Goal: Task Accomplishment & Management: Manage account settings

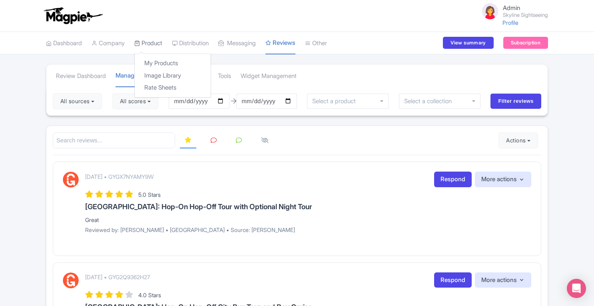
click at [152, 42] on link "Product" at bounding box center [148, 43] width 28 height 22
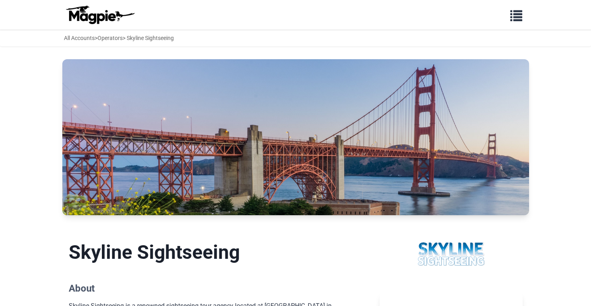
scroll to position [433, 0]
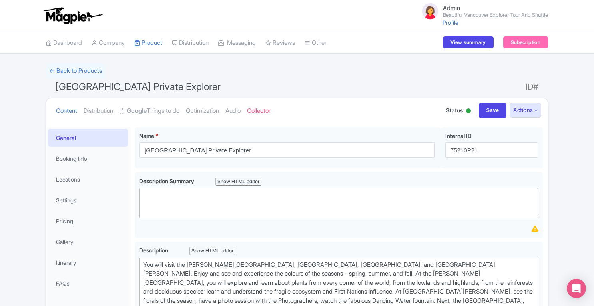
scroll to position [4, 0]
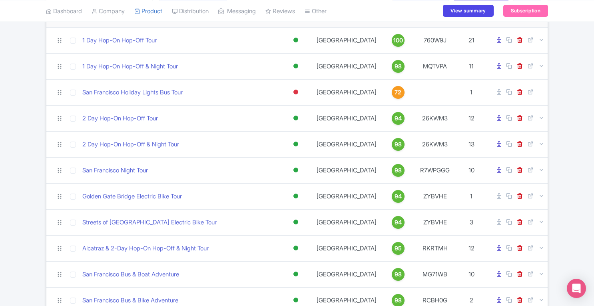
scroll to position [84, 0]
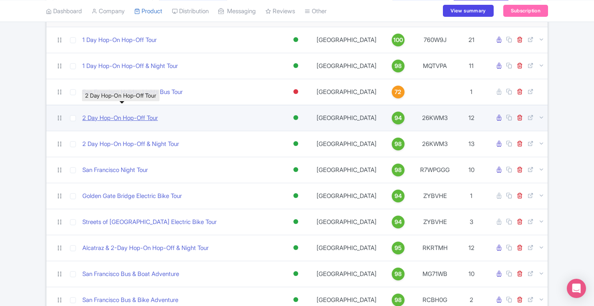
click at [128, 115] on link "2 Day Hop-On Hop-Off Tour" at bounding box center [120, 118] width 76 height 9
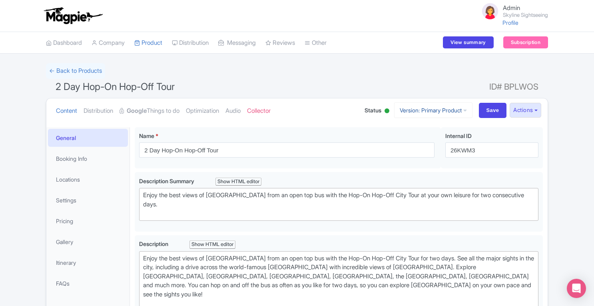
click at [451, 110] on link "Version: Primary Product" at bounding box center [433, 110] width 78 height 16
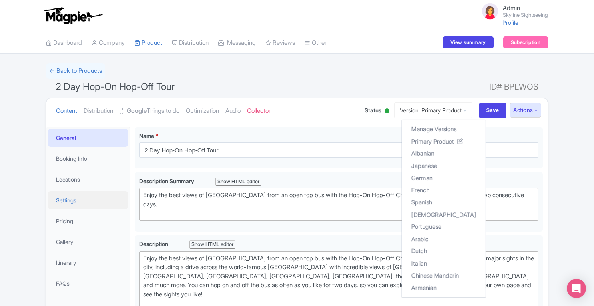
click at [73, 200] on link "Settings" at bounding box center [88, 200] width 80 height 18
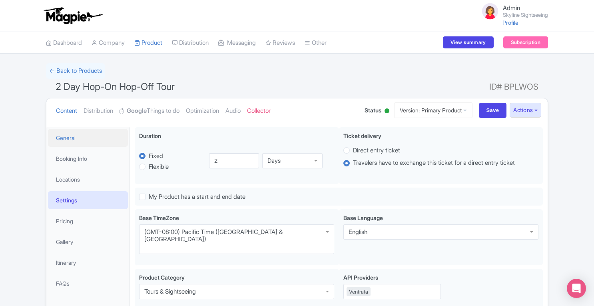
click at [88, 142] on link "General" at bounding box center [88, 138] width 80 height 18
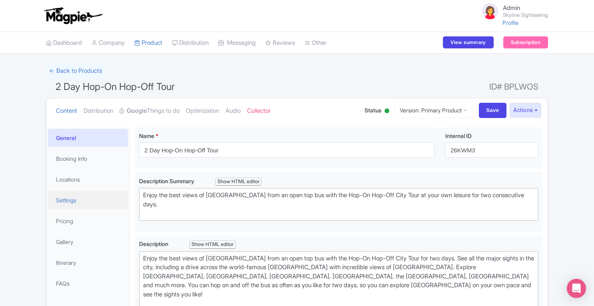
click at [77, 197] on link "Settings" at bounding box center [88, 200] width 80 height 18
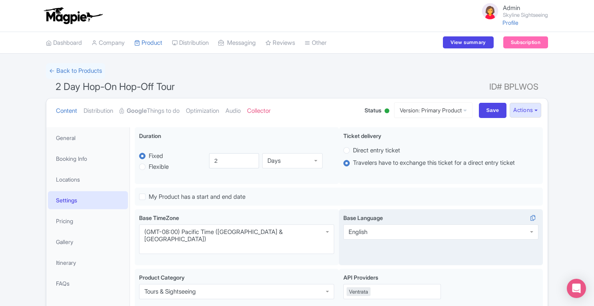
scroll to position [112, 0]
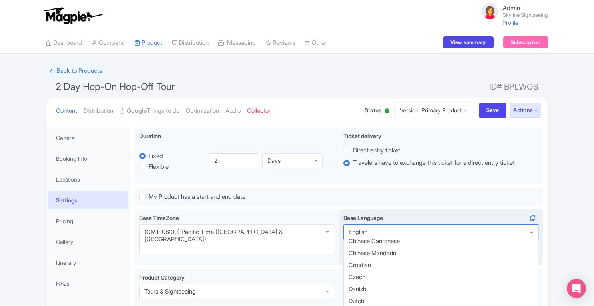
click at [447, 235] on div "English" at bounding box center [440, 231] width 195 height 15
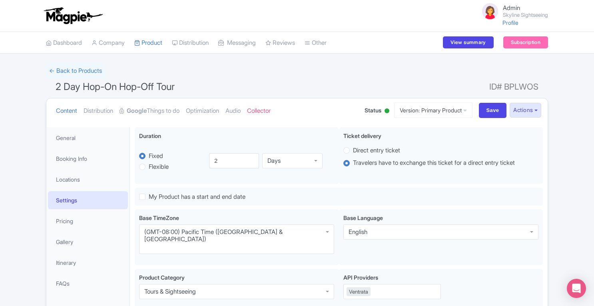
click at [149, 116] on link "Google Things to do" at bounding box center [150, 110] width 60 height 25
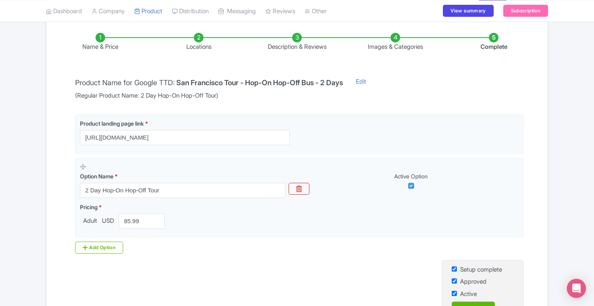
scroll to position [121, 0]
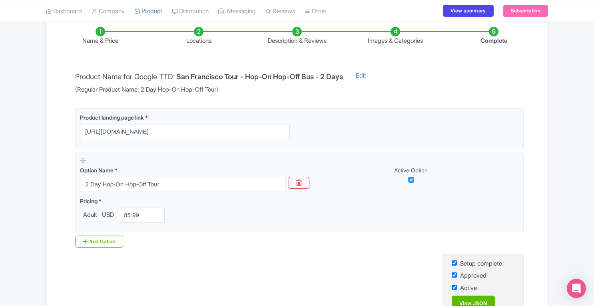
click at [195, 34] on li "Locations" at bounding box center [199, 36] width 98 height 19
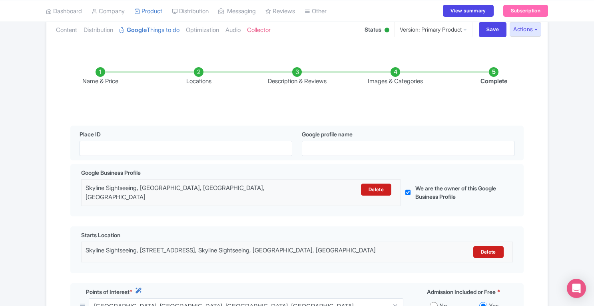
scroll to position [0, 0]
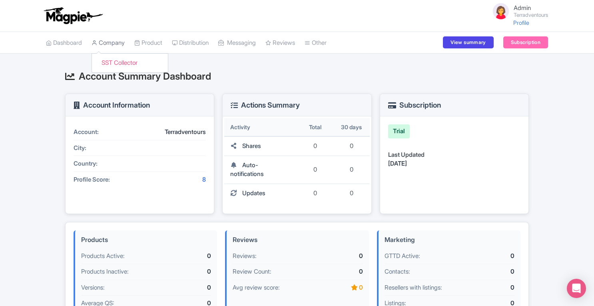
click at [111, 39] on link "Company" at bounding box center [108, 43] width 33 height 22
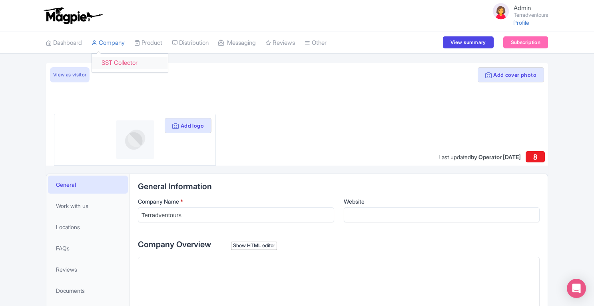
click at [118, 61] on link "SST Collector" at bounding box center [130, 63] width 76 height 12
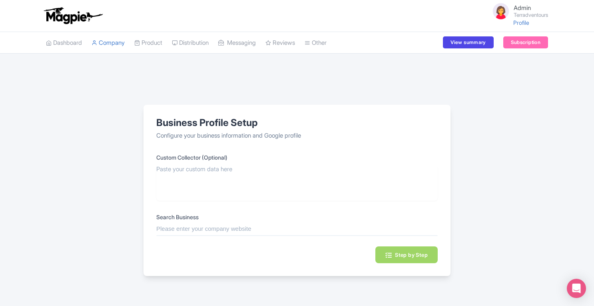
click at [209, 226] on input "text" at bounding box center [296, 228] width 281 height 9
paste input "Terradventours"
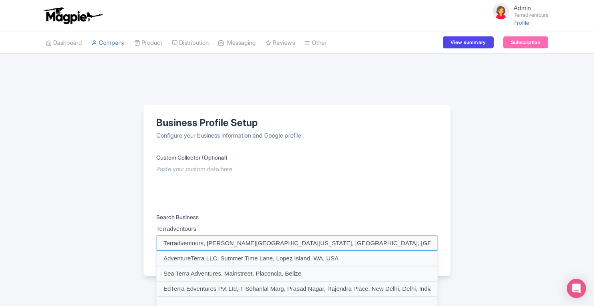
click at [275, 242] on input at bounding box center [297, 242] width 281 height 15
type input "Terradventours, Fulton Street, New York, NY, USA"
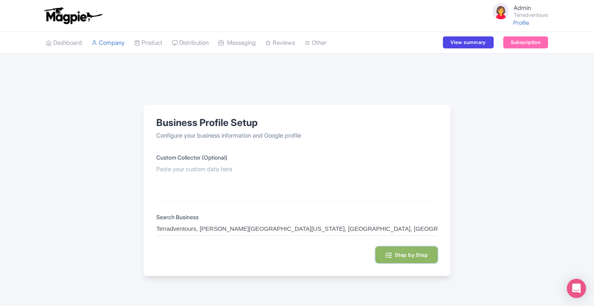
click at [405, 254] on button "Step by Step" at bounding box center [406, 254] width 62 height 17
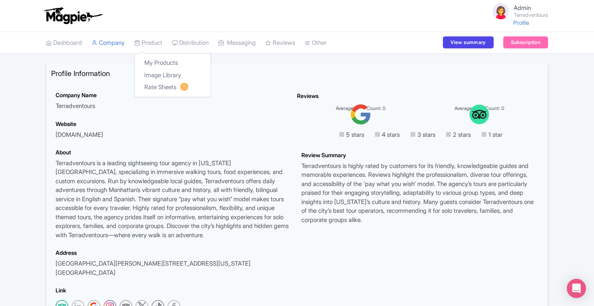
click at [154, 56] on div "My Products Image Library Rate Sheets" at bounding box center [172, 75] width 77 height 44
click at [157, 64] on link "My Products" at bounding box center [173, 63] width 76 height 12
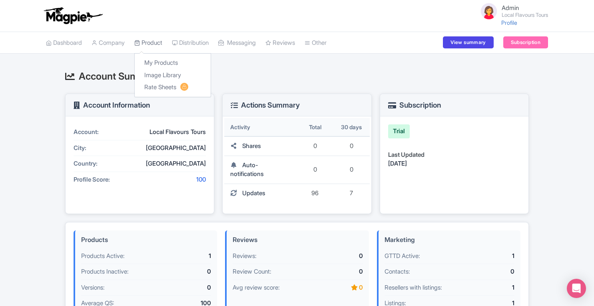
click at [151, 40] on link "Product" at bounding box center [148, 43] width 28 height 22
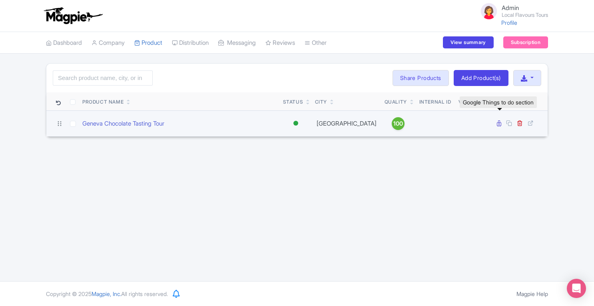
click at [500, 124] on icon at bounding box center [499, 123] width 4 height 6
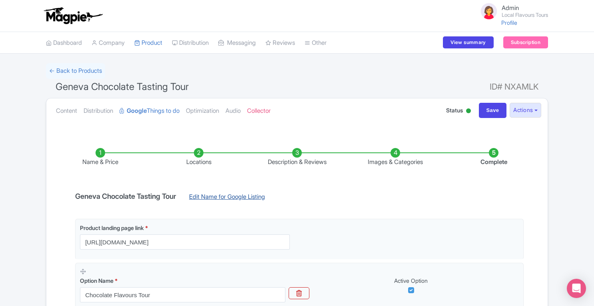
click at [214, 193] on link "Edit Name for Google Listing" at bounding box center [227, 198] width 92 height 13
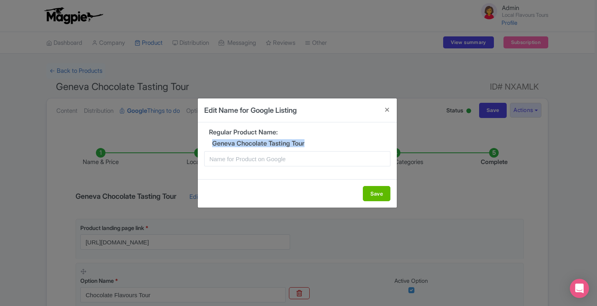
drag, startPoint x: 212, startPoint y: 144, endPoint x: 313, endPoint y: 143, distance: 100.3
click at [313, 143] on h5 "Geneva Chocolate Tasting Tour" at bounding box center [297, 143] width 186 height 7
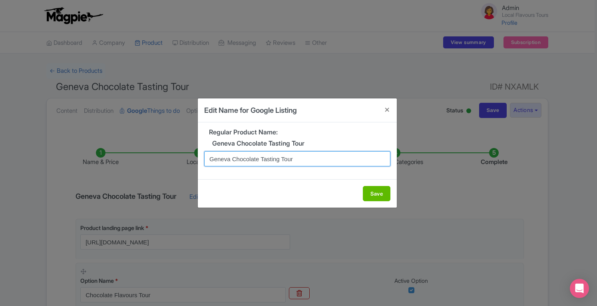
click at [307, 160] on input "Geneva Chocolate Tasting Tour" at bounding box center [297, 158] width 186 height 15
drag, startPoint x: 233, startPoint y: 158, endPoint x: 176, endPoint y: 168, distance: 57.4
click at [176, 168] on div "Edit Name for Google Listing Regular Product Name: Geneva Chocolate Tasting Tou…" at bounding box center [298, 153] width 597 height 306
click at [317, 156] on input "Local Flavours Chocolate Tasting Tour" at bounding box center [297, 158] width 186 height 15
type input "Local Flavours Chocolate Tasting Tour of Geneva"
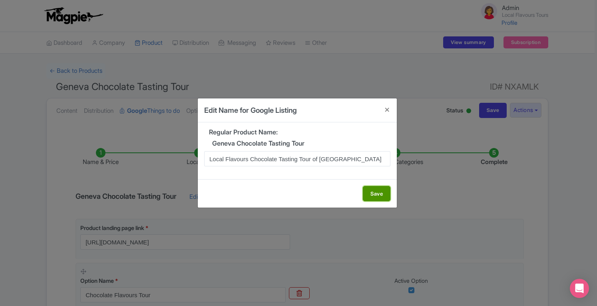
click at [379, 192] on button "Save" at bounding box center [377, 193] width 28 height 15
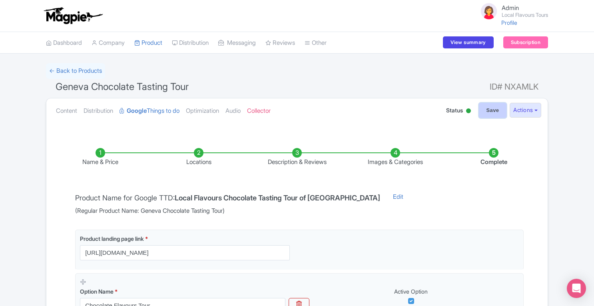
click at [495, 112] on input "Save" at bounding box center [493, 110] width 28 height 15
type input "Saving..."
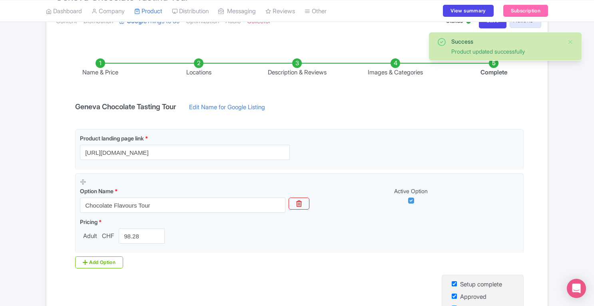
scroll to position [88, 0]
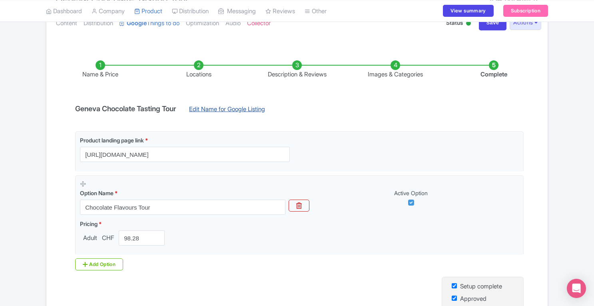
click at [198, 107] on link "Edit Name for Google Listing" at bounding box center [227, 111] width 92 height 13
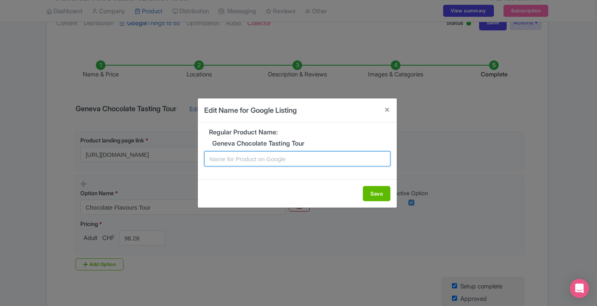
click at [248, 156] on input "text" at bounding box center [297, 158] width 186 height 15
type input "Local Flavours Chocolate Tasting Geneva Tour"
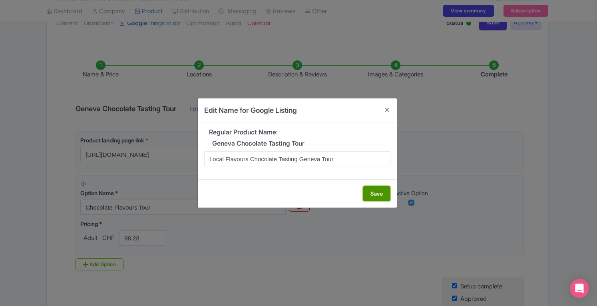
click at [378, 195] on button "Save" at bounding box center [377, 193] width 28 height 15
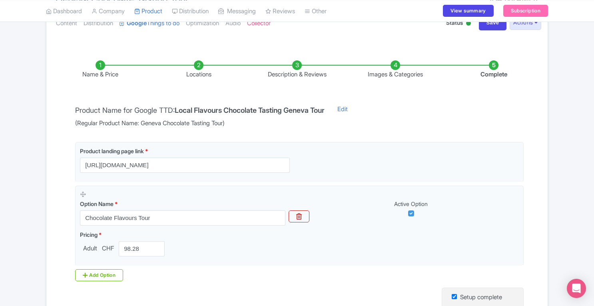
scroll to position [196, 0]
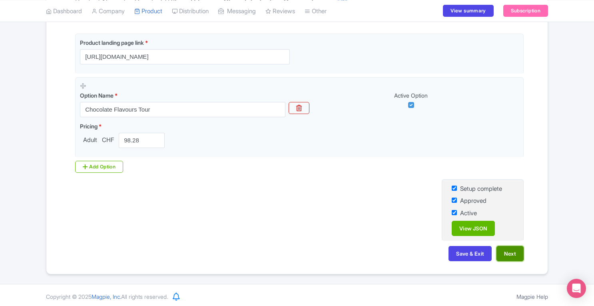
click at [513, 257] on button "Next" at bounding box center [510, 253] width 27 height 15
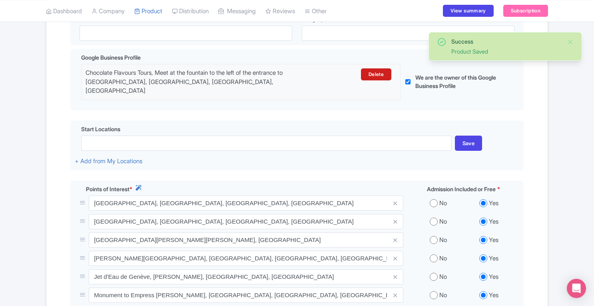
scroll to position [378, 0]
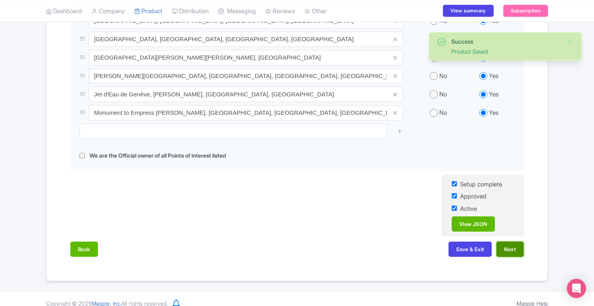
click at [505, 247] on button "Next" at bounding box center [510, 248] width 27 height 15
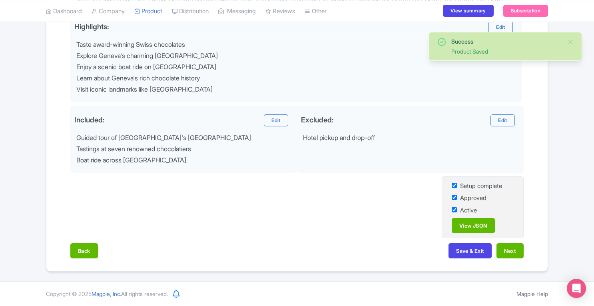
scroll to position [321, 0]
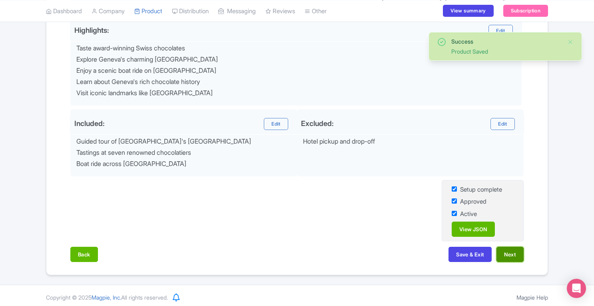
click at [517, 248] on button "Next" at bounding box center [510, 254] width 27 height 15
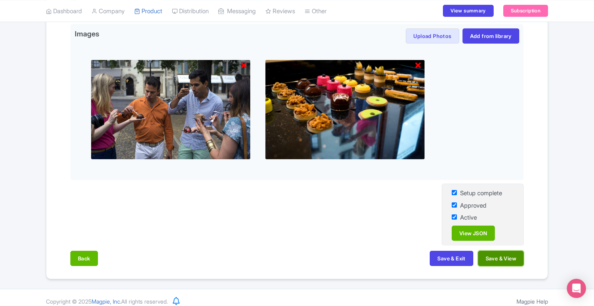
click at [514, 251] on button "Save & View" at bounding box center [501, 258] width 46 height 15
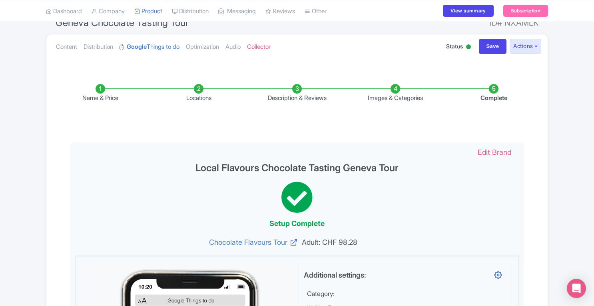
scroll to position [37, 0]
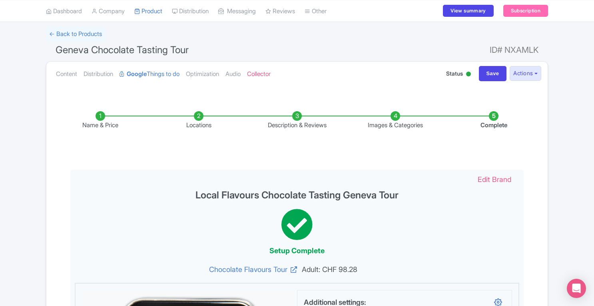
click at [102, 115] on li "Name & Price" at bounding box center [100, 120] width 98 height 19
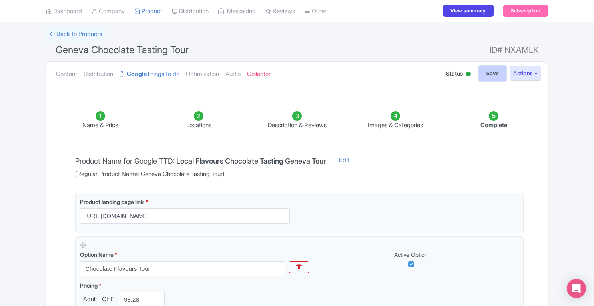
click at [495, 80] on input "Save" at bounding box center [493, 73] width 28 height 15
type input "Saving..."
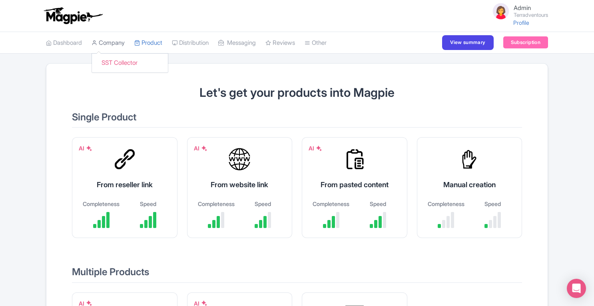
click at [119, 44] on link "Company" at bounding box center [108, 43] width 33 height 22
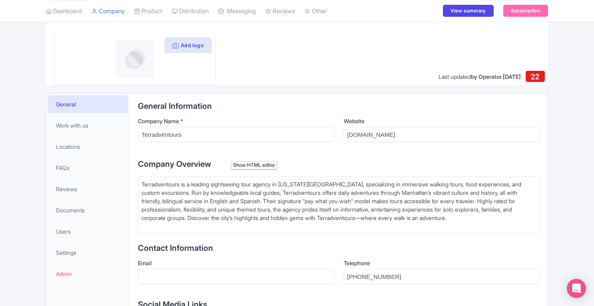
scroll to position [72, 0]
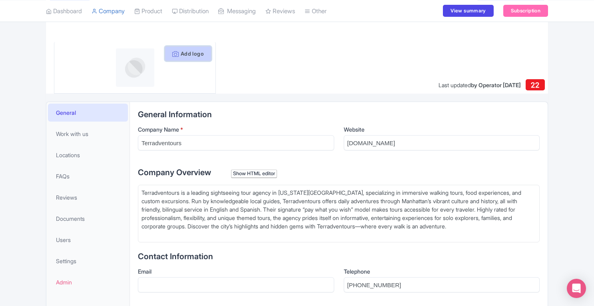
click at [193, 59] on button "Add logo" at bounding box center [188, 53] width 47 height 15
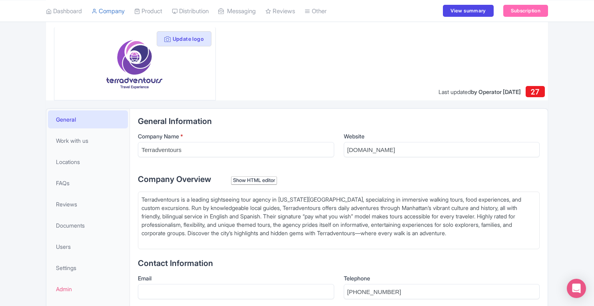
scroll to position [64, 0]
click at [59, 186] on span "FAQs" at bounding box center [63, 183] width 14 height 8
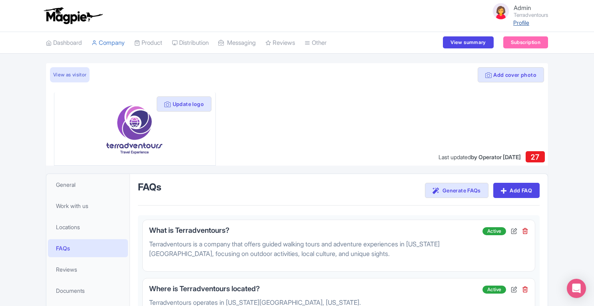
click at [524, 21] on link "Profile" at bounding box center [521, 22] width 16 height 7
click at [162, 43] on link "Product" at bounding box center [148, 43] width 28 height 22
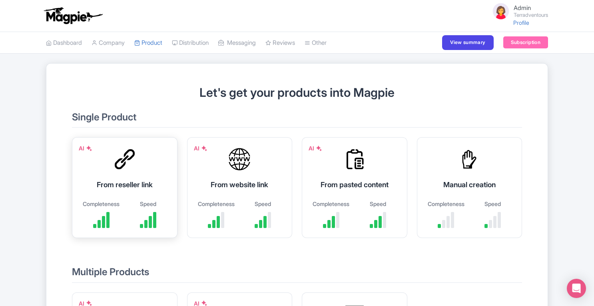
click at [144, 169] on div "AI From reseller link Completeness Speed" at bounding box center [125, 187] width 106 height 101
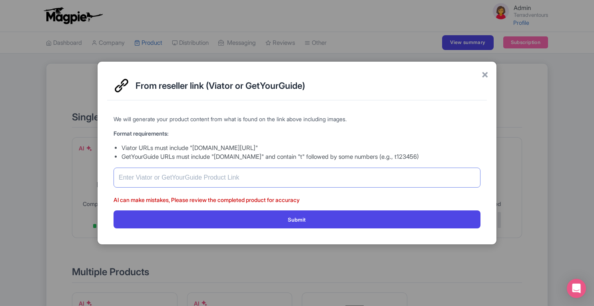
click at [175, 176] on input "text" at bounding box center [297, 178] width 367 height 20
paste input "https://www.getyourguide.com/-t595110"
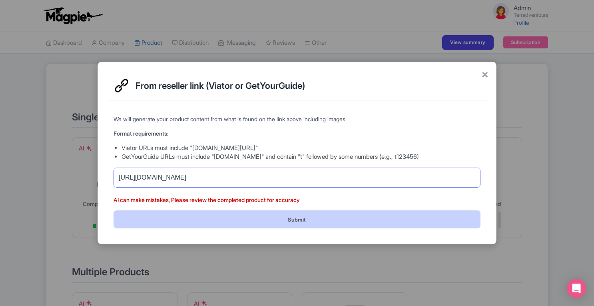
type input "https://www.getyourguide.com/-t595110"
click at [310, 215] on button "Submit" at bounding box center [297, 219] width 367 height 18
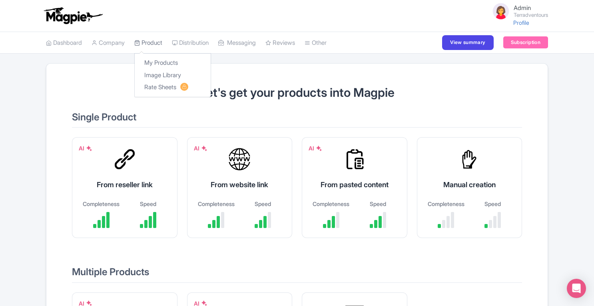
click at [152, 41] on link "Product" at bounding box center [148, 43] width 28 height 22
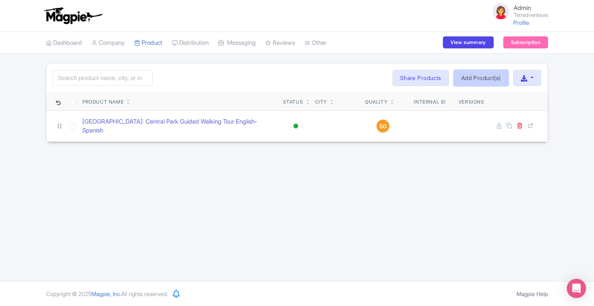
click at [481, 77] on link "Add Product(s)" at bounding box center [481, 78] width 55 height 16
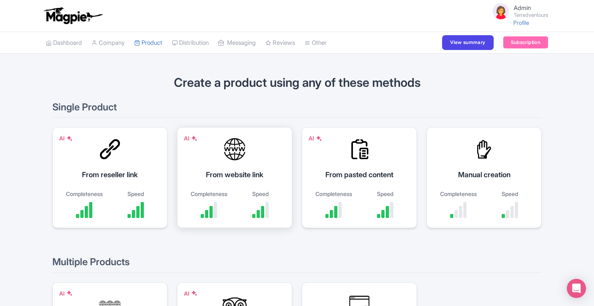
click at [231, 171] on div "From website link" at bounding box center [234, 174] width 95 height 11
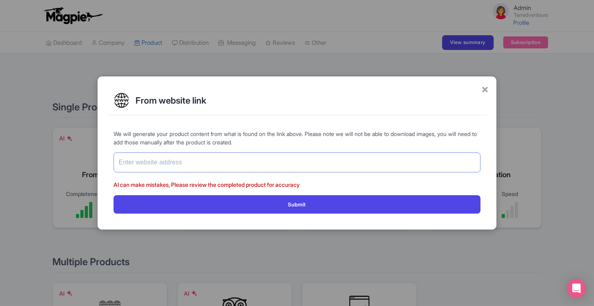
click at [228, 166] on input "text" at bounding box center [297, 162] width 367 height 20
paste input "[URL][DOMAIN_NAME]"
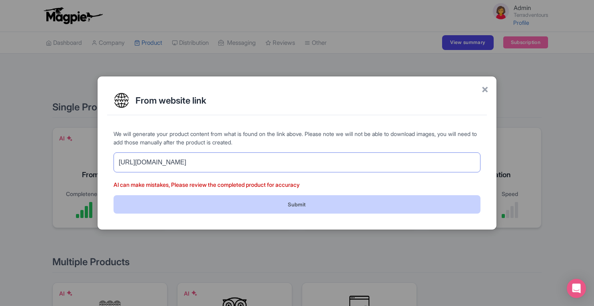
type input "[URL][DOMAIN_NAME]"
click at [319, 207] on button "Submit" at bounding box center [297, 204] width 367 height 18
click at [284, 209] on button "Submit" at bounding box center [297, 204] width 367 height 18
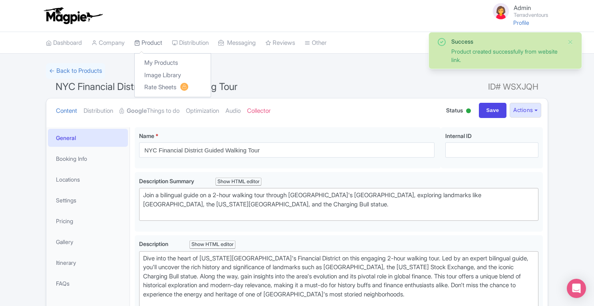
click at [155, 39] on link "Product" at bounding box center [148, 43] width 28 height 22
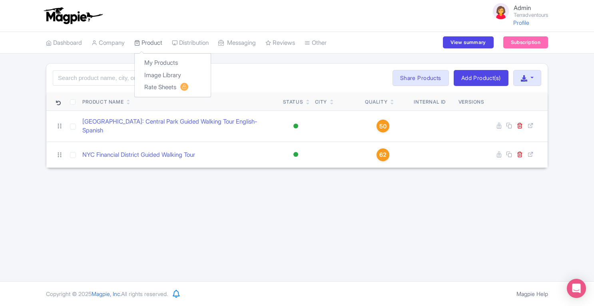
click at [157, 40] on link "Product" at bounding box center [148, 43] width 28 height 22
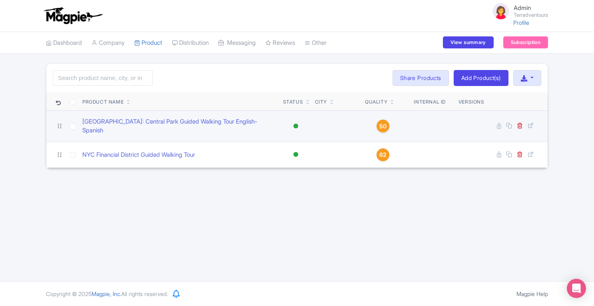
click at [386, 124] on span "50" at bounding box center [382, 126] width 7 height 9
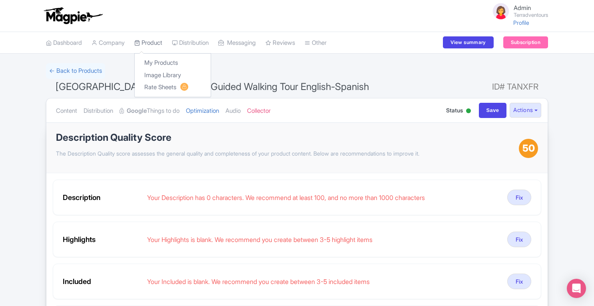
click at [157, 43] on link "Product" at bounding box center [148, 43] width 28 height 22
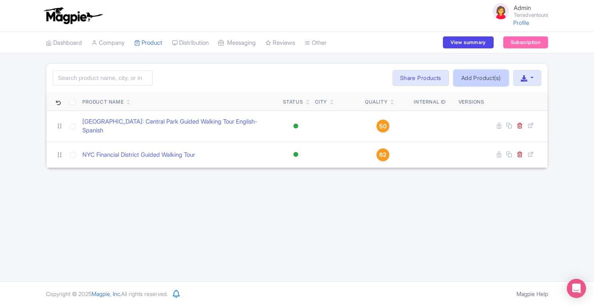
click at [483, 78] on link "Add Product(s)" at bounding box center [481, 78] width 55 height 16
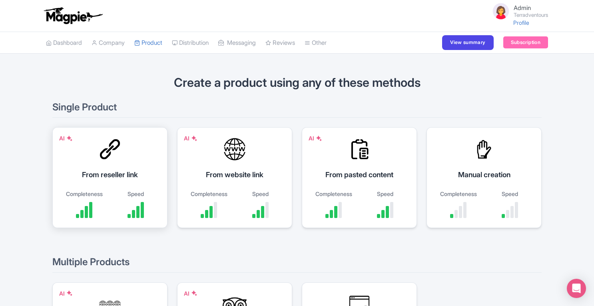
click at [133, 168] on div "AI From reseller link Completeness Speed" at bounding box center [109, 177] width 115 height 101
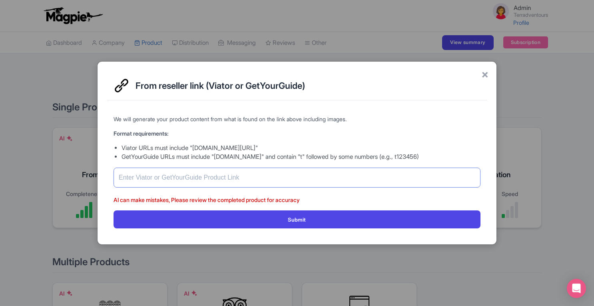
click at [193, 179] on input "text" at bounding box center [297, 178] width 367 height 20
paste input "https://www.getyourguide.com/-t595663"
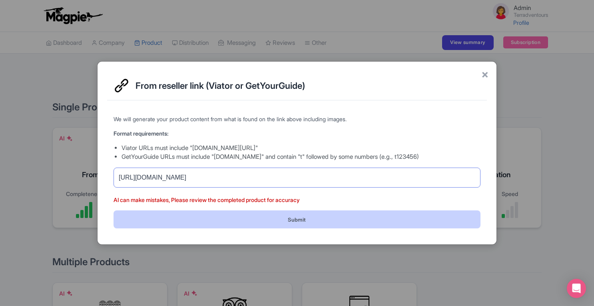
type input "https://www.getyourguide.com/-t595663"
click at [291, 216] on button "Submit" at bounding box center [297, 219] width 367 height 18
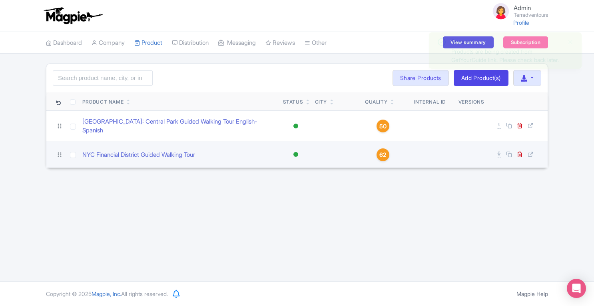
click at [382, 152] on span "62" at bounding box center [382, 154] width 7 height 9
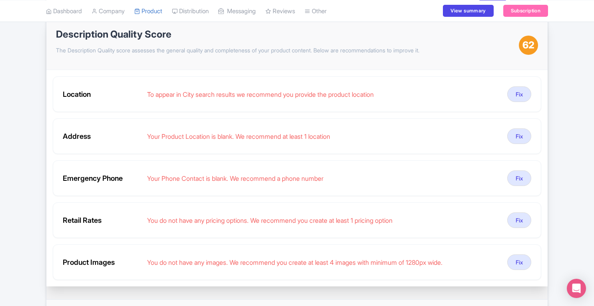
scroll to position [40, 0]
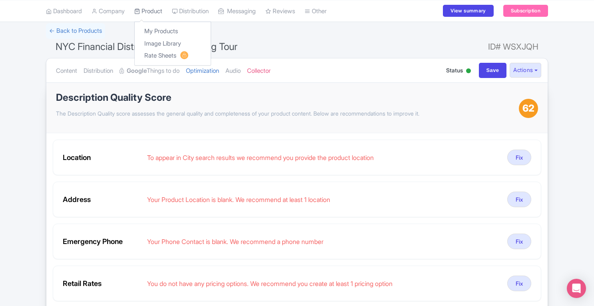
click at [150, 10] on link "Product" at bounding box center [148, 11] width 28 height 22
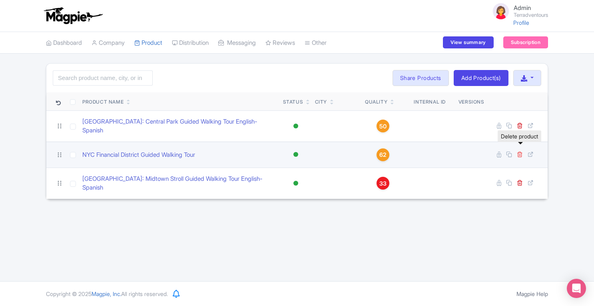
click at [519, 151] on icon at bounding box center [520, 154] width 6 height 6
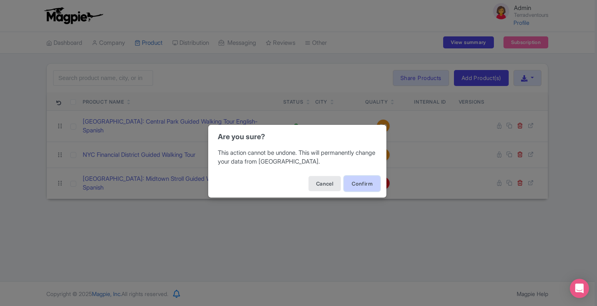
click at [361, 185] on button "Confirm" at bounding box center [362, 183] width 36 height 15
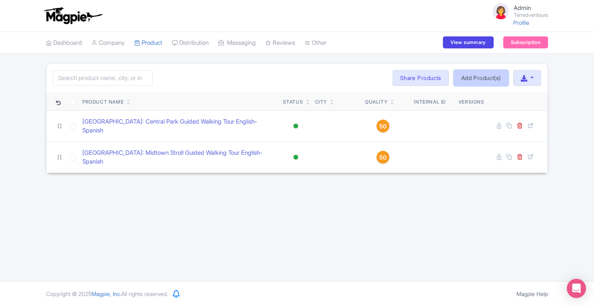
click at [489, 78] on link "Add Product(s)" at bounding box center [481, 78] width 55 height 16
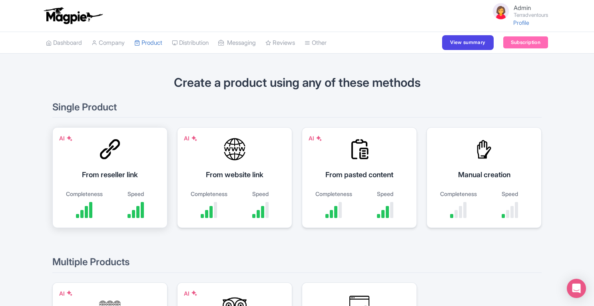
click at [138, 158] on div "AI From reseller link Completeness Speed" at bounding box center [109, 177] width 115 height 101
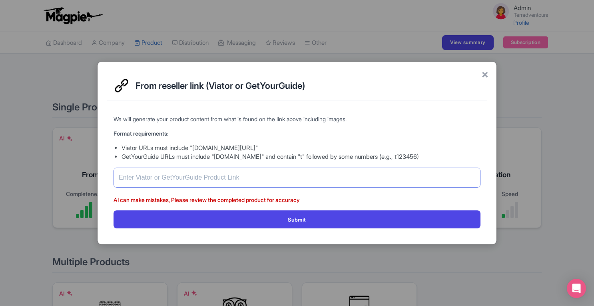
click at [204, 175] on input "text" at bounding box center [297, 178] width 367 height 20
paste input "https://www.getyourguide.com/-t793472"
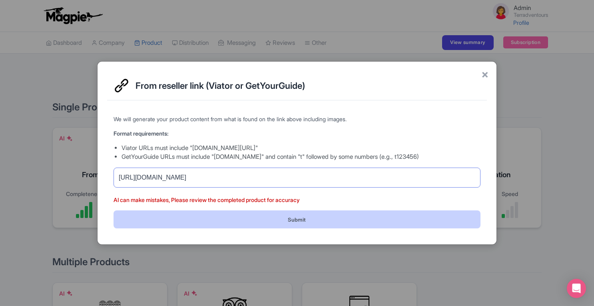
type input "https://www.getyourguide.com/-t793472"
click at [336, 219] on button "Submit" at bounding box center [297, 219] width 367 height 18
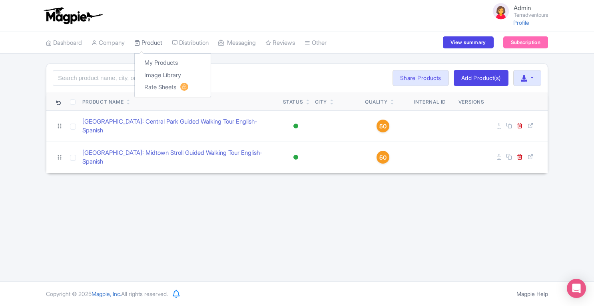
click at [161, 40] on link "Product" at bounding box center [148, 43] width 28 height 22
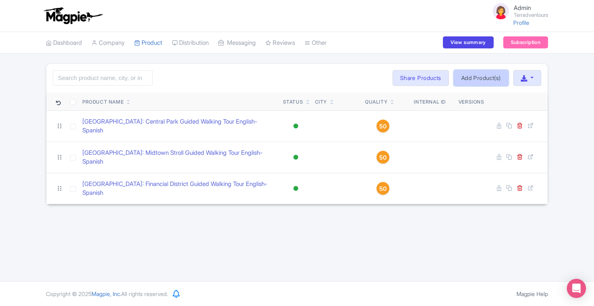
click at [472, 80] on link "Add Product(s)" at bounding box center [481, 78] width 55 height 16
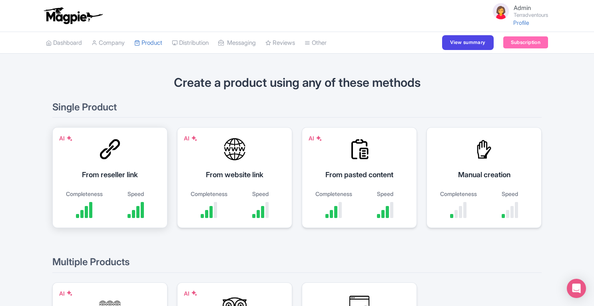
click at [127, 168] on div "AI From reseller link Completeness Speed" at bounding box center [109, 177] width 115 height 101
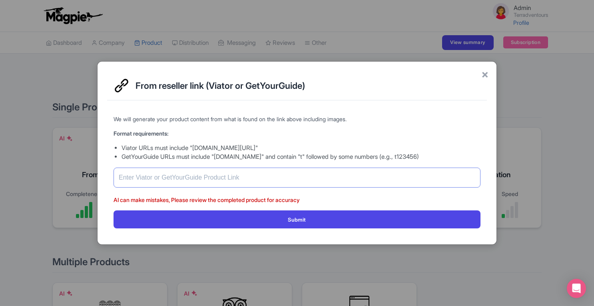
click at [205, 174] on input "text" at bounding box center [297, 178] width 367 height 20
paste input "https://www.getyourguide.com/-t814261"
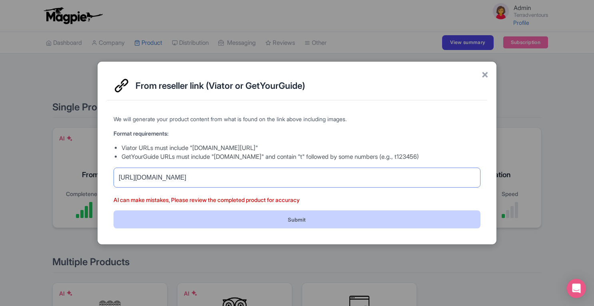
type input "https://www.getyourguide.com/-t814261"
click at [278, 213] on button "Submit" at bounding box center [297, 219] width 367 height 18
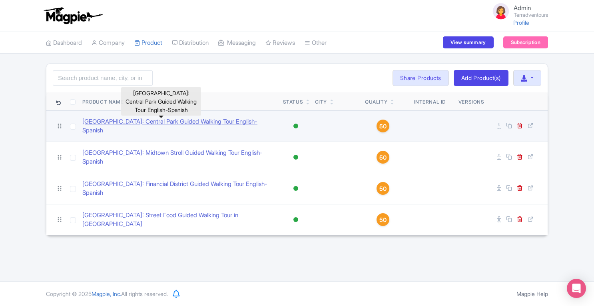
click at [139, 125] on link "[GEOGRAPHIC_DATA]: Central Park Guided Walking Tour English-Spanish" at bounding box center [179, 126] width 194 height 18
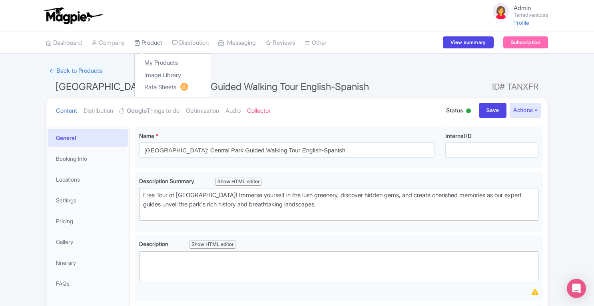
click at [148, 44] on link "Product" at bounding box center [148, 43] width 28 height 22
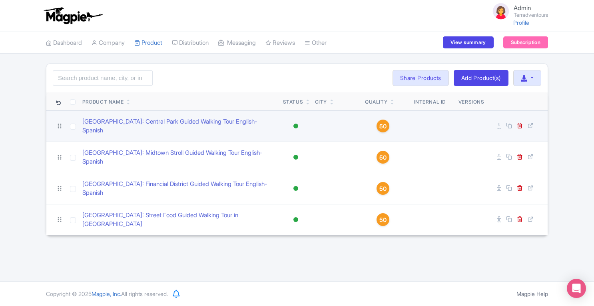
click at [385, 123] on span "50" at bounding box center [382, 126] width 7 height 9
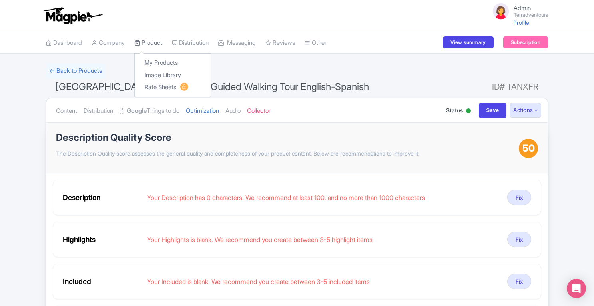
click at [162, 45] on link "Product" at bounding box center [148, 43] width 28 height 22
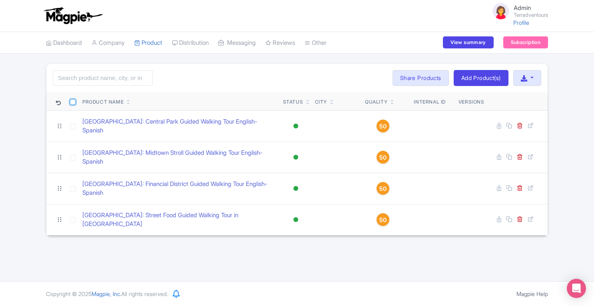
click at [73, 102] on input "checkbox" at bounding box center [73, 102] width 6 height 6
checkbox input "true"
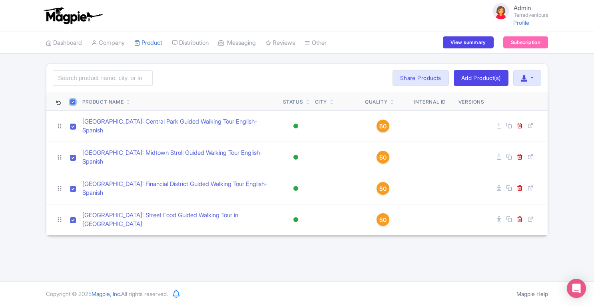
checkbox input "true"
click at [375, 80] on button "Bulk Actions" at bounding box center [361, 78] width 53 height 16
click at [349, 97] on link "Delete" at bounding box center [373, 96] width 76 height 12
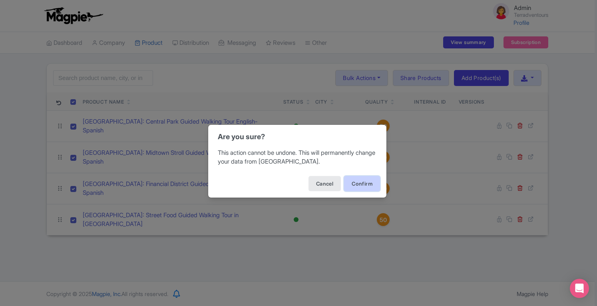
click at [357, 180] on button "Confirm" at bounding box center [362, 183] width 36 height 15
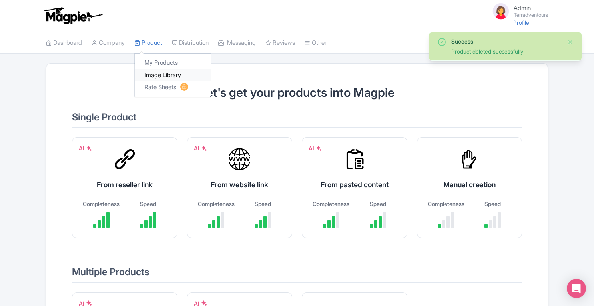
click at [162, 72] on link "Image Library" at bounding box center [173, 75] width 76 height 12
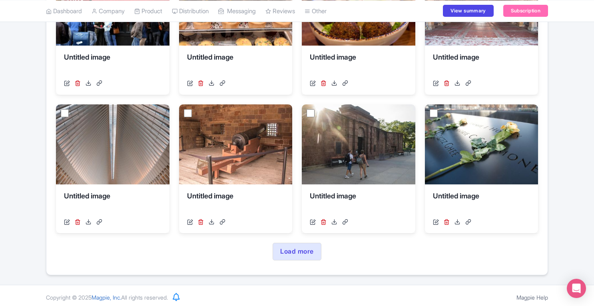
scroll to position [321, 0]
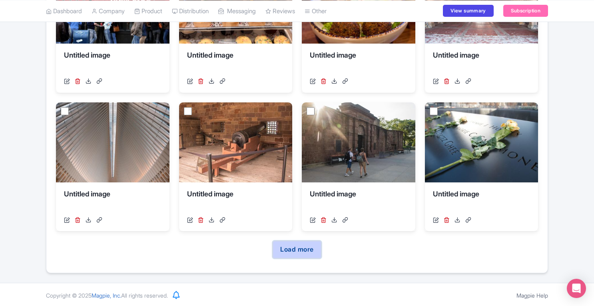
click at [305, 243] on link "Load more" at bounding box center [297, 250] width 48 height 18
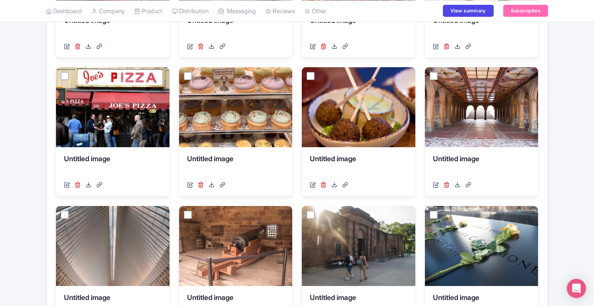
scroll to position [0, 0]
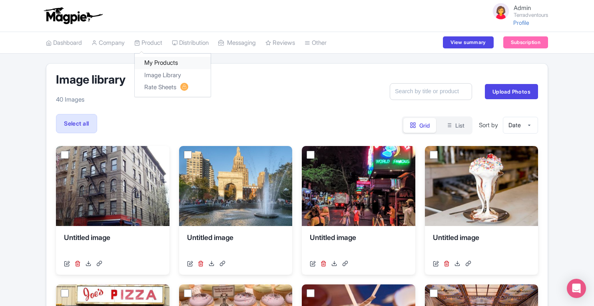
click at [159, 62] on link "My Products" at bounding box center [173, 63] width 76 height 12
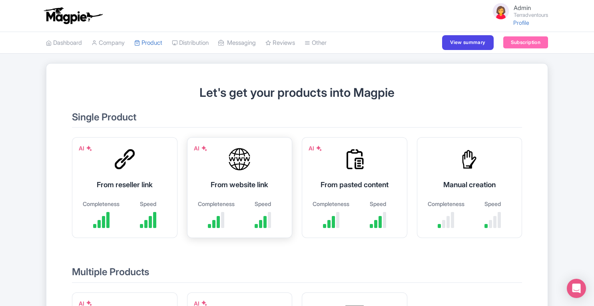
click at [239, 175] on div "AI From website link Completeness Speed" at bounding box center [240, 187] width 106 height 101
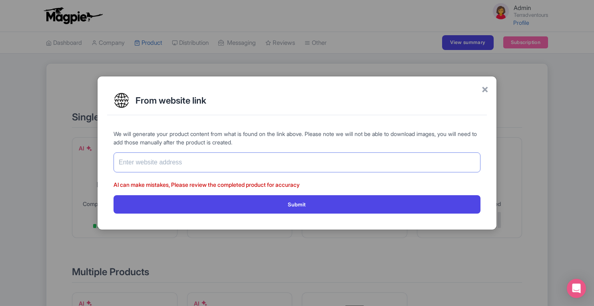
click at [236, 166] on input "text" at bounding box center [297, 162] width 367 height 20
paste input "[URL][DOMAIN_NAME]"
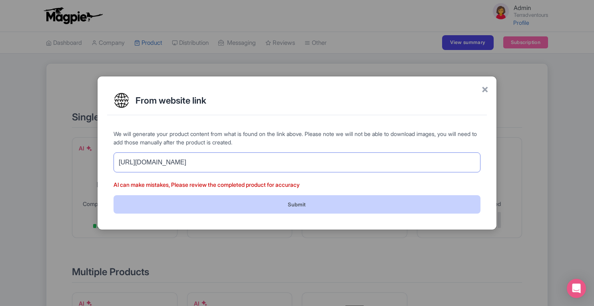
type input "[URL][DOMAIN_NAME]"
click at [354, 201] on button "Submit" at bounding box center [297, 204] width 367 height 18
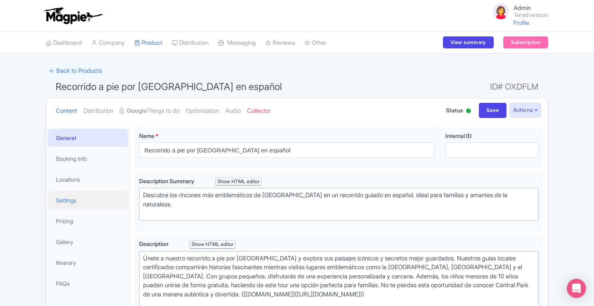
click at [88, 208] on link "Settings" at bounding box center [88, 200] width 80 height 18
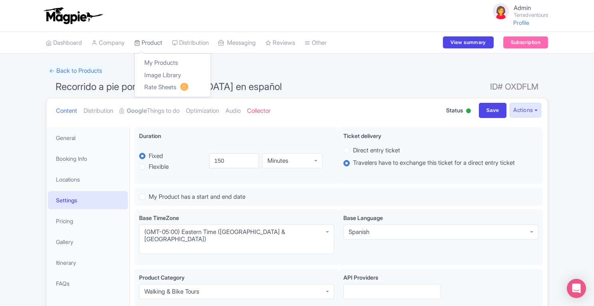
click at [159, 44] on link "Product" at bounding box center [148, 43] width 28 height 22
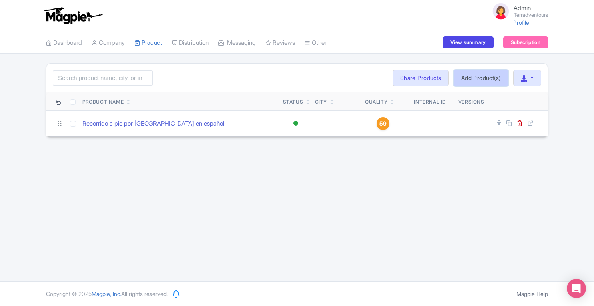
click at [463, 80] on link "Add Product(s)" at bounding box center [481, 78] width 55 height 16
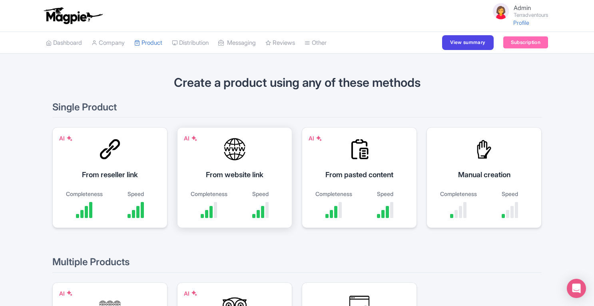
click at [245, 170] on div "From website link" at bounding box center [234, 174] width 95 height 11
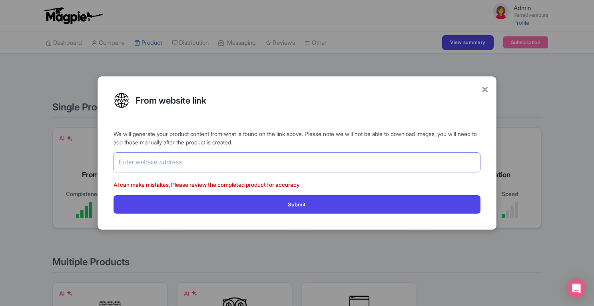
click at [245, 170] on input "text" at bounding box center [297, 162] width 367 height 20
paste input "https://terradventours.com/free-tour-nueva-york-en-espanol/free-walking-tour-nu…"
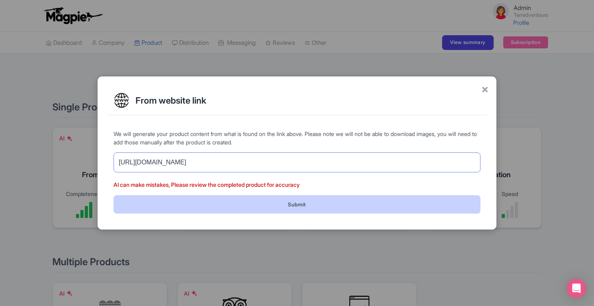
type input "https://terradventours.com/free-tour-nueva-york-en-espanol/free-walking-tour-nu…"
click at [370, 199] on button "Submit" at bounding box center [297, 204] width 367 height 18
click at [368, 201] on button "Submit" at bounding box center [297, 204] width 367 height 18
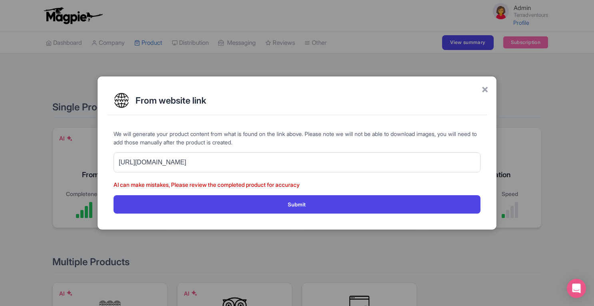
click at [348, 251] on div "× From website link We will generate your product content from what is found on…" at bounding box center [297, 153] width 594 height 306
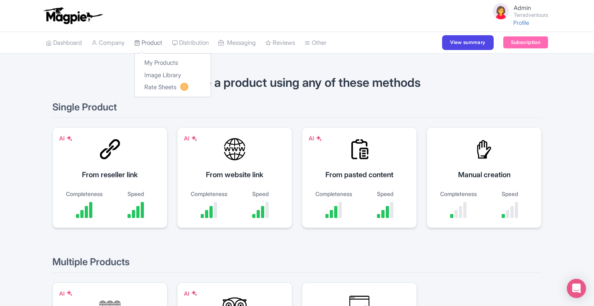
click at [157, 40] on link "Product" at bounding box center [148, 43] width 28 height 22
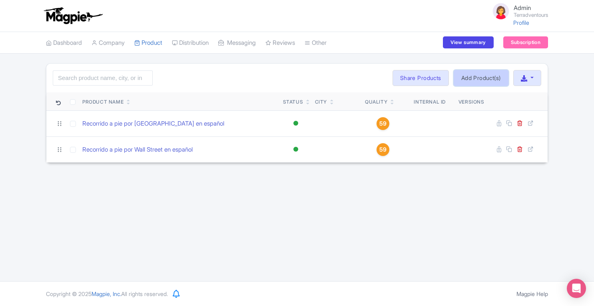
click at [476, 83] on link "Add Product(s)" at bounding box center [481, 78] width 55 height 16
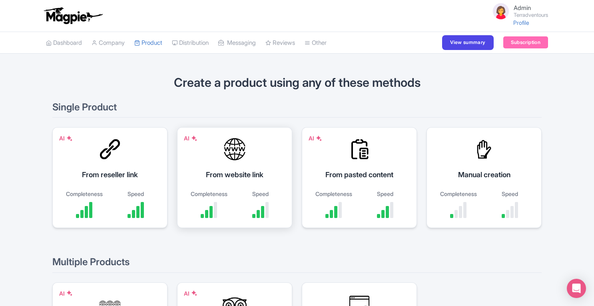
click at [253, 168] on div "AI From website link Completeness Speed" at bounding box center [234, 177] width 115 height 101
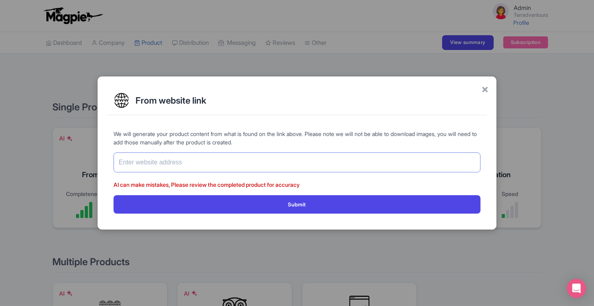
click at [237, 161] on input "text" at bounding box center [297, 162] width 367 height 20
paste input "https://terradventours.com/free-tour-nueva-york-en-espanol/free-walking-tour-gr…"
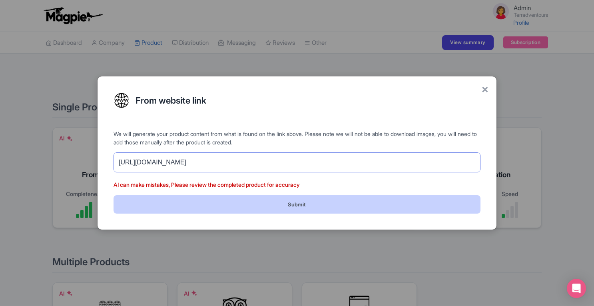
type input "https://terradventours.com/free-tour-nueva-york-en-espanol/free-walking-tour-gr…"
click at [349, 201] on button "Submit" at bounding box center [297, 204] width 367 height 18
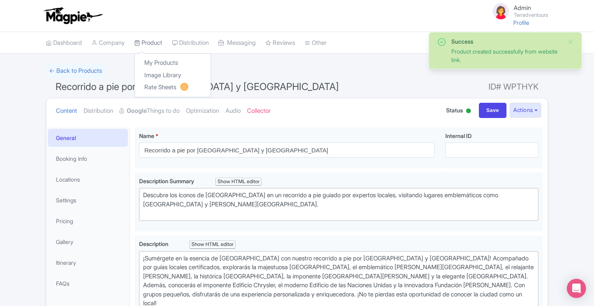
click at [154, 44] on link "Product" at bounding box center [148, 43] width 28 height 22
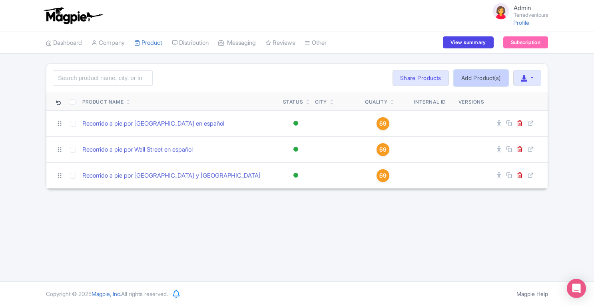
click at [492, 76] on link "Add Product(s)" at bounding box center [481, 78] width 55 height 16
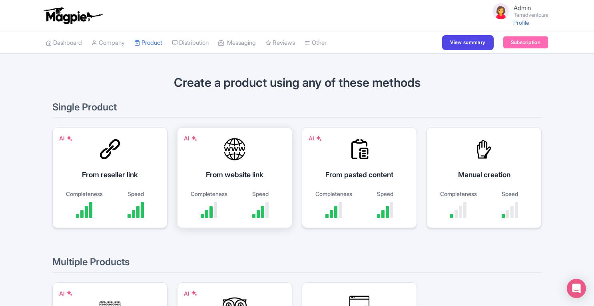
click at [239, 175] on div "From website link" at bounding box center [234, 174] width 95 height 11
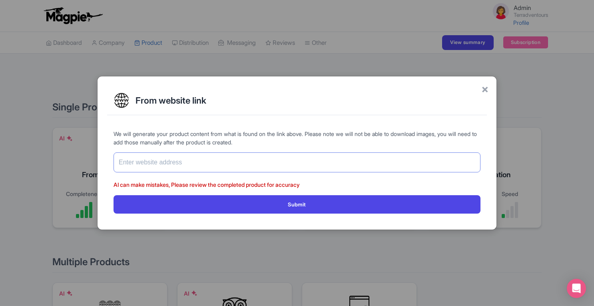
click at [217, 166] on input "text" at bounding box center [297, 162] width 367 height 20
paste input "[URL][DOMAIN_NAME]"
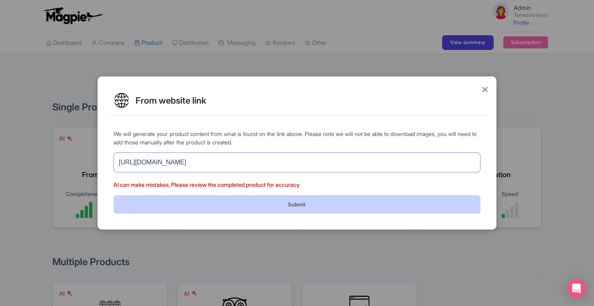
type input "[URL][DOMAIN_NAME]"
click at [297, 204] on button "Submit" at bounding box center [297, 204] width 367 height 18
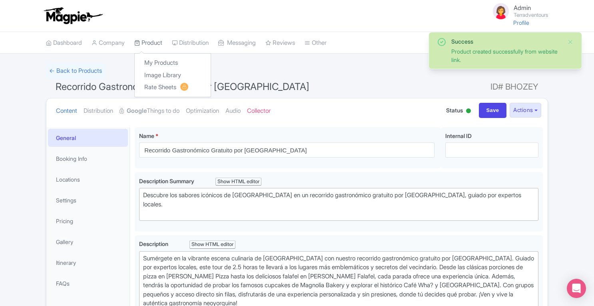
click at [160, 40] on link "Product" at bounding box center [148, 43] width 28 height 22
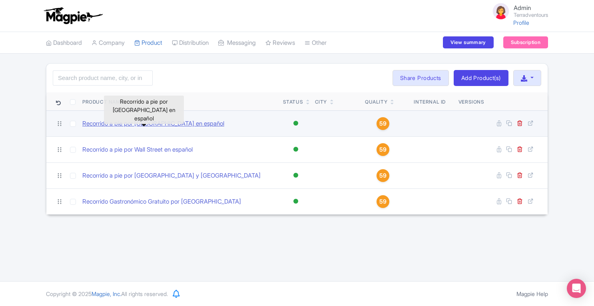
click at [116, 124] on link "Recorrido a pie por [GEOGRAPHIC_DATA] en español" at bounding box center [153, 123] width 142 height 9
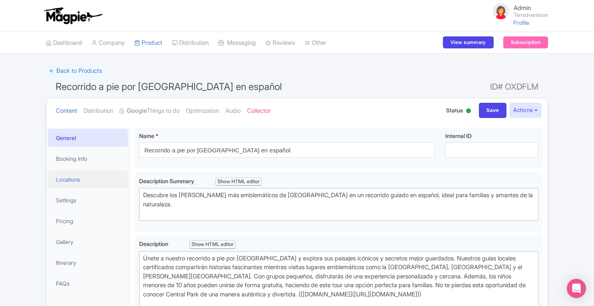
click at [72, 180] on link "Locations" at bounding box center [88, 179] width 80 height 18
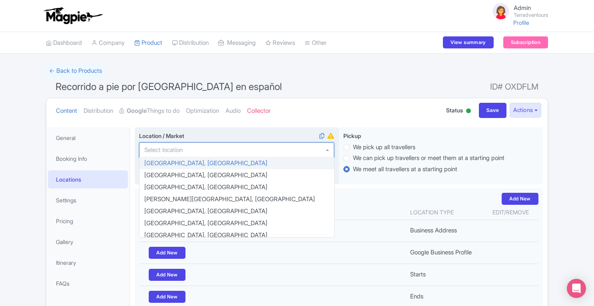
click at [233, 150] on div at bounding box center [236, 149] width 195 height 15
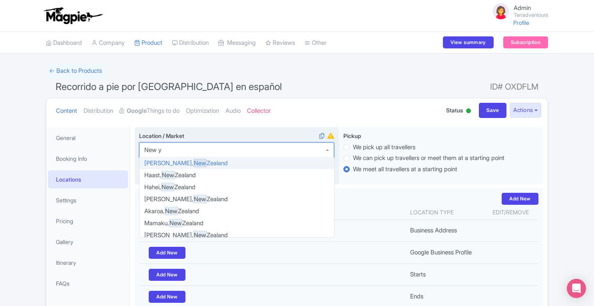
type input "New yo"
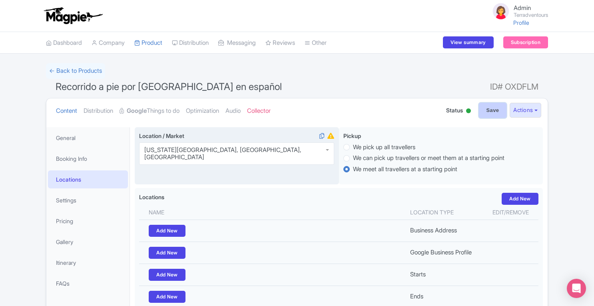
click at [483, 108] on input "Save" at bounding box center [493, 110] width 28 height 15
type input "Saving..."
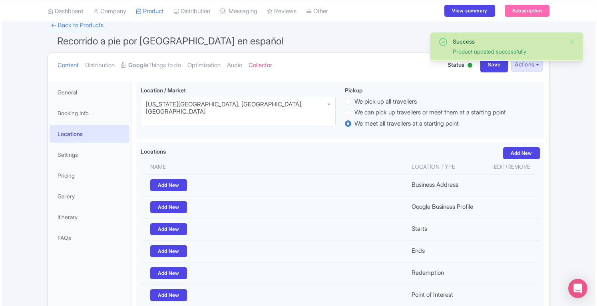
scroll to position [38, 0]
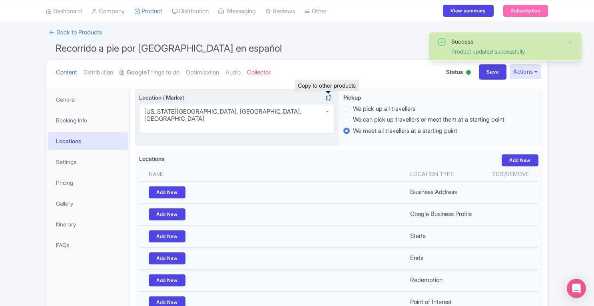
click at [329, 97] on icon at bounding box center [328, 97] width 11 height 7
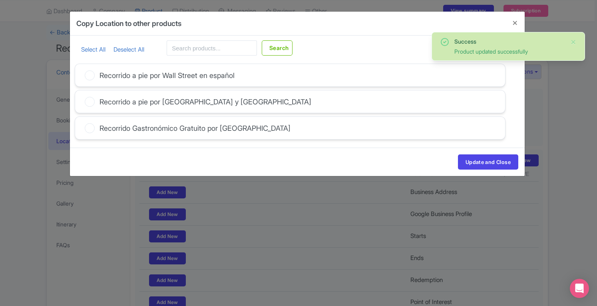
click at [94, 45] on div "Select All Deselect All" at bounding box center [112, 47] width 63 height 15
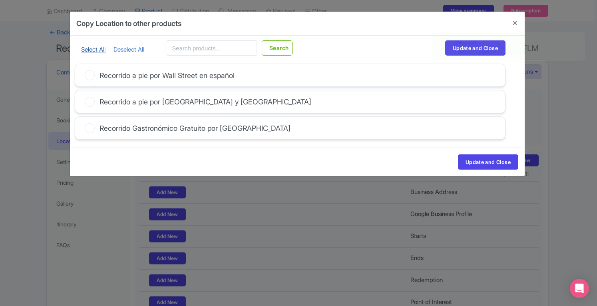
click at [92, 47] on link "Select All" at bounding box center [93, 50] width 24 height 8
click at [491, 166] on button "Update and Close" at bounding box center [488, 161] width 60 height 15
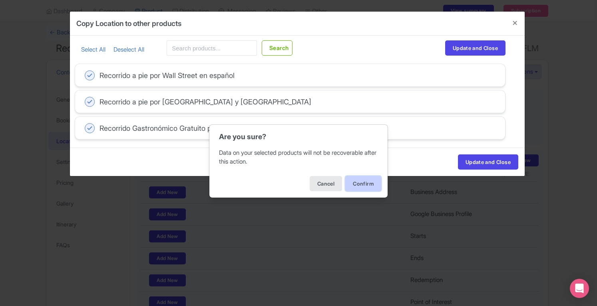
click at [373, 184] on button "Confirm" at bounding box center [363, 183] width 36 height 15
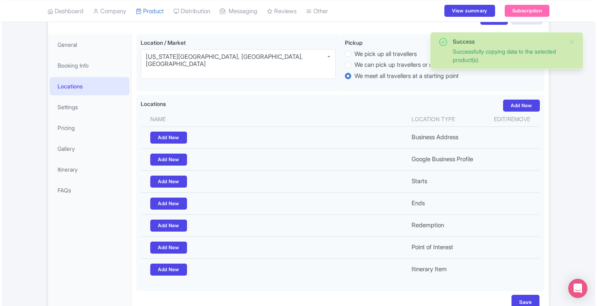
scroll to position [98, 0]
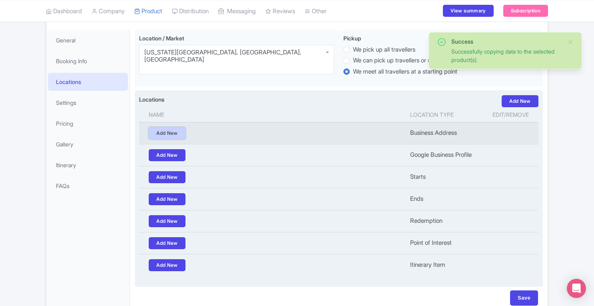
click at [171, 132] on link "Add New" at bounding box center [167, 133] width 37 height 12
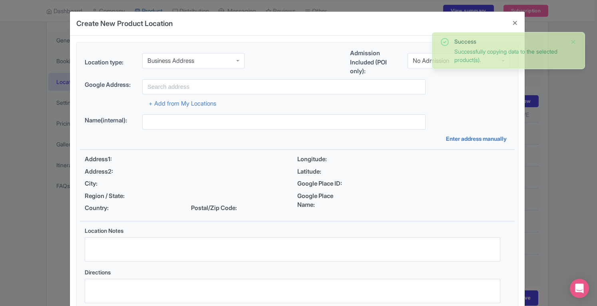
click at [553, 160] on div "Create New Product Location Location type: Business Address Business Address Ad…" at bounding box center [298, 153] width 597 height 306
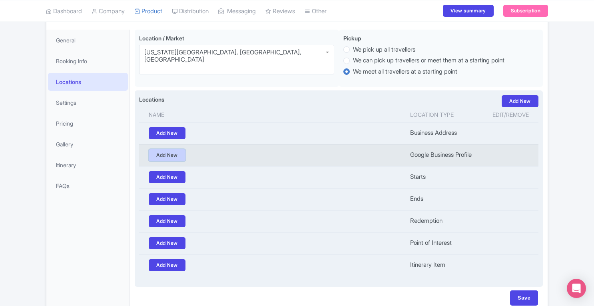
click at [180, 153] on link "Add New" at bounding box center [167, 155] width 37 height 12
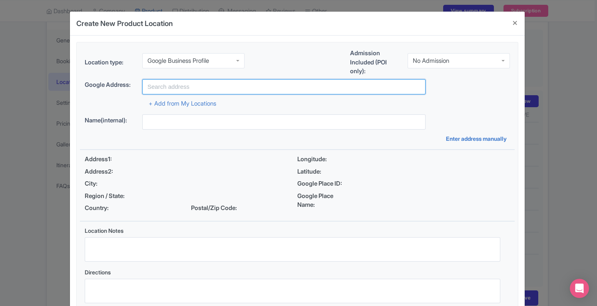
click at [195, 85] on input "text" at bounding box center [283, 86] width 283 height 15
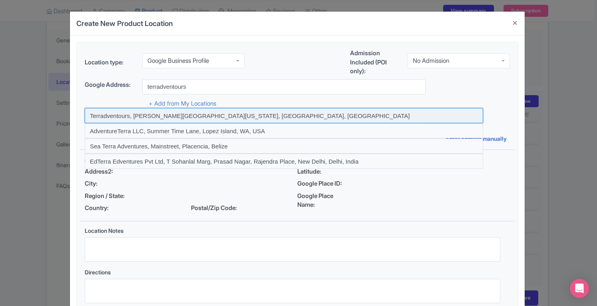
click at [212, 116] on input at bounding box center [284, 115] width 399 height 15
type input "Terradventours, [PERSON_NAME][GEOGRAPHIC_DATA][US_STATE], [GEOGRAPHIC_DATA], [G…"
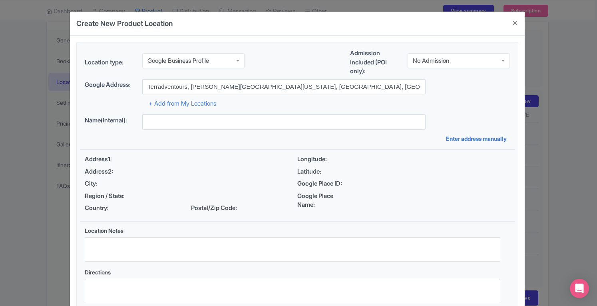
type input "Terradventours, [PERSON_NAME][GEOGRAPHIC_DATA][US_STATE], [GEOGRAPHIC_DATA], [G…"
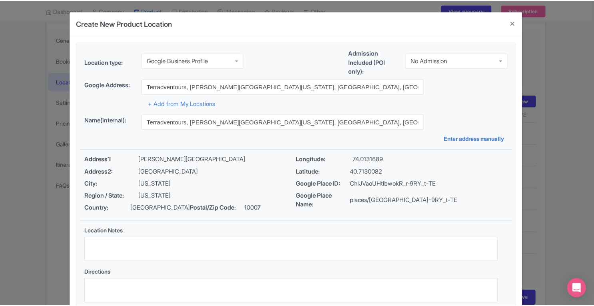
scroll to position [55, 0]
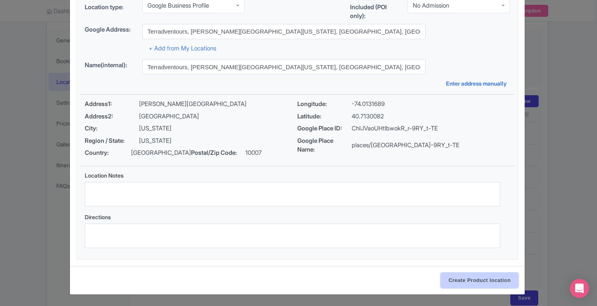
click at [483, 281] on input "Create Product location" at bounding box center [480, 280] width 78 height 15
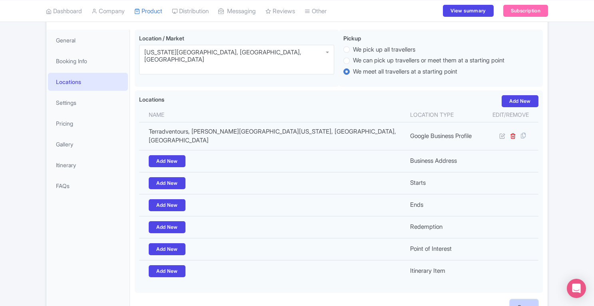
click at [524, 299] on input "Save" at bounding box center [524, 306] width 28 height 15
type input "Update Product"
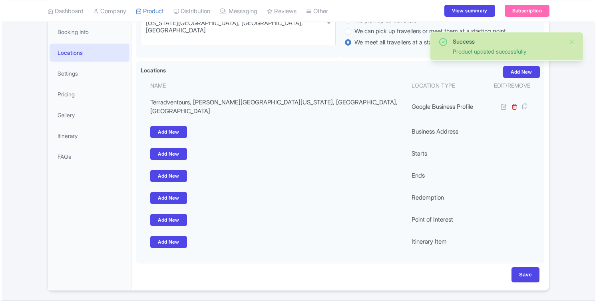
scroll to position [127, 0]
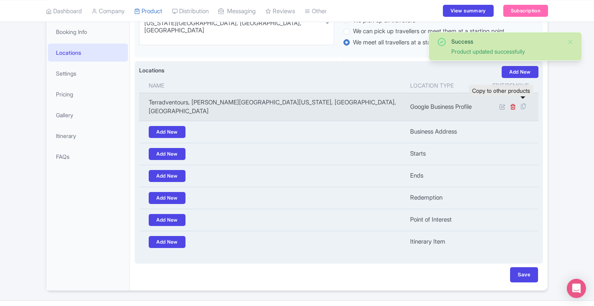
click at [524, 103] on icon at bounding box center [523, 106] width 11 height 7
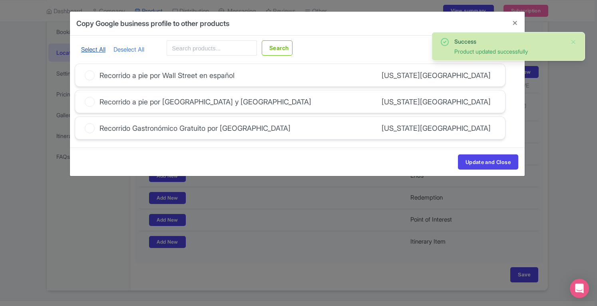
click at [88, 49] on link "Select All" at bounding box center [93, 50] width 24 height 8
click at [470, 156] on button "Update and Close" at bounding box center [488, 161] width 60 height 15
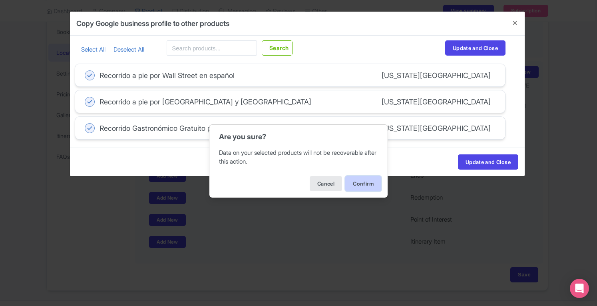
click at [355, 184] on button "Confirm" at bounding box center [363, 183] width 36 height 15
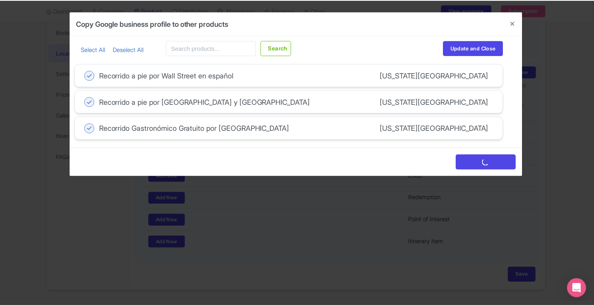
scroll to position [0, 0]
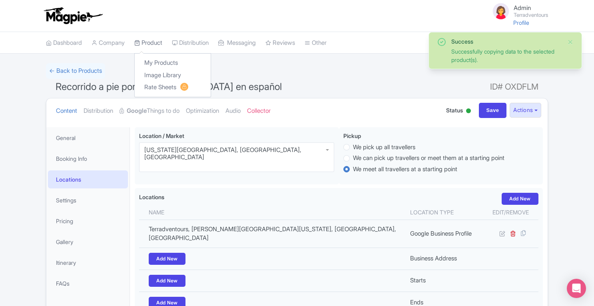
click at [150, 40] on link "Product" at bounding box center [148, 43] width 28 height 22
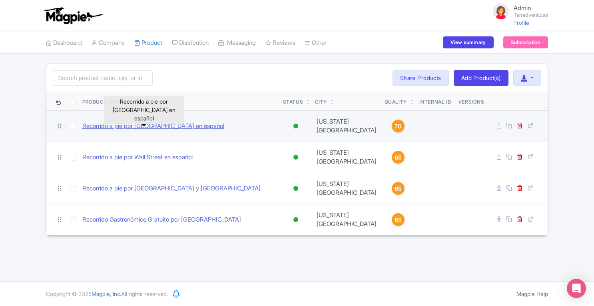
click at [187, 127] on link "Recorrido a pie por [GEOGRAPHIC_DATA] en español" at bounding box center [153, 126] width 142 height 9
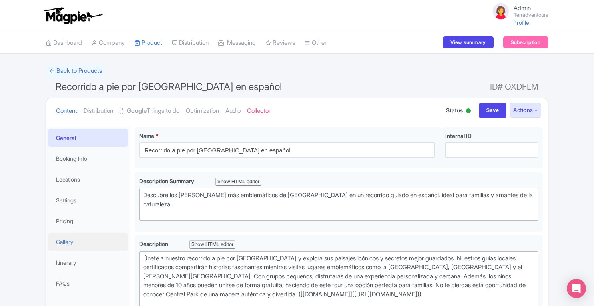
click at [63, 245] on link "Gallery" at bounding box center [88, 242] width 80 height 18
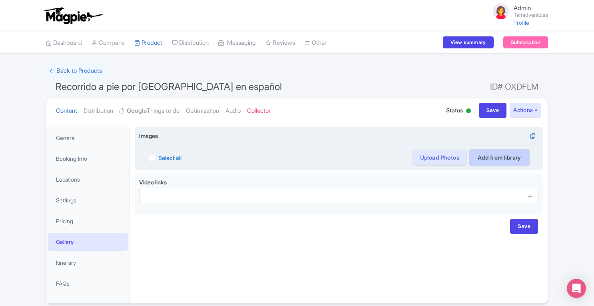
click at [485, 158] on link "Add from library" at bounding box center [499, 158] width 59 height 16
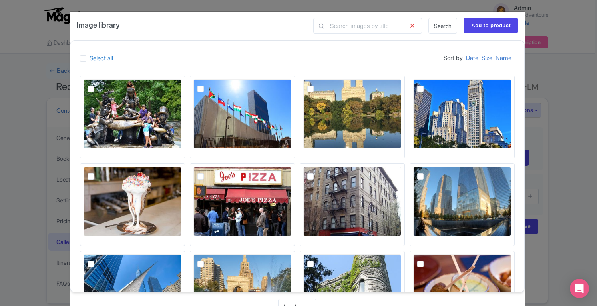
click at [317, 84] on label at bounding box center [317, 84] width 0 height 0
click at [317, 84] on input "checkbox" at bounding box center [319, 81] width 5 height 5
checkbox input "true"
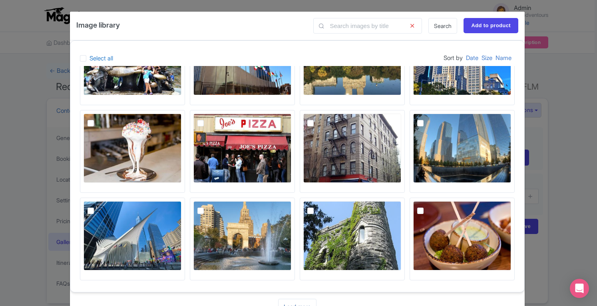
click at [298, 301] on link "Load more" at bounding box center [297, 307] width 38 height 16
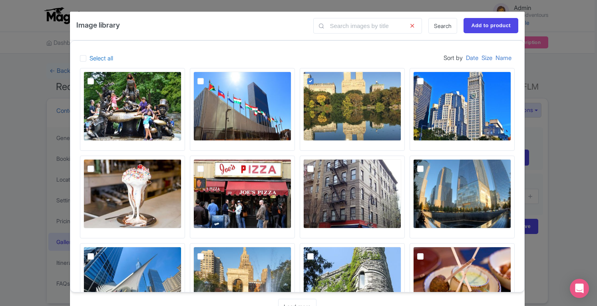
scroll to position [0, 0]
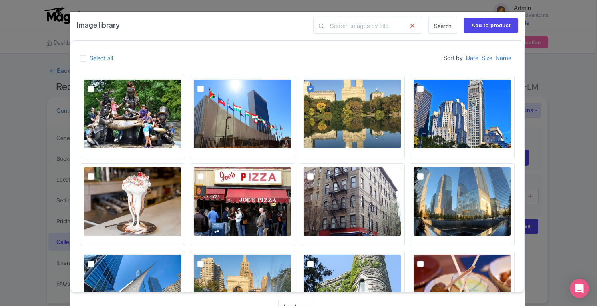
click at [97, 84] on label at bounding box center [97, 84] width 0 height 0
click at [97, 84] on input "checkbox" at bounding box center [99, 81] width 5 height 5
checkbox input "true"
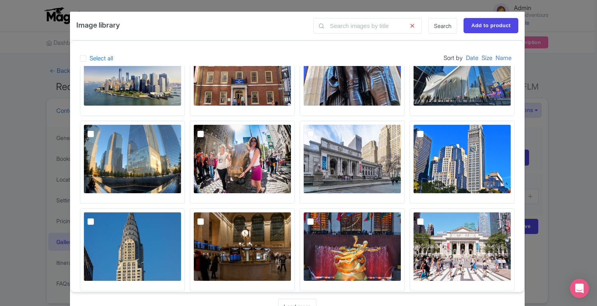
scroll to position [315, 0]
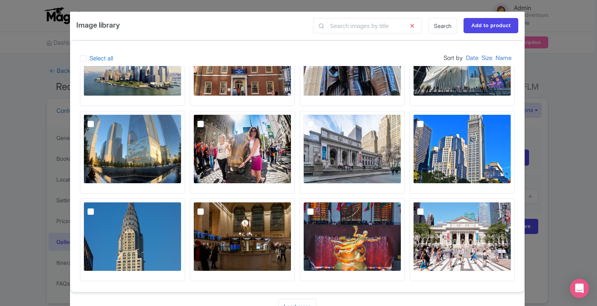
click at [301, 305] on link "Load more" at bounding box center [297, 307] width 38 height 16
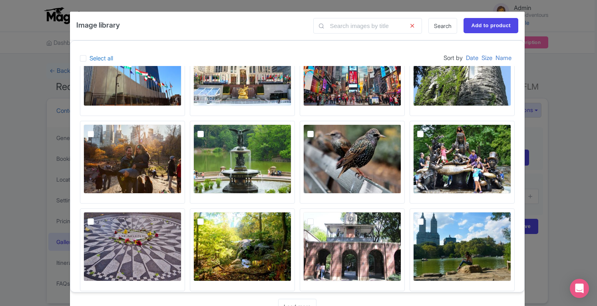
scroll to position [577, 0]
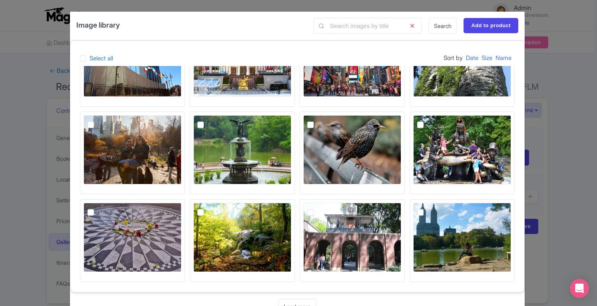
click at [207, 120] on label at bounding box center [207, 120] width 0 height 0
click at [207, 120] on input "checkbox" at bounding box center [209, 117] width 5 height 5
checkbox input "true"
click at [97, 207] on label at bounding box center [97, 207] width 0 height 0
click at [97, 208] on input "checkbox" at bounding box center [99, 205] width 5 height 5
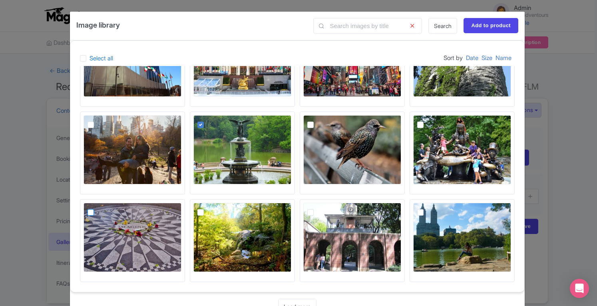
checkbox input "true"
click at [207, 207] on label at bounding box center [207, 207] width 0 height 0
click at [207, 208] on input "checkbox" at bounding box center [209, 205] width 5 height 5
checkbox input "true"
click at [97, 120] on label at bounding box center [97, 120] width 0 height 0
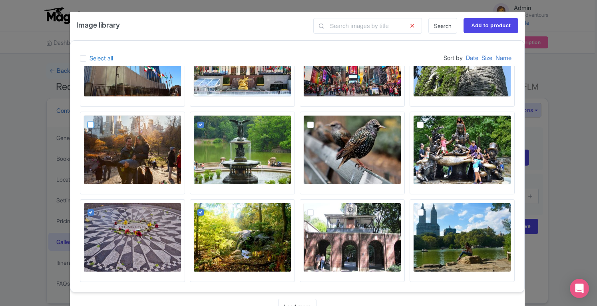
click at [97, 120] on input "checkbox" at bounding box center [99, 117] width 5 height 5
checkbox input "true"
click at [489, 24] on input "Add to product" at bounding box center [491, 25] width 55 height 15
type input "Adding..."
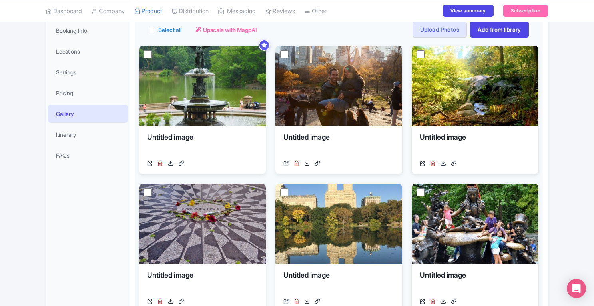
scroll to position [125, 0]
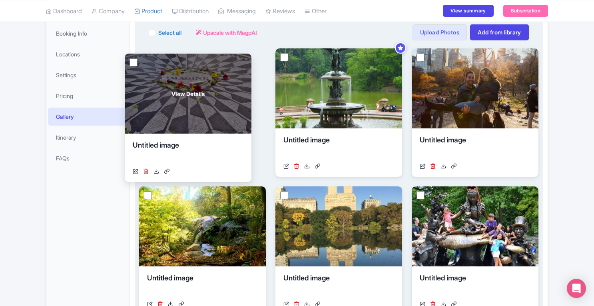
drag, startPoint x: 215, startPoint y: 220, endPoint x: 201, endPoint y: 89, distance: 131.9
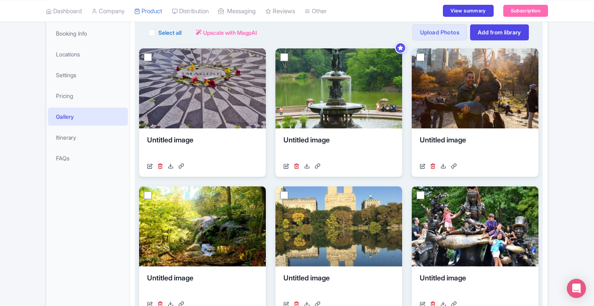
scroll to position [0, 0]
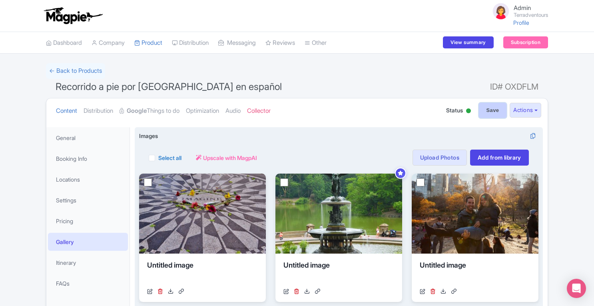
click at [492, 108] on input "Save" at bounding box center [493, 110] width 28 height 15
type input "Saving..."
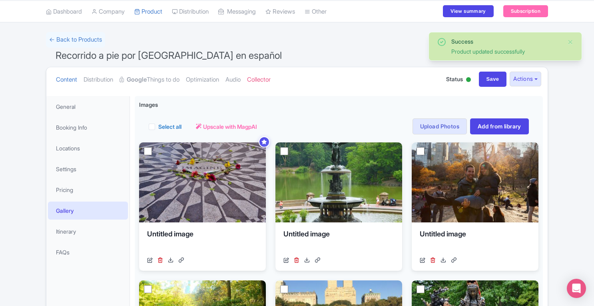
scroll to position [32, 0]
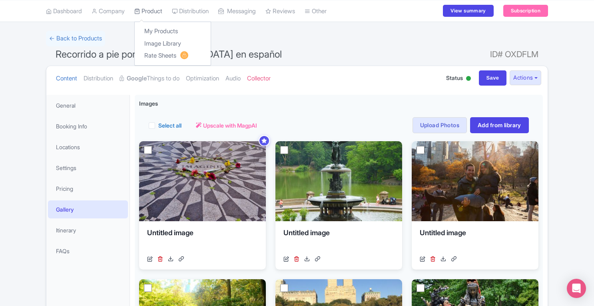
click at [150, 12] on link "Product" at bounding box center [148, 11] width 28 height 22
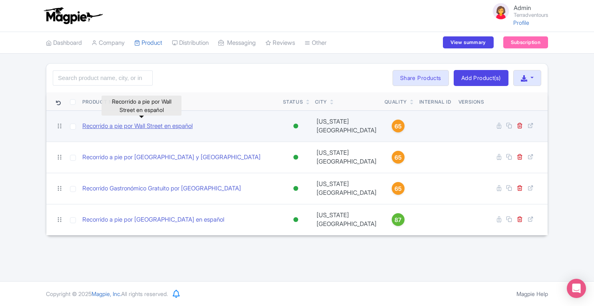
click at [138, 124] on link "Recorrido a pie por Wall Street en español" at bounding box center [137, 126] width 110 height 9
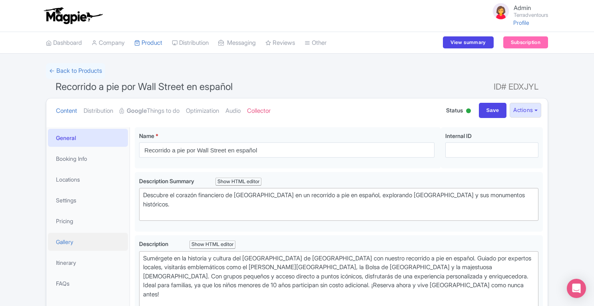
click at [72, 245] on link "Gallery" at bounding box center [88, 242] width 80 height 18
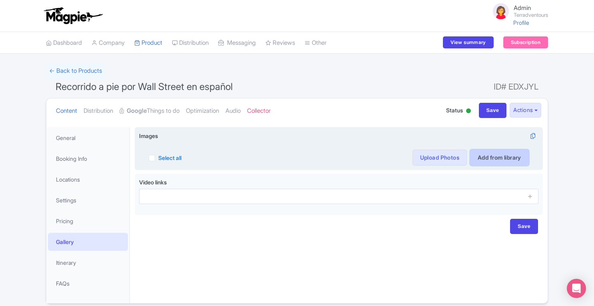
click at [491, 159] on link "Add from library" at bounding box center [499, 158] width 59 height 16
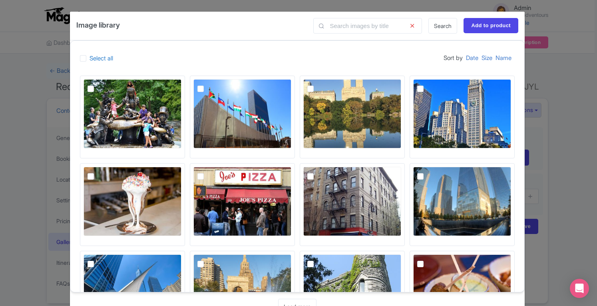
drag, startPoint x: 523, startPoint y: 79, endPoint x: 521, endPoint y: 133, distance: 53.6
click at [521, 133] on div at bounding box center [297, 179] width 454 height 226
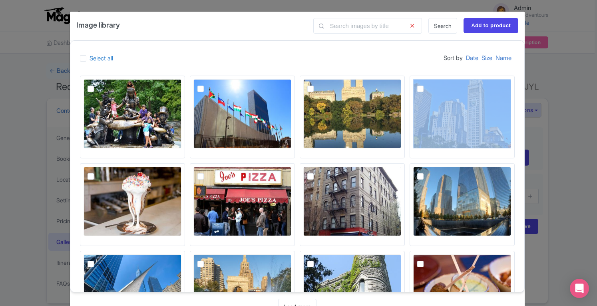
drag, startPoint x: 521, startPoint y: 133, endPoint x: 522, endPoint y: 158, distance: 24.8
click at [522, 158] on div at bounding box center [297, 179] width 454 height 226
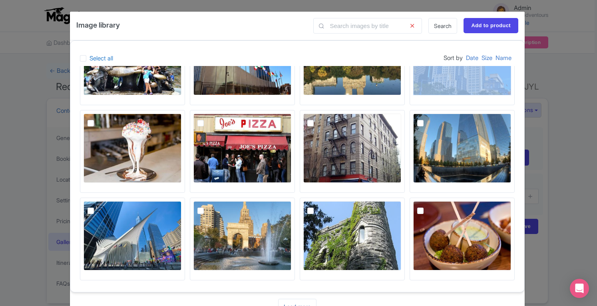
click at [293, 303] on link "Load more" at bounding box center [297, 307] width 38 height 16
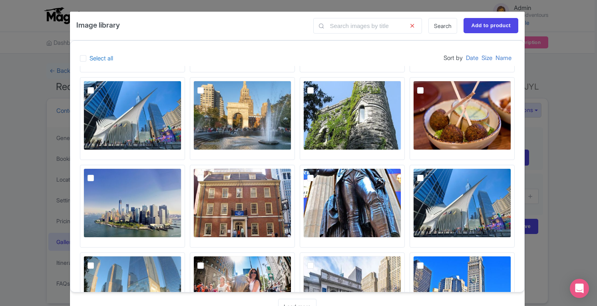
scroll to position [315, 0]
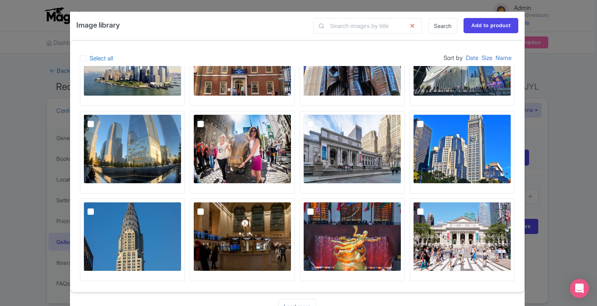
click at [297, 302] on link "Load more" at bounding box center [297, 307] width 38 height 16
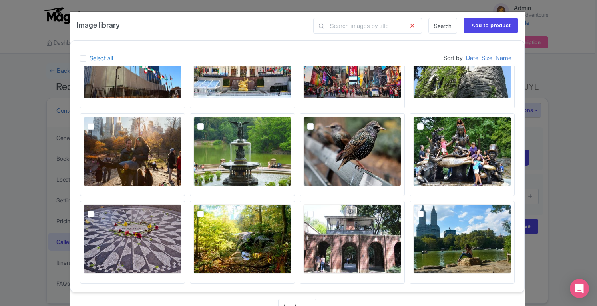
scroll to position [577, 0]
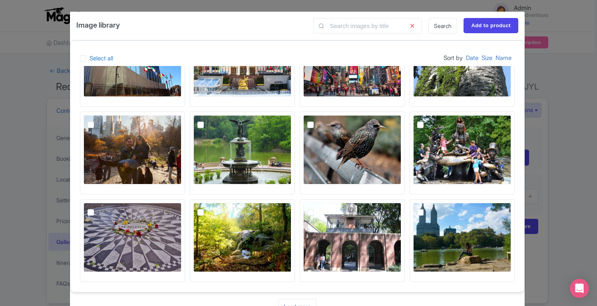
click at [301, 301] on link "Load more" at bounding box center [297, 307] width 38 height 16
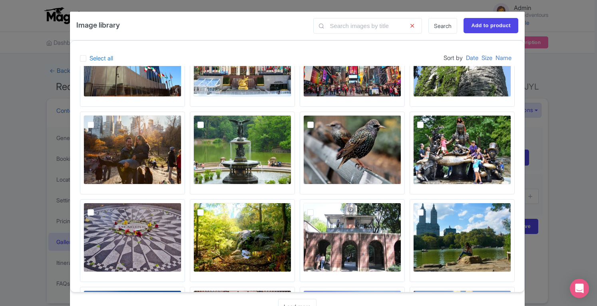
drag, startPoint x: 521, startPoint y: 227, endPoint x: 523, endPoint y: 216, distance: 10.6
click at [523, 216] on div at bounding box center [297, 179] width 454 height 226
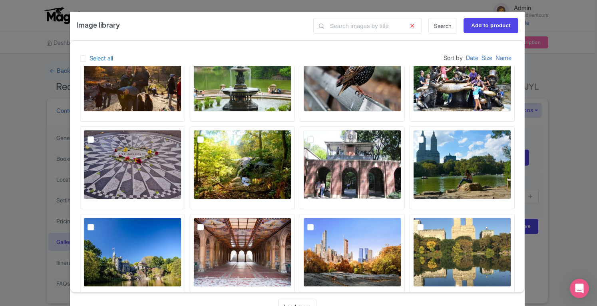
scroll to position [664, 0]
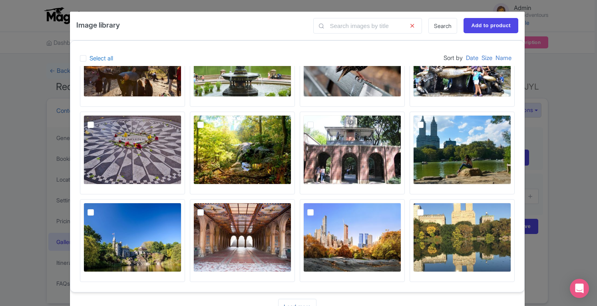
click at [302, 299] on link "Load more" at bounding box center [297, 307] width 38 height 16
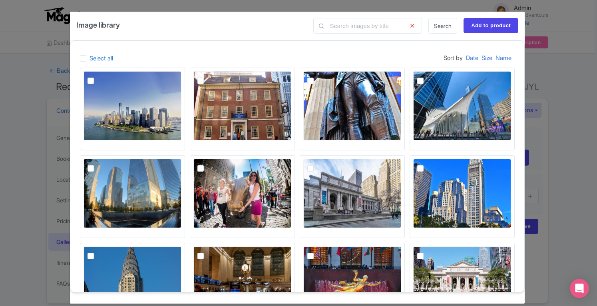
scroll to position [269, 0]
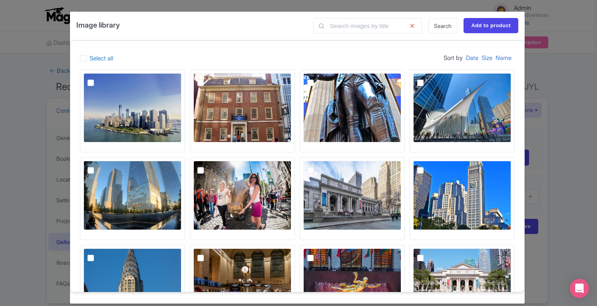
click at [207, 166] on label at bounding box center [207, 166] width 0 height 0
click at [207, 166] on input "checkbox" at bounding box center [209, 163] width 5 height 5
checkbox input "true"
click at [97, 166] on label at bounding box center [97, 166] width 0 height 0
click at [97, 166] on input "checkbox" at bounding box center [99, 163] width 5 height 5
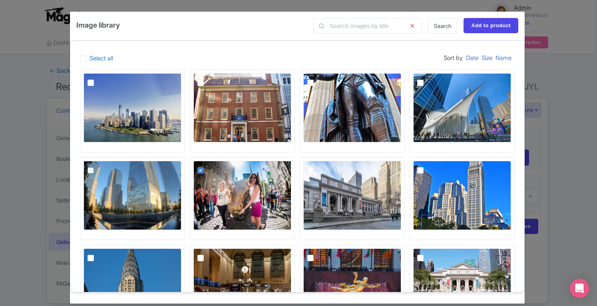
checkbox input "true"
click at [317, 78] on label at bounding box center [317, 78] width 0 height 0
click at [317, 78] on input "checkbox" at bounding box center [319, 75] width 5 height 5
checkbox input "true"
click at [427, 78] on label at bounding box center [427, 78] width 0 height 0
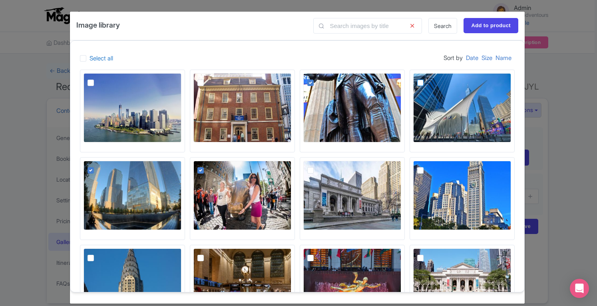
click at [427, 78] on input "checkbox" at bounding box center [429, 75] width 5 height 5
checkbox input "true"
click at [488, 25] on input "Add to product" at bounding box center [491, 25] width 55 height 15
type input "Adding..."
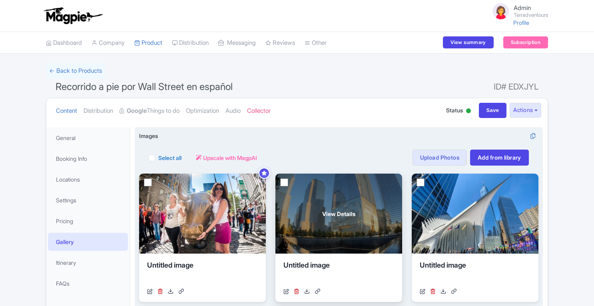
scroll to position [32, 0]
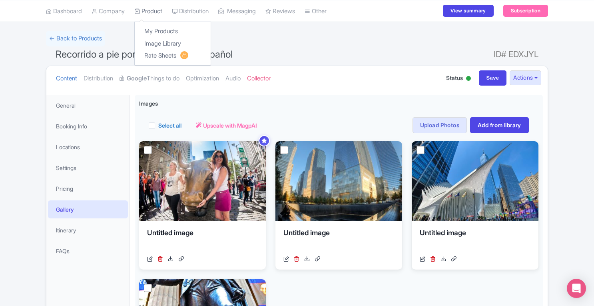
click at [146, 6] on link "Product" at bounding box center [148, 11] width 28 height 22
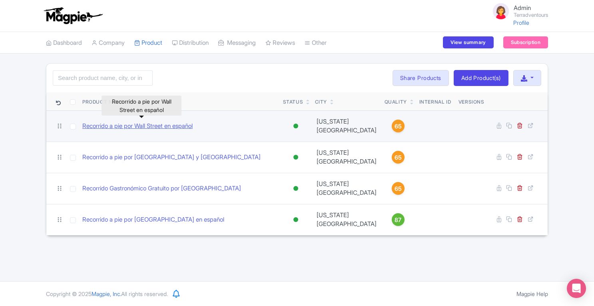
click at [150, 124] on link "Recorrido a pie por Wall Street en español" at bounding box center [137, 126] width 110 height 9
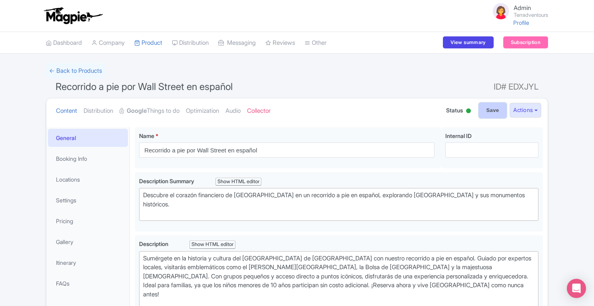
click at [485, 109] on input "Save" at bounding box center [493, 110] width 28 height 15
type input "Saving..."
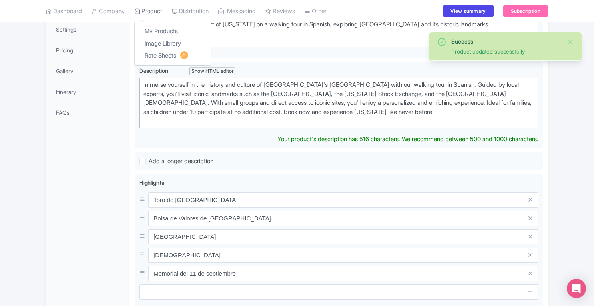
scroll to position [197, 0]
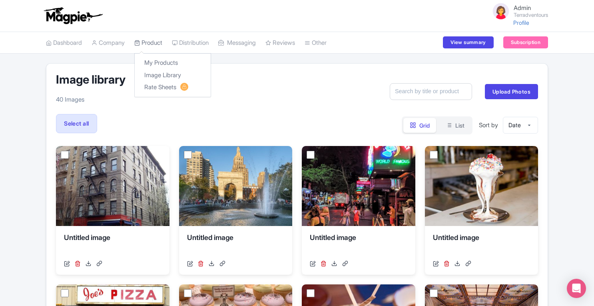
click at [154, 44] on link "Product" at bounding box center [148, 43] width 28 height 22
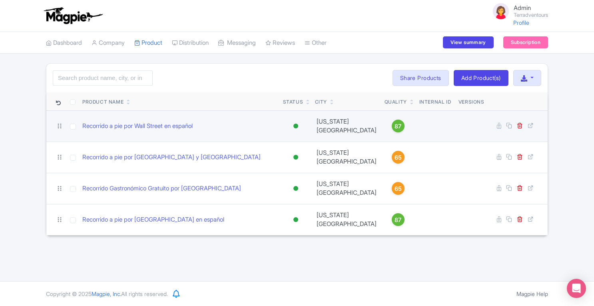
click at [395, 122] on span "87" at bounding box center [398, 126] width 7 height 9
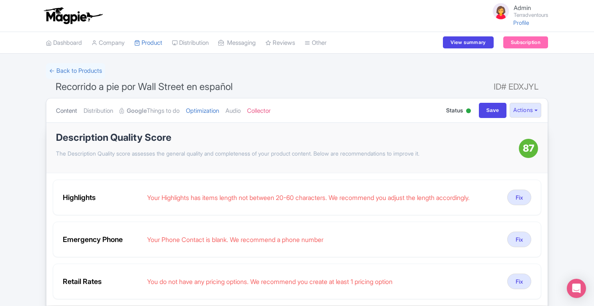
click at [60, 108] on link "Content" at bounding box center [66, 110] width 21 height 25
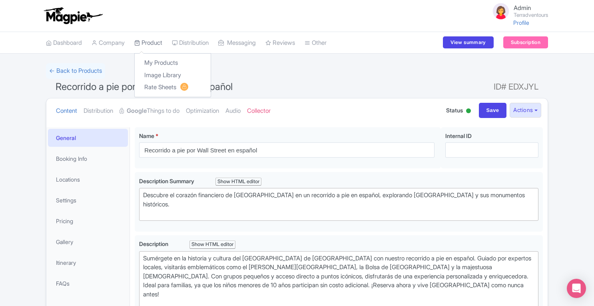
click at [161, 42] on link "Product" at bounding box center [148, 43] width 28 height 22
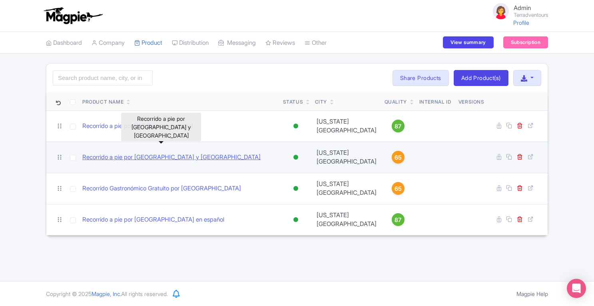
click at [174, 153] on link "Recorrido a pie por [GEOGRAPHIC_DATA] y [GEOGRAPHIC_DATA]" at bounding box center [171, 157] width 178 height 9
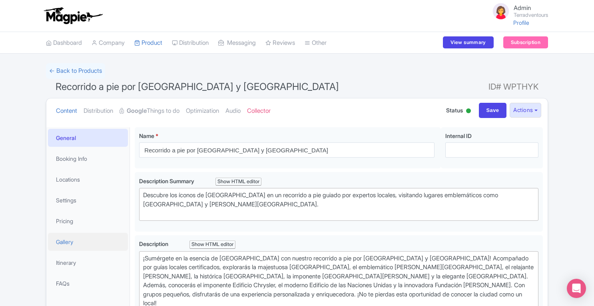
click at [69, 239] on link "Gallery" at bounding box center [88, 242] width 80 height 18
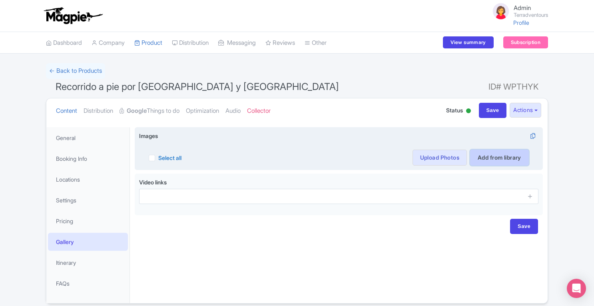
click at [497, 155] on link "Add from library" at bounding box center [499, 158] width 59 height 16
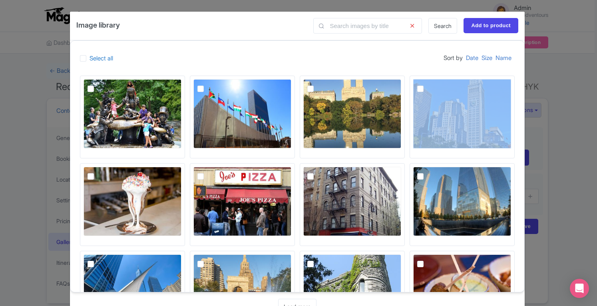
drag, startPoint x: 523, startPoint y: 78, endPoint x: 517, endPoint y: 108, distance: 30.6
click at [517, 108] on div at bounding box center [297, 179] width 454 height 226
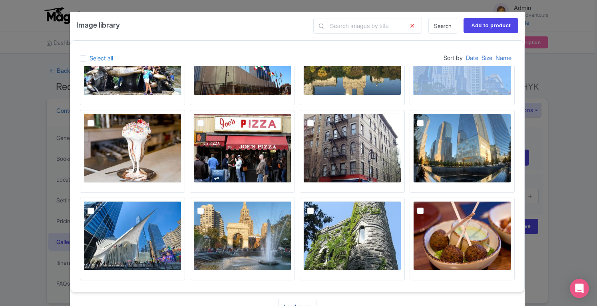
click at [305, 299] on link "Load more" at bounding box center [297, 307] width 38 height 16
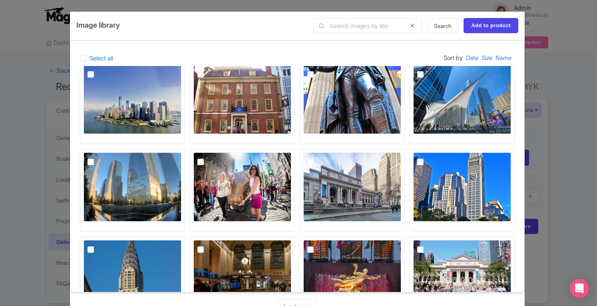
scroll to position [279, 0]
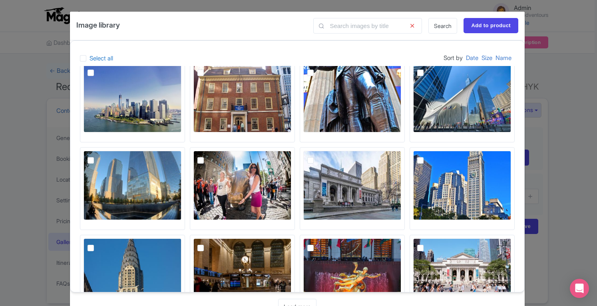
click at [427, 243] on label at bounding box center [427, 243] width 0 height 0
click at [427, 243] on input "checkbox" at bounding box center [429, 240] width 5 height 5
checkbox input "true"
click at [317, 243] on label at bounding box center [317, 243] width 0 height 0
click at [317, 243] on input "checkbox" at bounding box center [319, 240] width 5 height 5
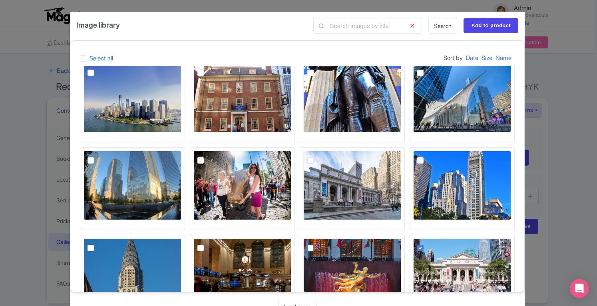
checkbox input "true"
click at [207, 243] on label at bounding box center [207, 243] width 0 height 0
click at [207, 243] on input "checkbox" at bounding box center [209, 240] width 5 height 5
checkbox input "true"
click at [97, 243] on label at bounding box center [97, 243] width 0 height 0
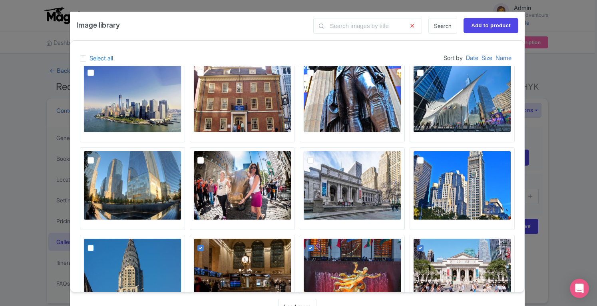
click at [97, 243] on input "checkbox" at bounding box center [99, 240] width 5 height 5
checkbox input "true"
click at [479, 28] on input "Add to product" at bounding box center [491, 25] width 55 height 15
type input "Adding..."
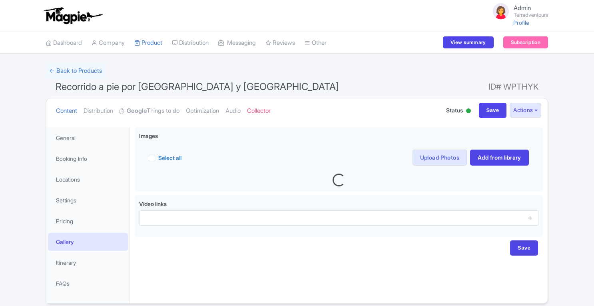
scroll to position [32, 0]
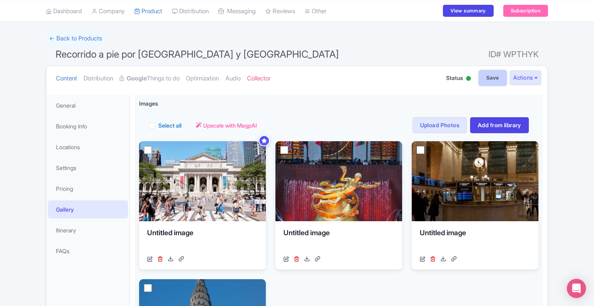
click at [484, 80] on input "Save" at bounding box center [493, 77] width 28 height 15
type input "Saving..."
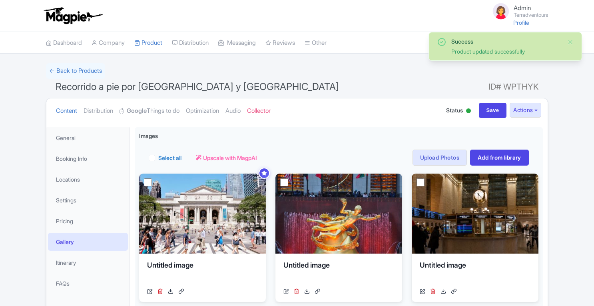
scroll to position [32, 0]
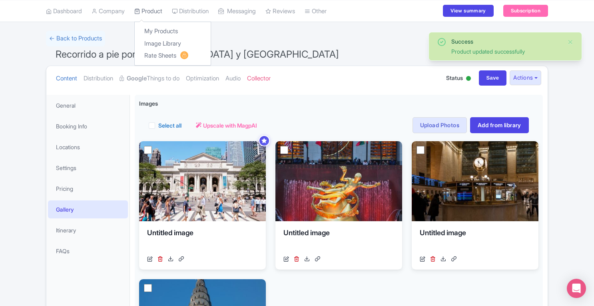
click at [158, 10] on link "Product" at bounding box center [148, 11] width 28 height 22
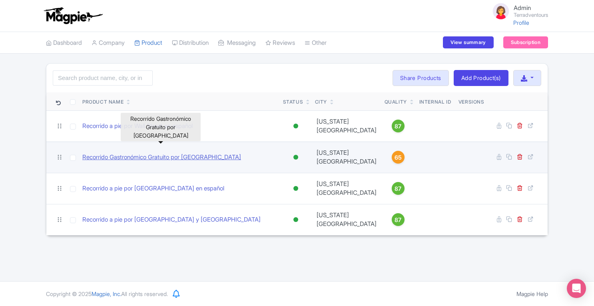
click at [174, 153] on link "Recorrido Gastronómico Gratuito por [GEOGRAPHIC_DATA]" at bounding box center [161, 157] width 159 height 9
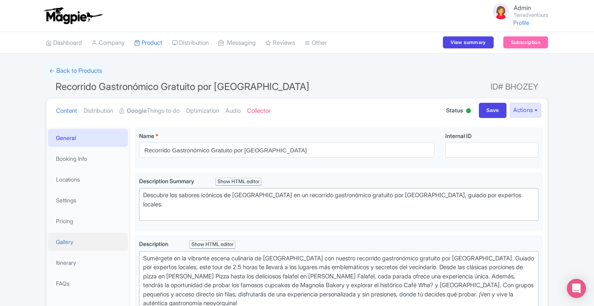
click at [66, 239] on link "Gallery" at bounding box center [88, 242] width 80 height 18
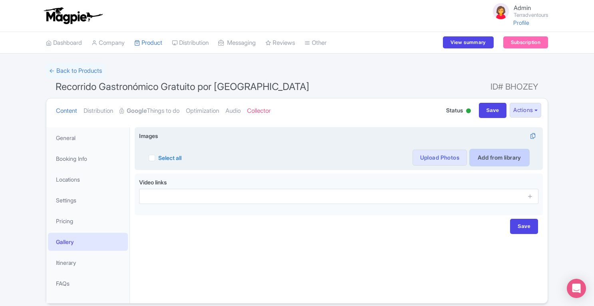
click at [474, 160] on link "Add from library" at bounding box center [499, 158] width 59 height 16
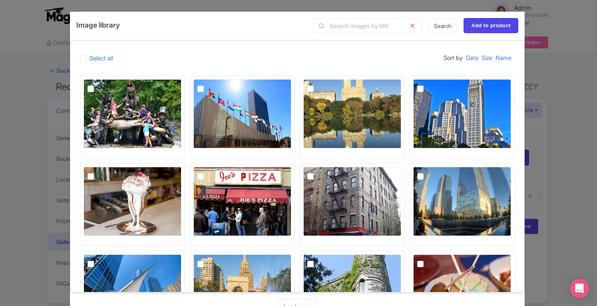
click at [97, 172] on label at bounding box center [97, 172] width 0 height 0
click at [97, 172] on input "checkbox" at bounding box center [99, 169] width 5 height 5
checkbox input "true"
click at [207, 172] on label at bounding box center [207, 172] width 0 height 0
click at [207, 172] on input "checkbox" at bounding box center [209, 169] width 5 height 5
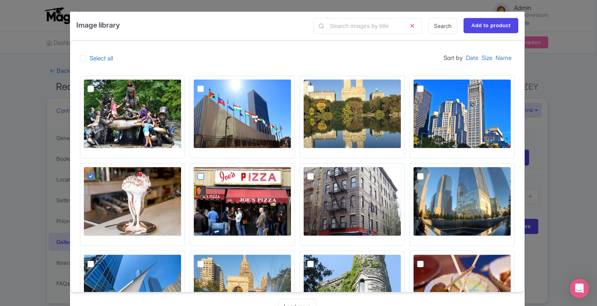
checkbox input "true"
click at [427, 259] on label at bounding box center [427, 259] width 0 height 0
click at [427, 259] on input "checkbox" at bounding box center [429, 256] width 5 height 5
checkbox input "true"
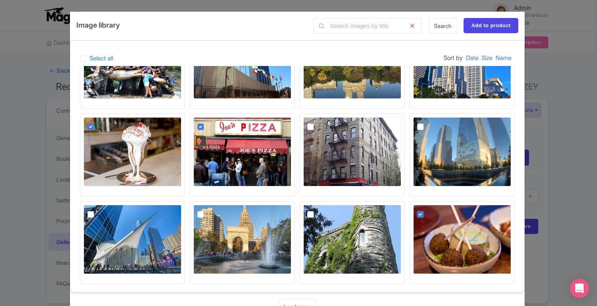
scroll to position [53, 0]
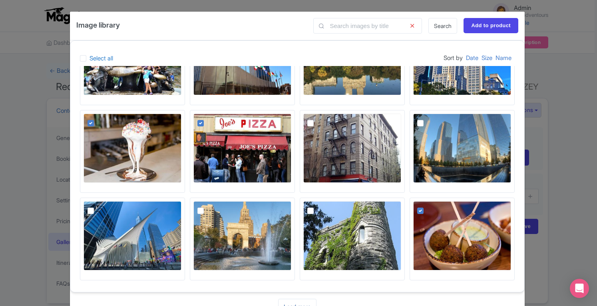
click at [295, 305] on link "Load more" at bounding box center [297, 307] width 38 height 16
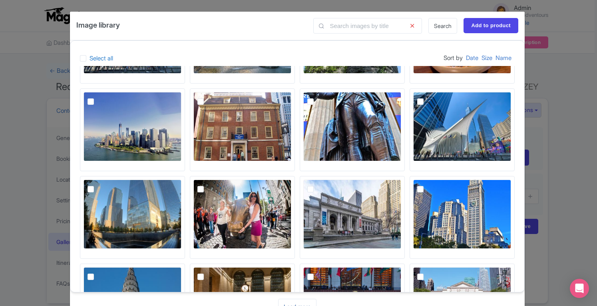
scroll to position [315, 0]
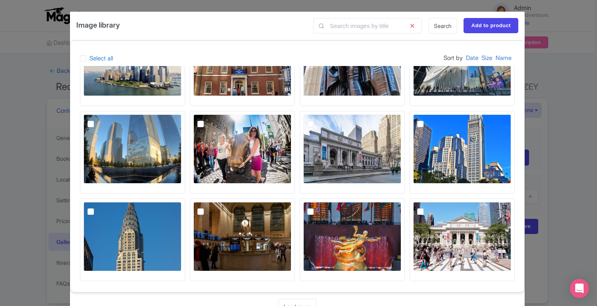
click at [297, 300] on link "Load more" at bounding box center [297, 307] width 38 height 16
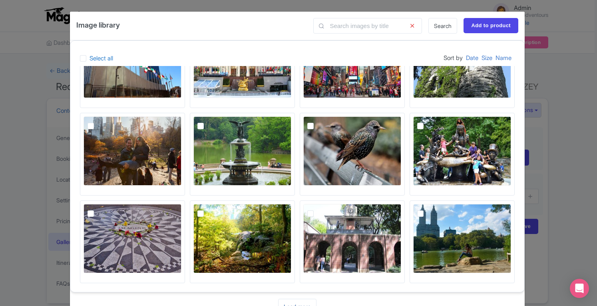
scroll to position [577, 0]
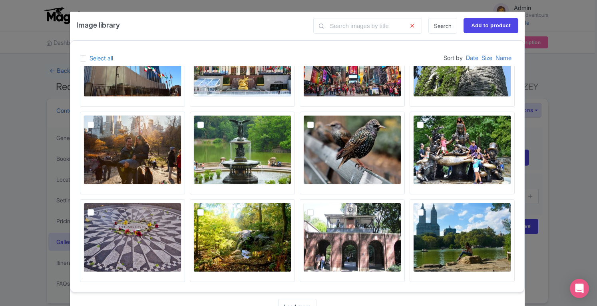
click at [298, 301] on link "Load more" at bounding box center [297, 307] width 38 height 16
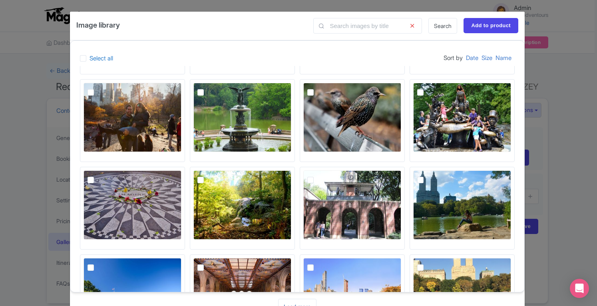
scroll to position [664, 0]
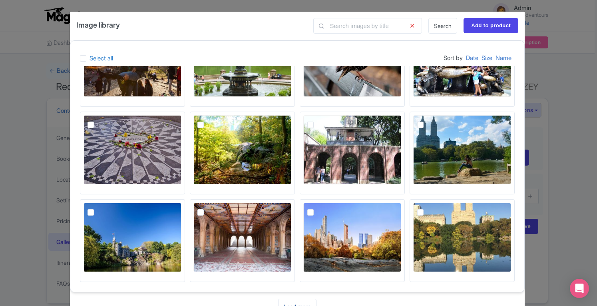
click at [303, 302] on link "Load more" at bounding box center [297, 307] width 38 height 16
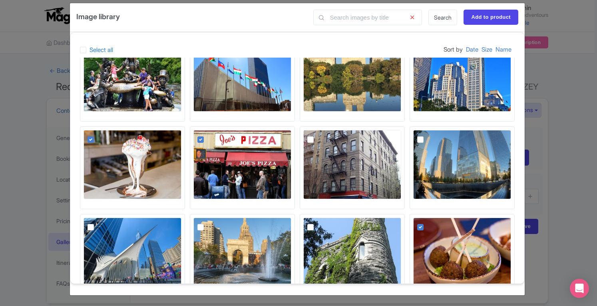
scroll to position [0, 0]
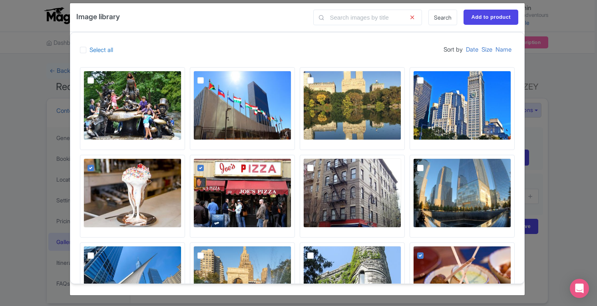
click at [311, 171] on img at bounding box center [352, 192] width 98 height 69
click at [317, 164] on input "checkbox" at bounding box center [319, 160] width 5 height 5
checkbox input "true"
click at [489, 12] on input "Add to product" at bounding box center [491, 17] width 55 height 15
type input "Adding..."
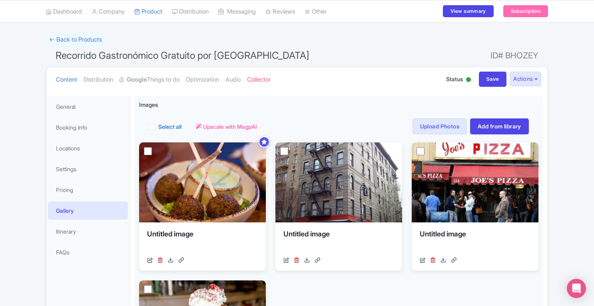
scroll to position [32, 0]
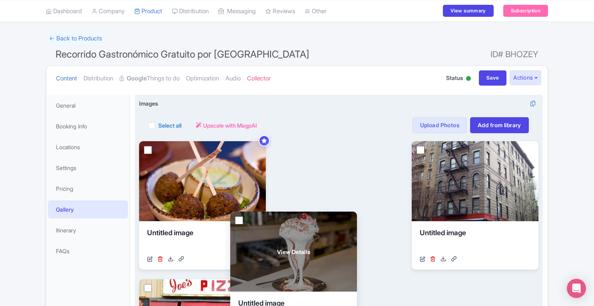
drag, startPoint x: 195, startPoint y: 287, endPoint x: 289, endPoint y: 221, distance: 114.2
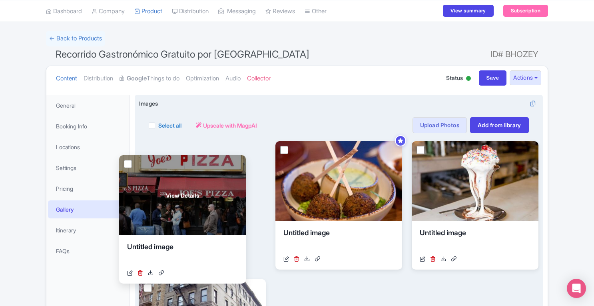
drag, startPoint x: 213, startPoint y: 285, endPoint x: 195, endPoint y: 159, distance: 127.7
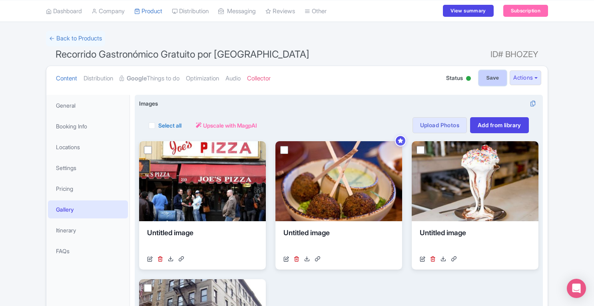
click at [487, 72] on input "Save" at bounding box center [493, 77] width 28 height 15
type input "Saving..."
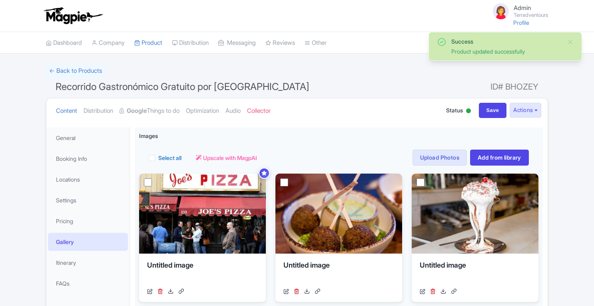
scroll to position [32, 0]
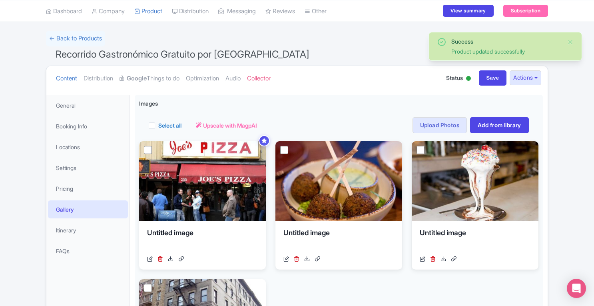
click at [154, 13] on link "Product" at bounding box center [148, 11] width 28 height 22
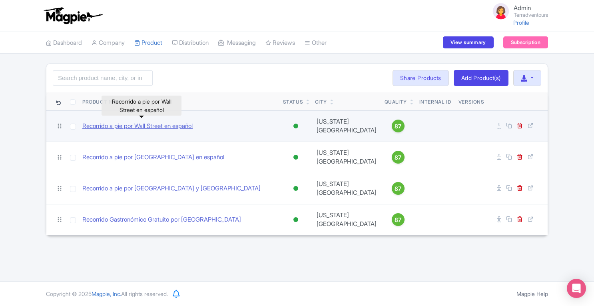
click at [148, 124] on link "Recorrido a pie por Wall Street en español" at bounding box center [137, 126] width 110 height 9
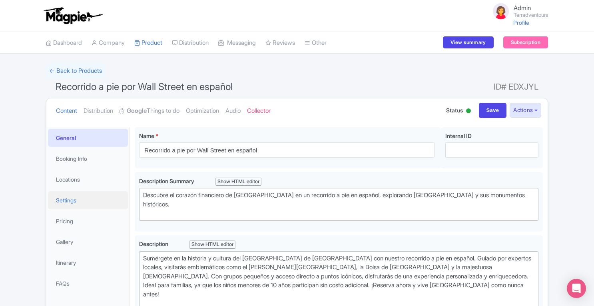
click at [71, 200] on link "Settings" at bounding box center [88, 200] width 80 height 18
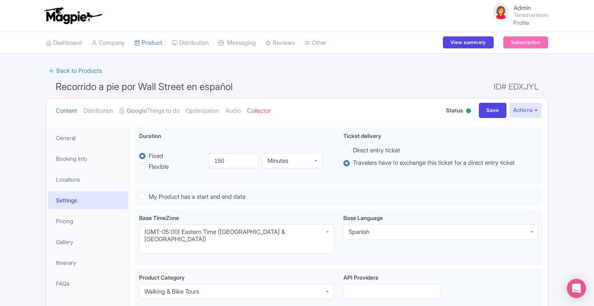
scroll to position [268, 0]
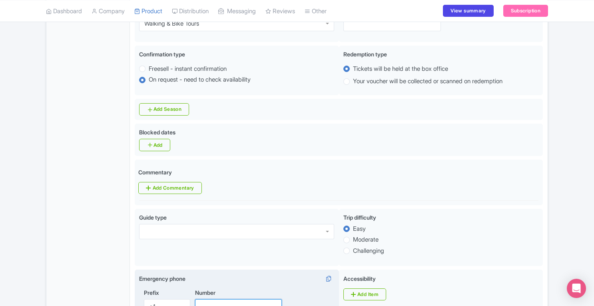
click at [232, 299] on input "Number" at bounding box center [238, 306] width 87 height 15
paste input "(718) 669-6577"
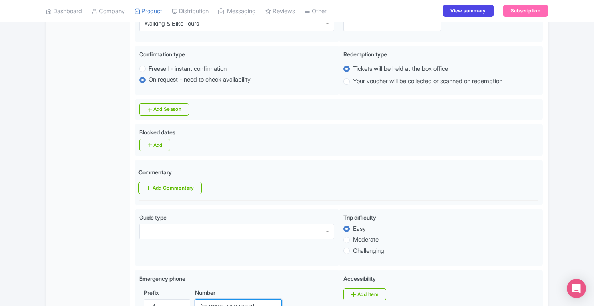
scroll to position [266, 0]
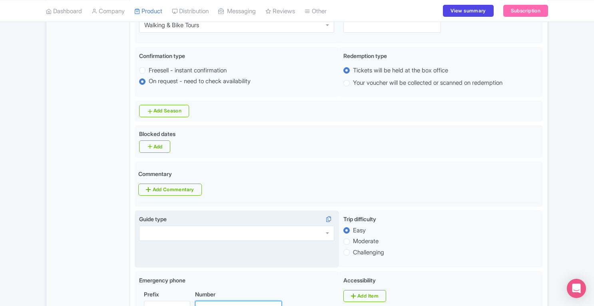
type input "(718) 669-6577"
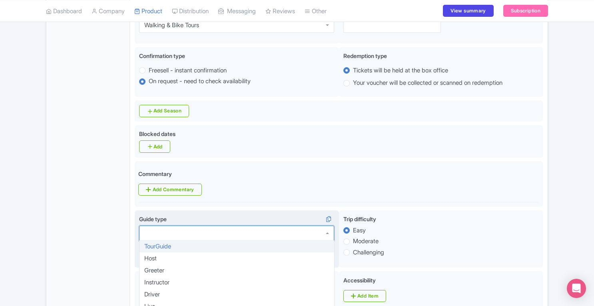
click at [306, 225] on div at bounding box center [236, 232] width 195 height 15
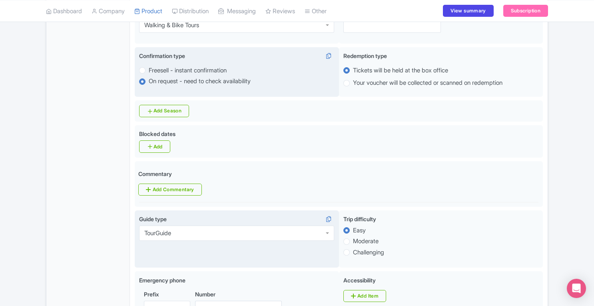
click at [214, 66] on label "Freesell - instant confirmation" at bounding box center [188, 70] width 78 height 9
click at [157, 66] on input "Freesell - instant confirmation" at bounding box center [153, 70] width 8 height 8
radio input "true"
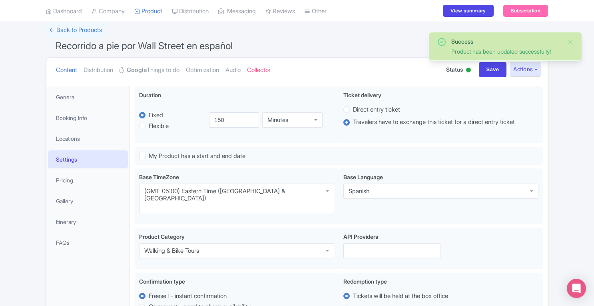
scroll to position [46, 0]
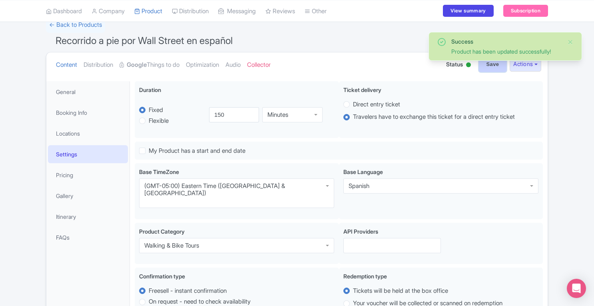
click at [490, 68] on input "Save" at bounding box center [493, 64] width 28 height 15
type input "Update Product"
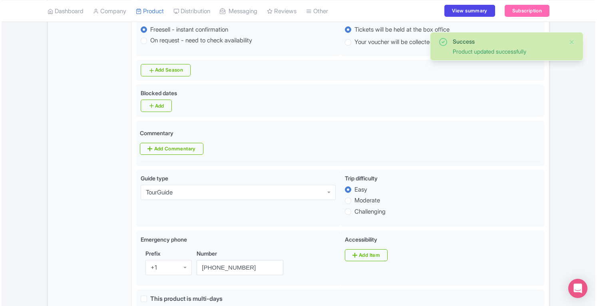
scroll to position [313, 0]
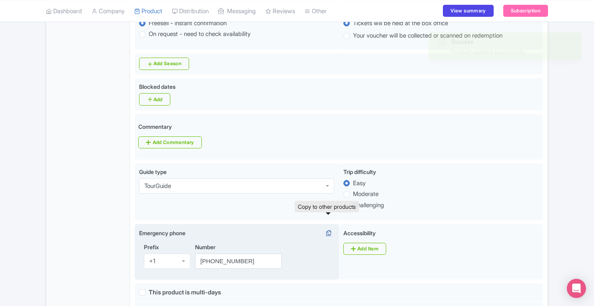
click at [329, 229] on icon at bounding box center [328, 232] width 11 height 7
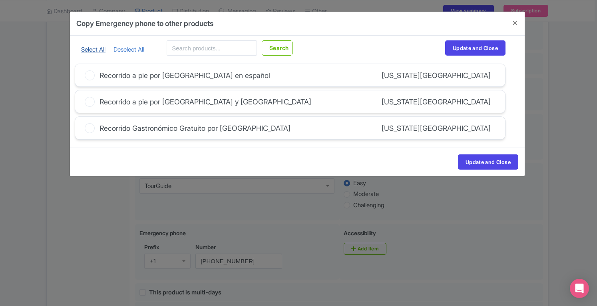
click at [98, 50] on link "Select All" at bounding box center [93, 50] width 24 height 8
click at [466, 46] on button "Update and Close" at bounding box center [475, 47] width 60 height 15
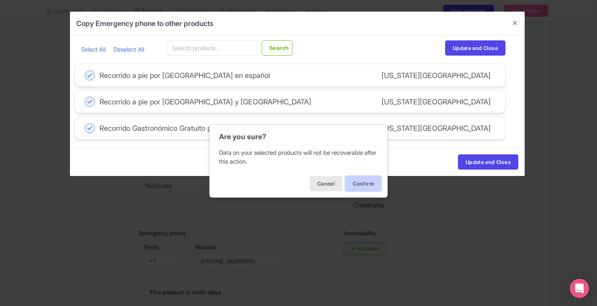
click at [370, 180] on button "Confirm" at bounding box center [363, 183] width 36 height 15
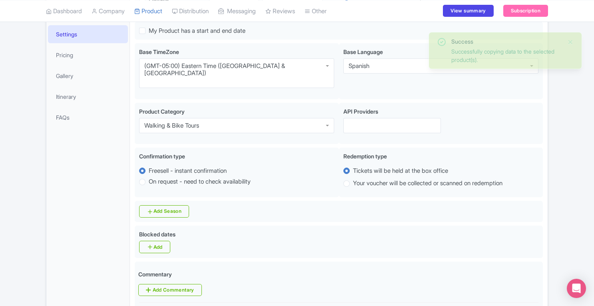
scroll to position [177, 0]
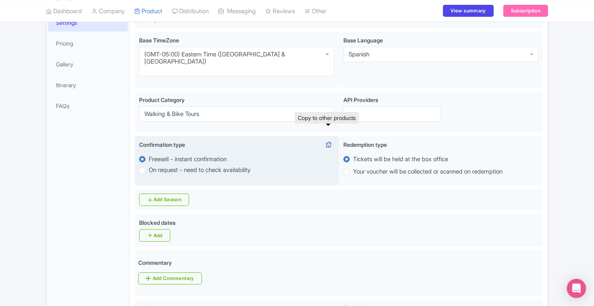
click at [329, 141] on icon at bounding box center [328, 144] width 11 height 7
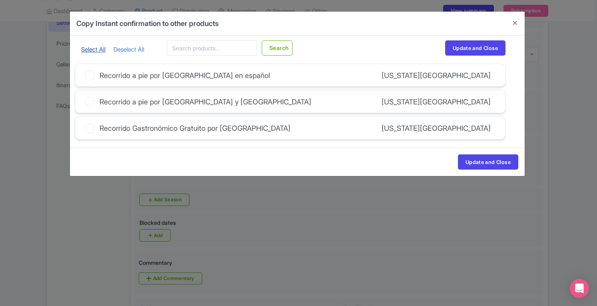
click at [86, 48] on link "Select All" at bounding box center [93, 50] width 24 height 8
click at [456, 48] on button "Update and Close" at bounding box center [475, 47] width 60 height 15
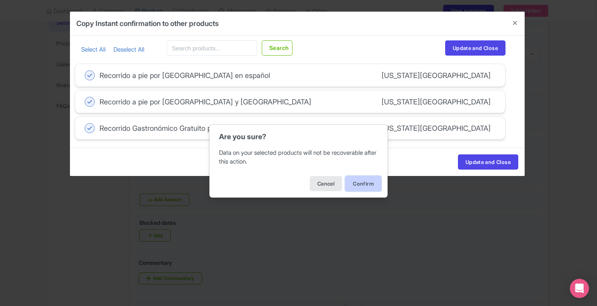
click at [359, 185] on button "Confirm" at bounding box center [363, 183] width 36 height 15
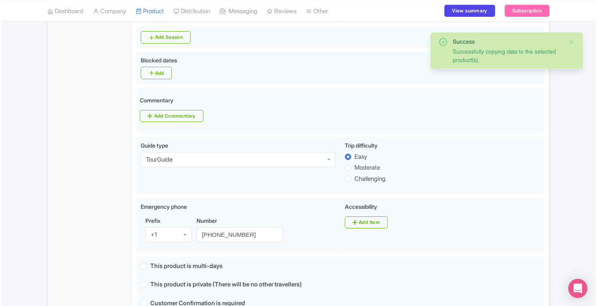
scroll to position [357, 0]
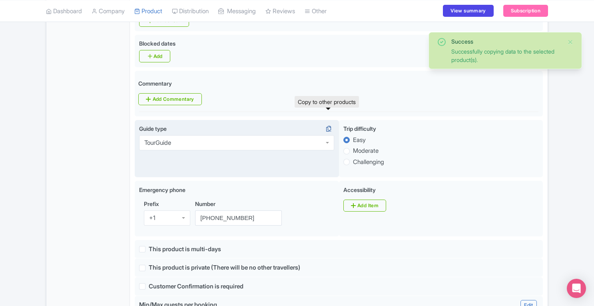
click at [328, 125] on icon at bounding box center [328, 128] width 11 height 7
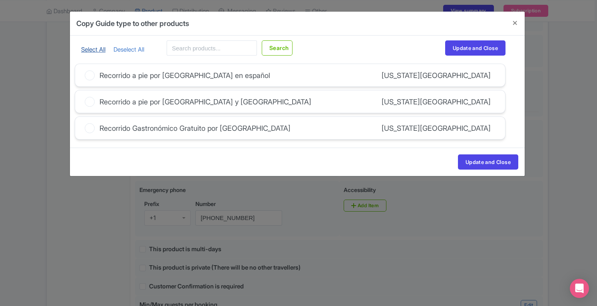
click at [94, 49] on link "Select All" at bounding box center [93, 50] width 24 height 8
click at [481, 50] on button "Update and Close" at bounding box center [475, 47] width 60 height 15
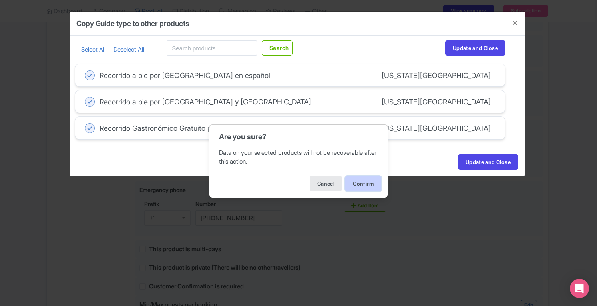
click at [358, 186] on button "Confirm" at bounding box center [363, 183] width 36 height 15
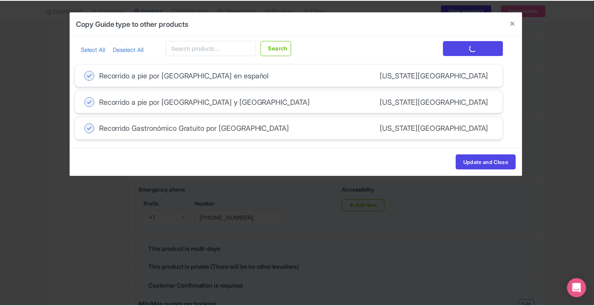
scroll to position [0, 0]
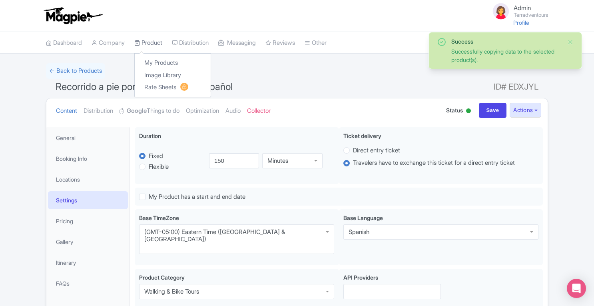
click at [153, 36] on link "Product" at bounding box center [148, 43] width 28 height 22
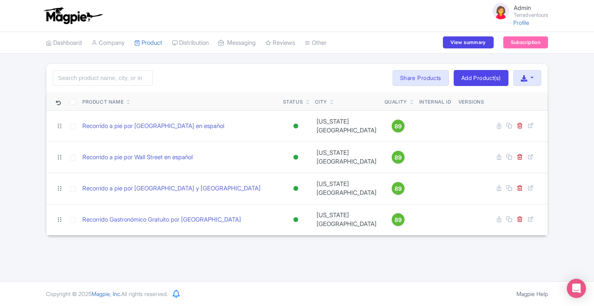
click at [401, 252] on div "Admin Terradventours Profile Users Settings Sign out Dashboard Company SST Coll…" at bounding box center [297, 140] width 594 height 281
click at [159, 38] on link "Product" at bounding box center [148, 43] width 28 height 22
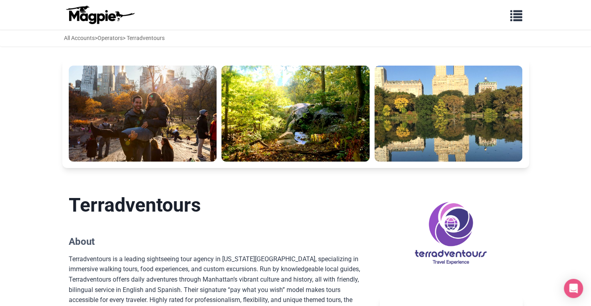
drag, startPoint x: 589, startPoint y: 57, endPoint x: 594, endPoint y: 100, distance: 43.0
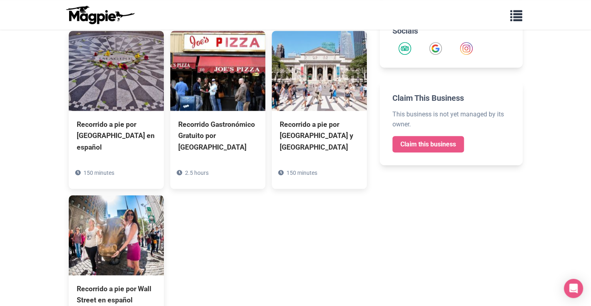
scroll to position [391, 0]
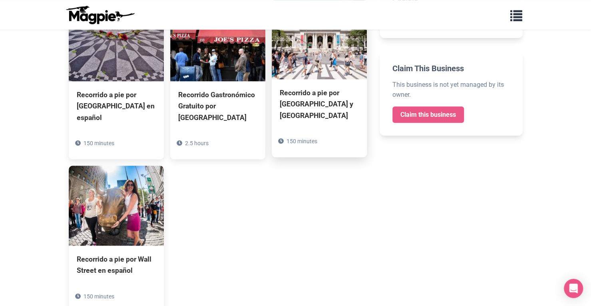
click at [320, 76] on img at bounding box center [319, 39] width 95 height 80
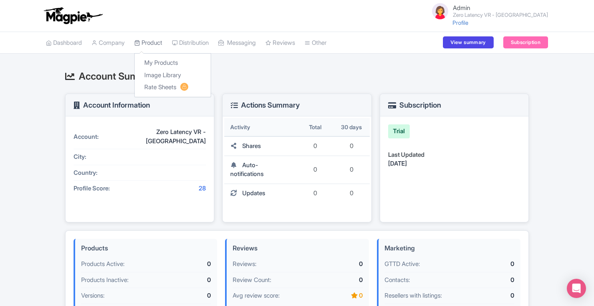
click at [155, 41] on link "Product" at bounding box center [148, 43] width 28 height 22
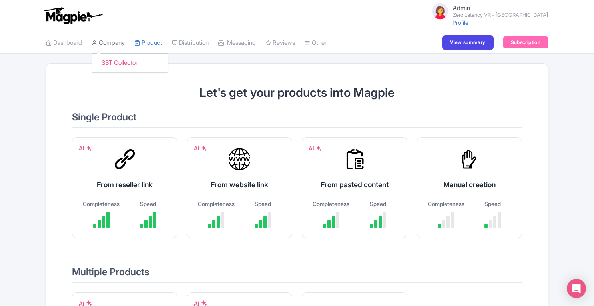
click at [115, 40] on link "Company" at bounding box center [108, 43] width 33 height 22
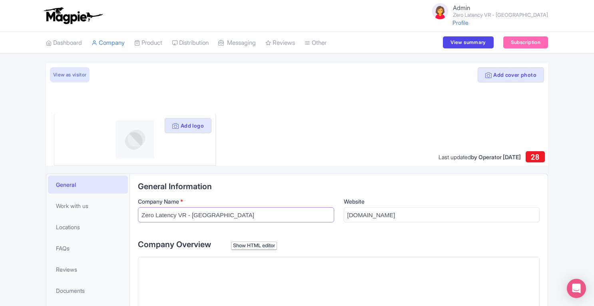
drag, startPoint x: 253, startPoint y: 216, endPoint x: 136, endPoint y: 218, distance: 117.1
click at [122, 65] on link "SST Collector" at bounding box center [130, 63] width 76 height 12
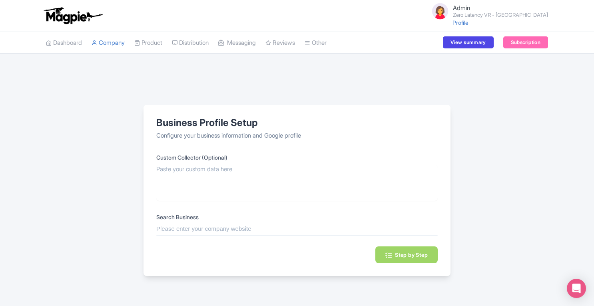
click at [267, 231] on input "text" at bounding box center [296, 228] width 281 height 9
paste input "Zero Latency VR - [GEOGRAPHIC_DATA]"
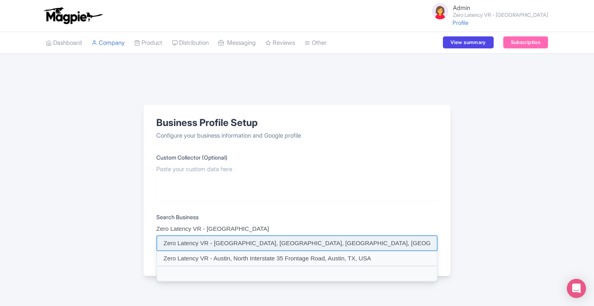
click at [261, 245] on input at bounding box center [297, 242] width 281 height 15
type input "Zero Latency VR - [GEOGRAPHIC_DATA], [GEOGRAPHIC_DATA], [GEOGRAPHIC_DATA], [GEO…"
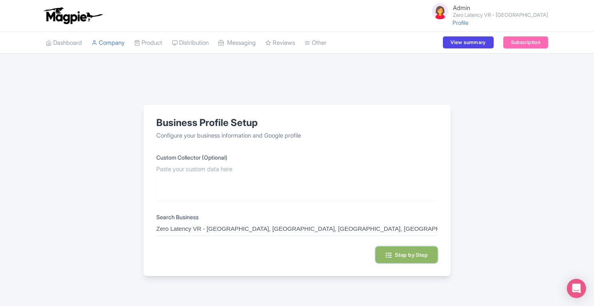
click at [390, 251] on button "Step by Step" at bounding box center [406, 254] width 62 height 17
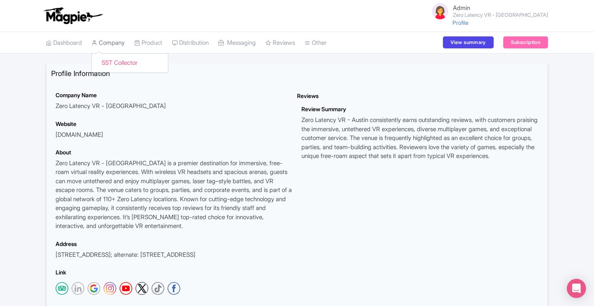
click at [118, 42] on link "Company" at bounding box center [108, 43] width 33 height 22
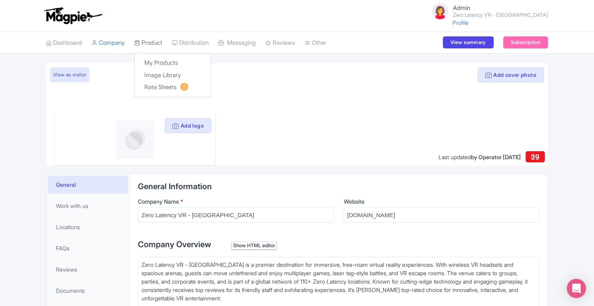
click at [154, 40] on link "Product" at bounding box center [148, 43] width 28 height 22
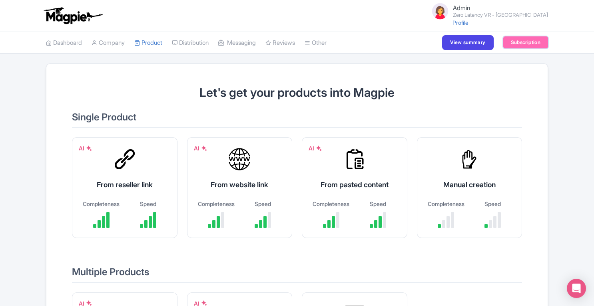
click at [532, 44] on link "Subscription" at bounding box center [525, 42] width 45 height 12
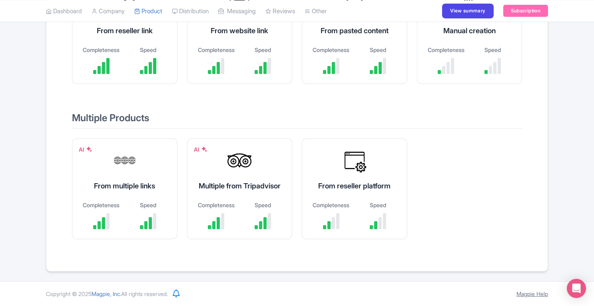
click at [517, 292] on link "Magpie Help" at bounding box center [532, 293] width 32 height 7
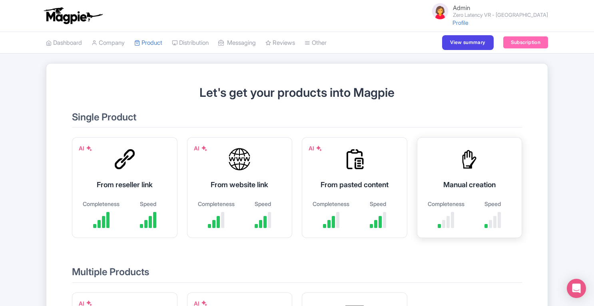
click at [463, 180] on div "Manual creation" at bounding box center [470, 184] width 86 height 11
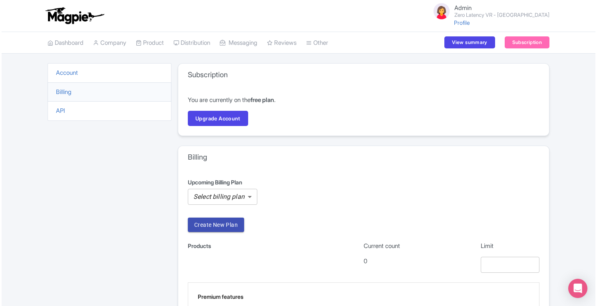
scroll to position [75, 0]
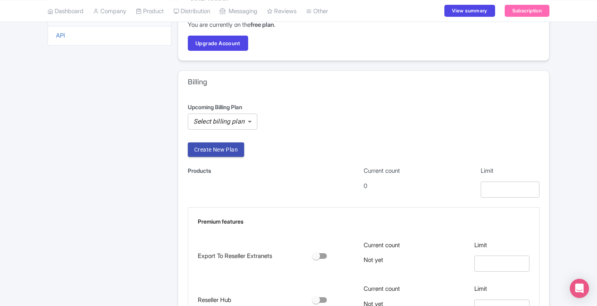
click at [240, 122] on body "Admin Zero Latency VR - Austin Profile Users Settings Sign out Dashboard Compan…" at bounding box center [298, 78] width 597 height 306
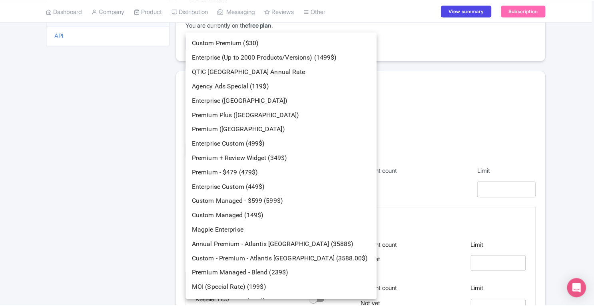
scroll to position [482, 0]
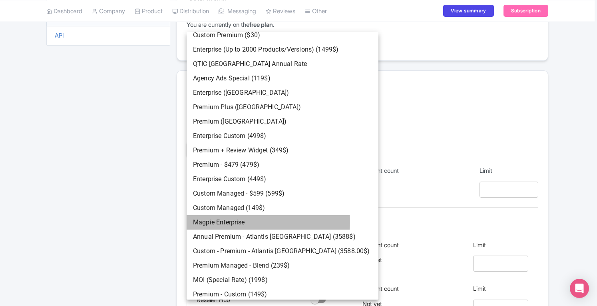
click at [267, 221] on li "Magpie Enterprise" at bounding box center [283, 222] width 192 height 14
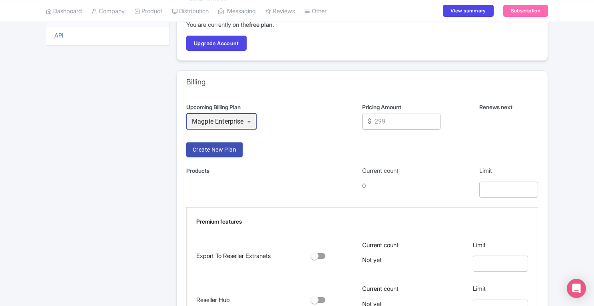
scroll to position [481, 0]
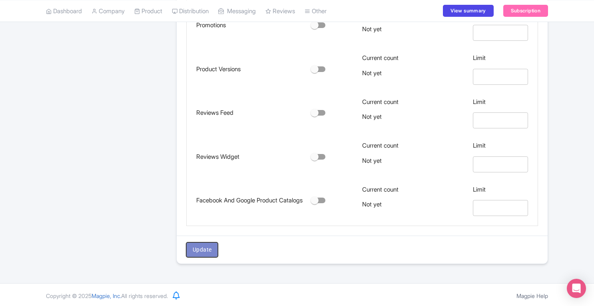
click at [202, 245] on span "Update" at bounding box center [202, 250] width 19 height 10
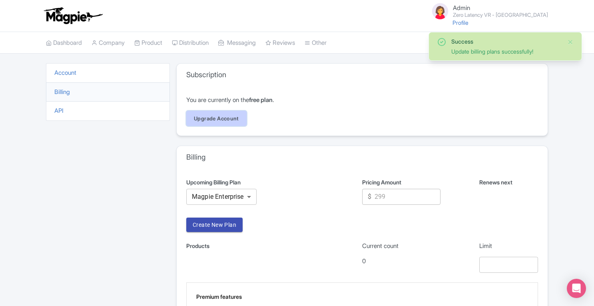
click at [236, 118] on link "Upgrade Account" at bounding box center [216, 118] width 60 height 15
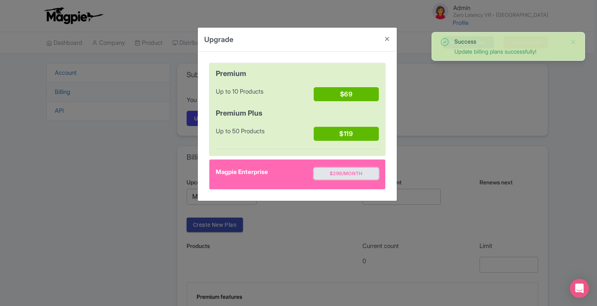
click at [346, 172] on button "$299/month" at bounding box center [346, 174] width 65 height 12
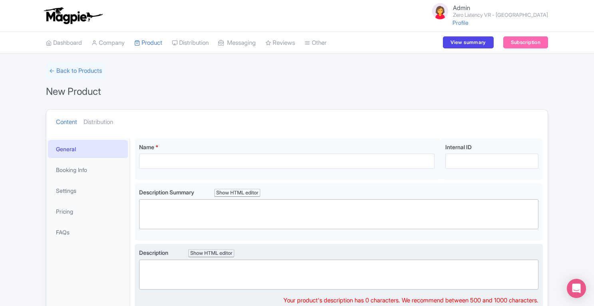
click at [198, 267] on trix-editor at bounding box center [338, 274] width 399 height 30
paste trix-editor "<div>Welcome to [GEOGRAPHIC_DATA], the most intense zombie survival competition…"
type trix-editor "<div>Welcome to [GEOGRAPHIC_DATA], the most intense zombie survival competition…"
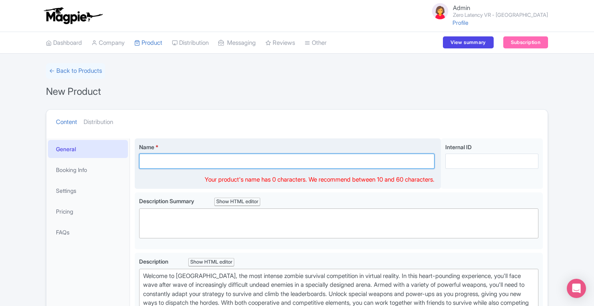
click at [200, 160] on input "Name *" at bounding box center [286, 161] width 295 height 15
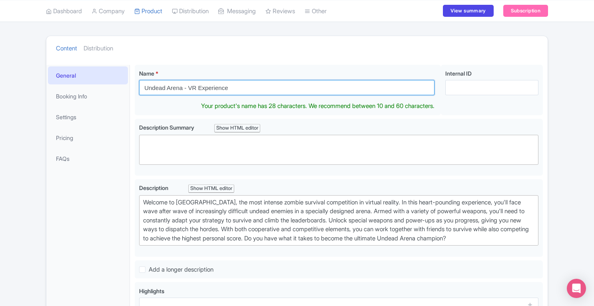
scroll to position [70, 0]
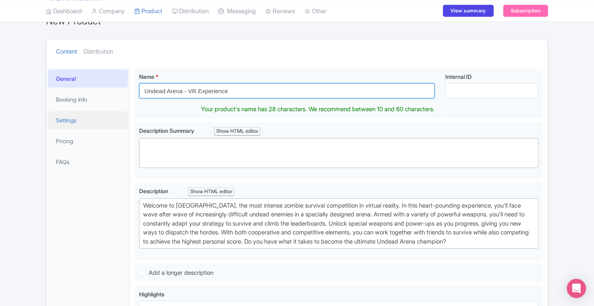
type input "Undead Arena - VR Experience"
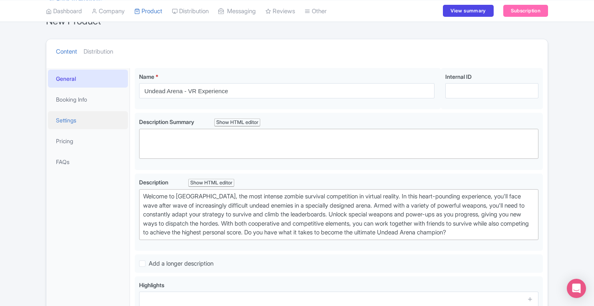
click at [82, 118] on link "Settings" at bounding box center [88, 120] width 80 height 18
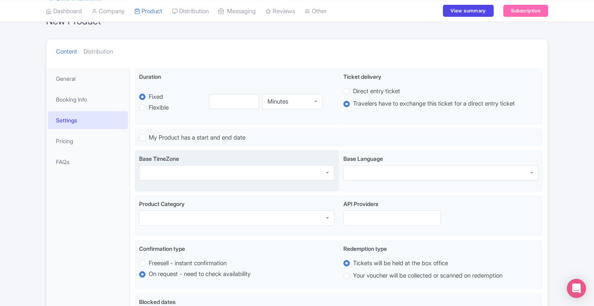
click at [228, 176] on div at bounding box center [236, 172] width 195 height 15
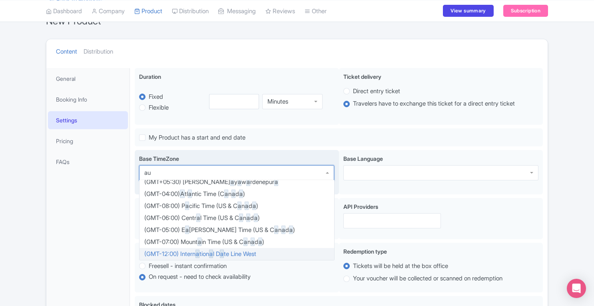
scroll to position [0, 0]
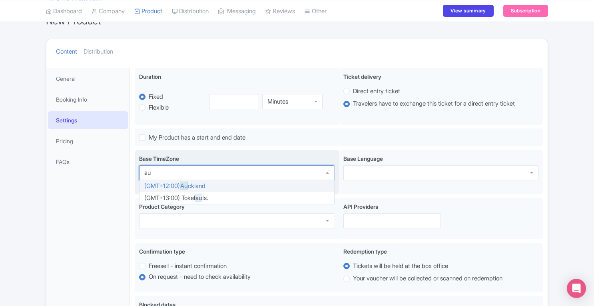
type input "a"
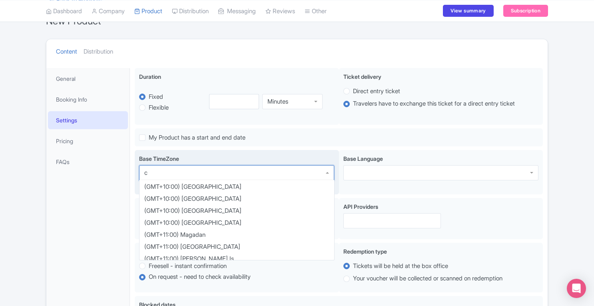
scroll to position [108, 0]
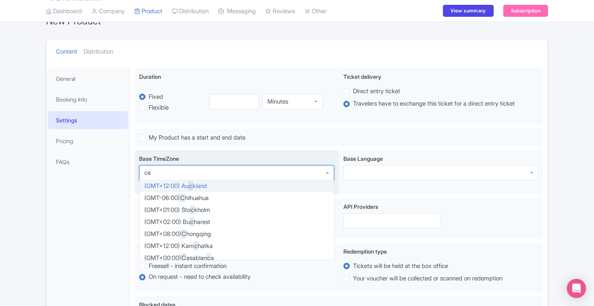
type input "cen"
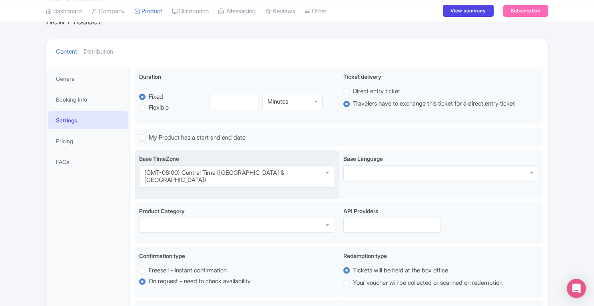
scroll to position [0, 0]
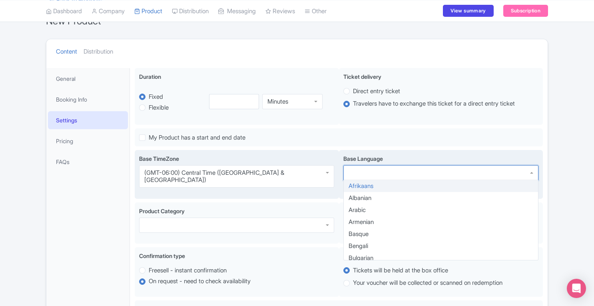
click at [367, 174] on div at bounding box center [440, 172] width 195 height 15
type input "en"
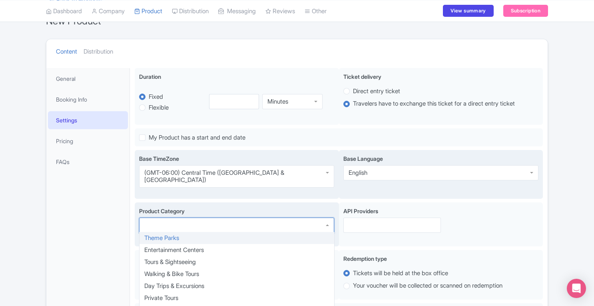
click at [265, 223] on div at bounding box center [236, 224] width 195 height 15
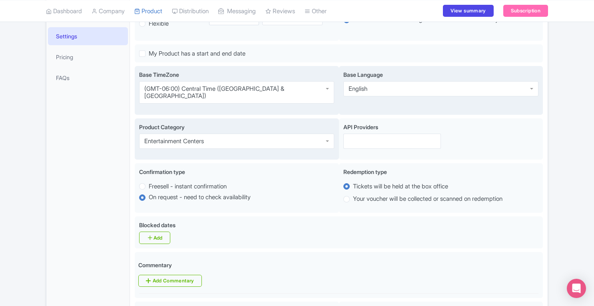
scroll to position [54, 0]
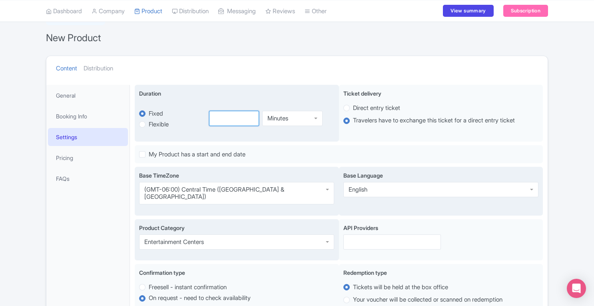
click at [221, 120] on input "number" at bounding box center [234, 118] width 50 height 15
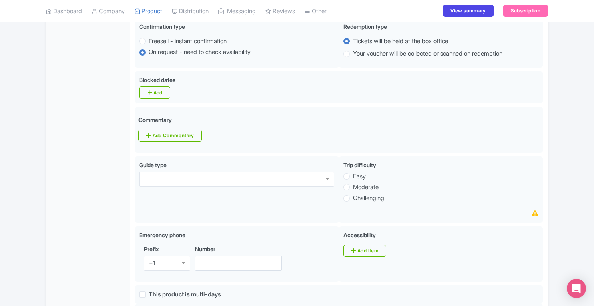
scroll to position [351, 0]
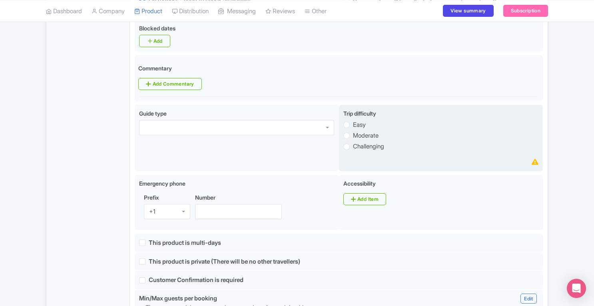
type input "15"
click at [353, 131] on label "Moderate" at bounding box center [366, 135] width 26 height 9
click at [353, 131] on input "Moderate" at bounding box center [357, 135] width 8 height 8
radio input "true"
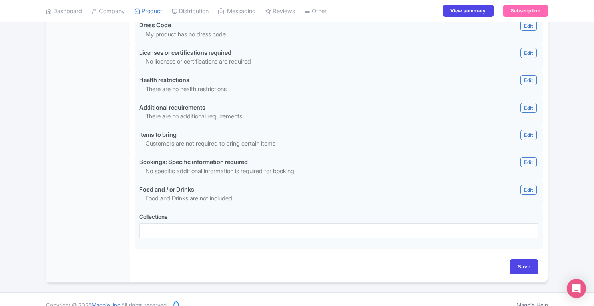
scroll to position [708, 0]
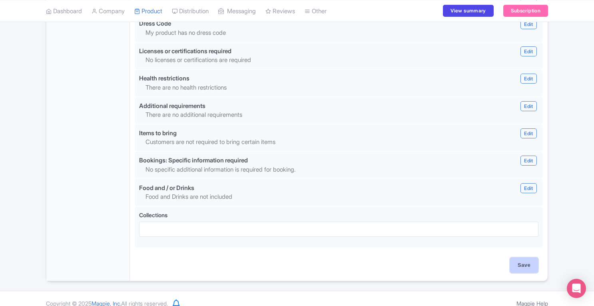
click at [527, 259] on input "Save" at bounding box center [524, 264] width 28 height 15
type input "Saving..."
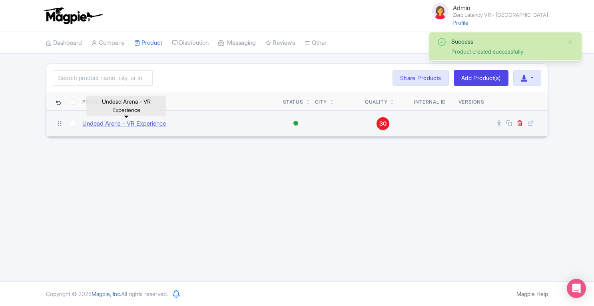
click at [140, 122] on link "Undead Arena - VR Experience" at bounding box center [124, 123] width 84 height 9
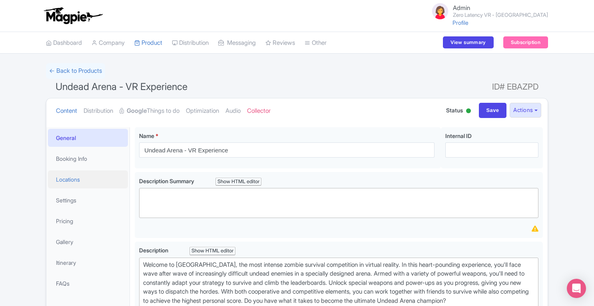
click at [75, 181] on link "Locations" at bounding box center [88, 179] width 80 height 18
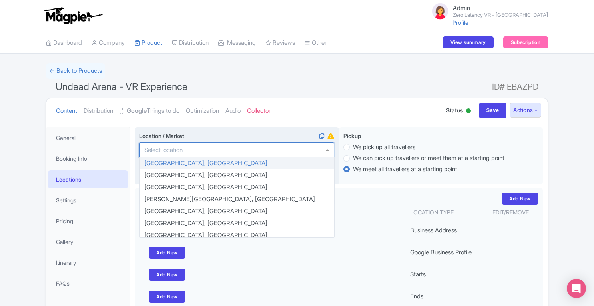
click at [228, 153] on div at bounding box center [236, 149] width 195 height 15
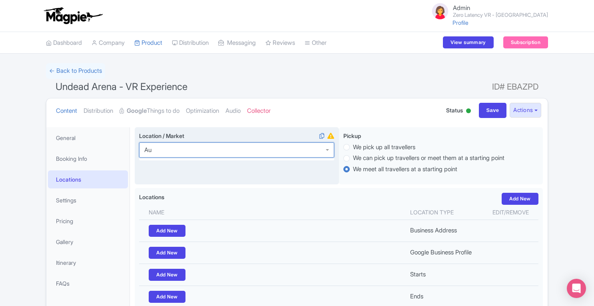
type input "Aus"
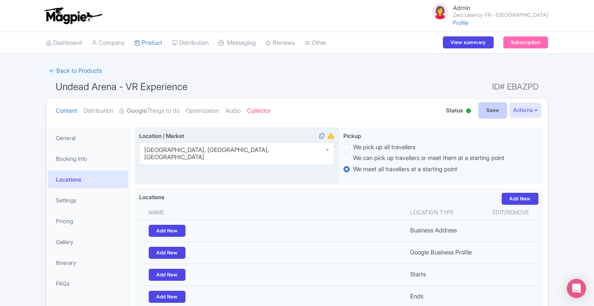
click at [482, 111] on input "Save" at bounding box center [493, 110] width 28 height 15
type input "Saving..."
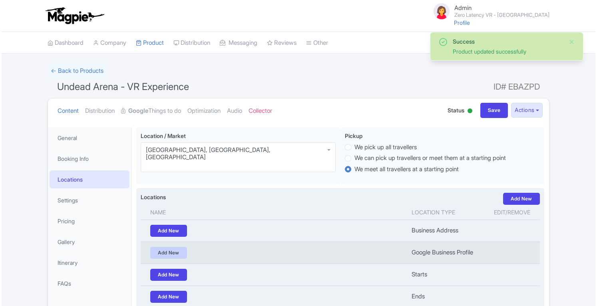
scroll to position [127, 0]
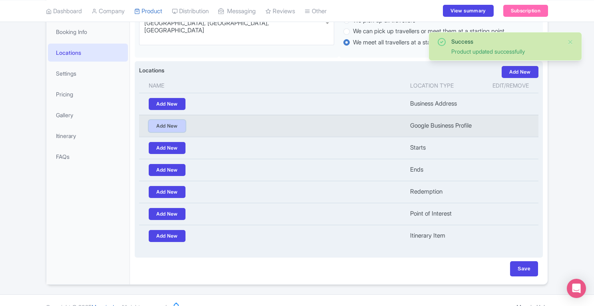
click at [164, 123] on link "Add New" at bounding box center [167, 126] width 37 height 12
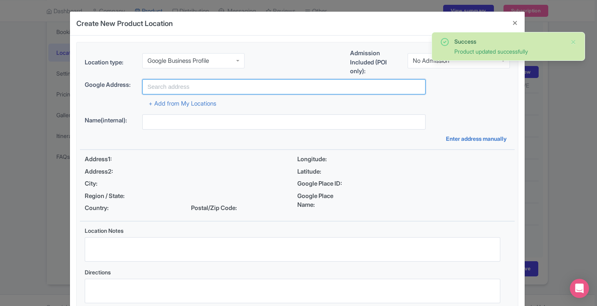
click at [195, 87] on input "text" at bounding box center [283, 86] width 283 height 15
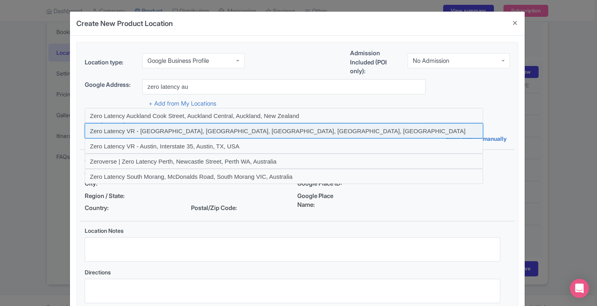
click at [195, 128] on input at bounding box center [284, 130] width 399 height 15
type input "Zero Latency VR - [GEOGRAPHIC_DATA], [GEOGRAPHIC_DATA], [GEOGRAPHIC_DATA], [GEO…"
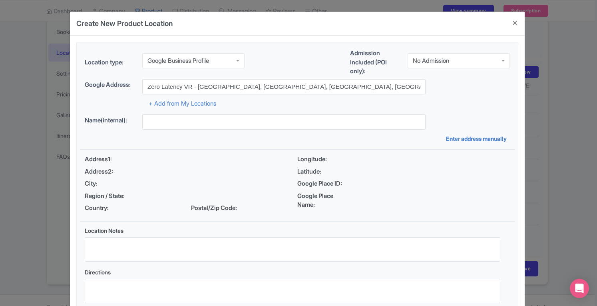
type input "Zero Latency VR - [GEOGRAPHIC_DATA], [GEOGRAPHIC_DATA], [GEOGRAPHIC_DATA], [GEO…"
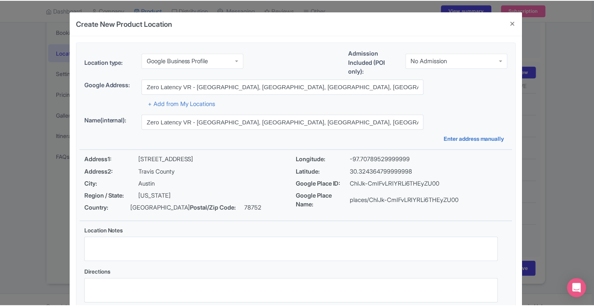
scroll to position [55, 0]
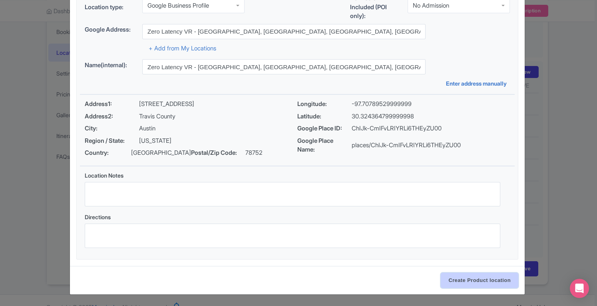
click at [478, 282] on input "Create Product location" at bounding box center [480, 280] width 78 height 15
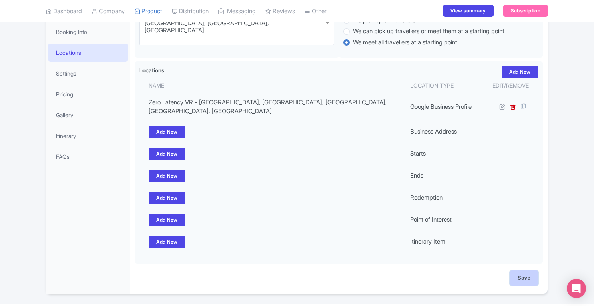
click at [528, 270] on input "Save" at bounding box center [524, 277] width 28 height 15
type input "Update Product"
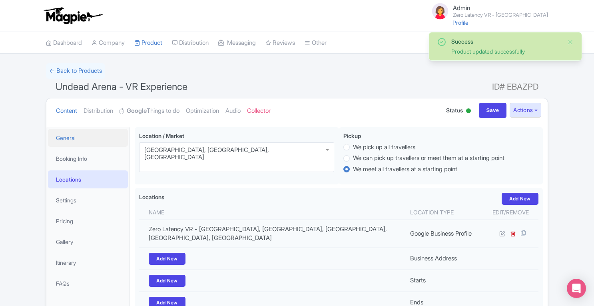
click at [101, 138] on link "General" at bounding box center [88, 138] width 80 height 18
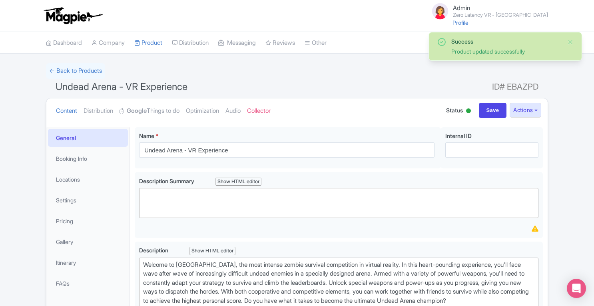
scroll to position [96, 0]
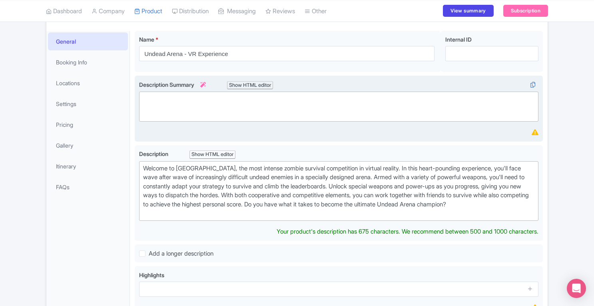
click at [206, 84] on icon at bounding box center [203, 85] width 6 height 6
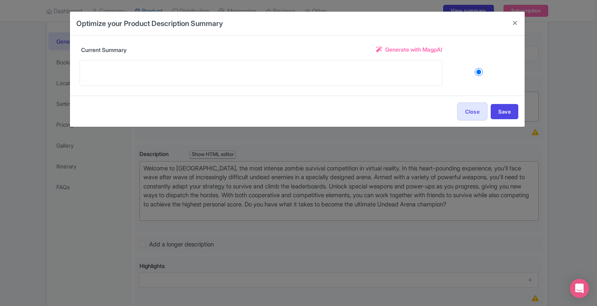
click at [409, 50] on span "Generate with MagpAI" at bounding box center [413, 49] width 57 height 8
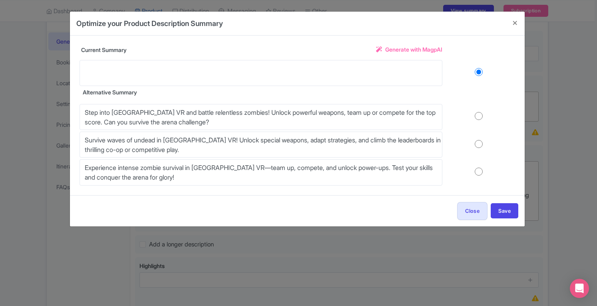
click at [477, 115] on input "radio" at bounding box center [479, 116] width 73 height 8
radio input "true"
click at [501, 212] on button "Save" at bounding box center [505, 210] width 28 height 15
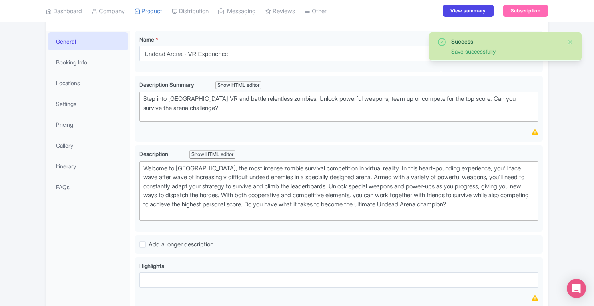
scroll to position [220, 0]
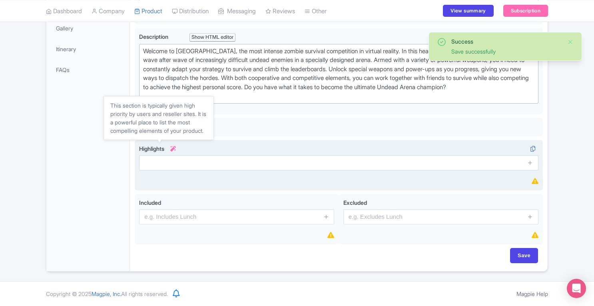
click at [175, 152] on link at bounding box center [171, 148] width 10 height 7
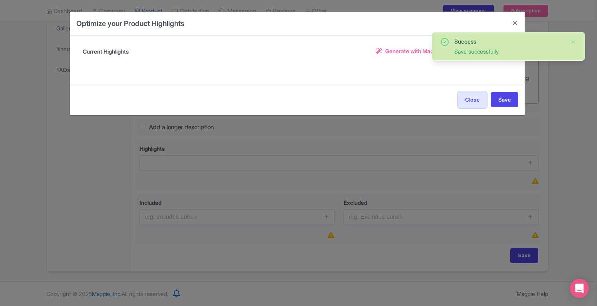
click at [402, 52] on span "Generate with MagpAI" at bounding box center [413, 51] width 57 height 8
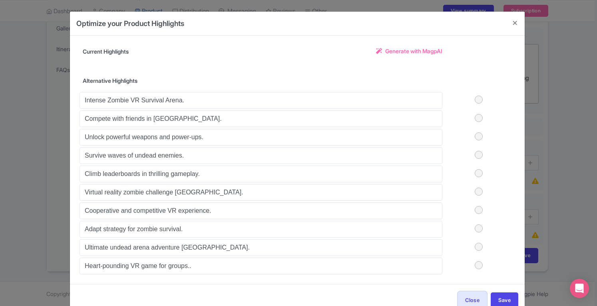
click at [480, 99] on label at bounding box center [479, 100] width 73 height 8
click at [0, 0] on input "checkbox" at bounding box center [0, 0] width 0 height 0
click at [478, 116] on label at bounding box center [479, 118] width 73 height 8
click at [0, 0] on input "checkbox" at bounding box center [0, 0] width 0 height 0
click at [478, 136] on label at bounding box center [479, 136] width 73 height 8
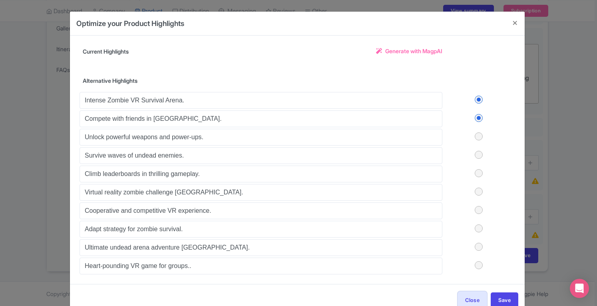
click at [0, 0] on input "checkbox" at bounding box center [0, 0] width 0 height 0
click at [478, 152] on label at bounding box center [479, 155] width 73 height 8
click at [0, 0] on input "checkbox" at bounding box center [0, 0] width 0 height 0
click at [478, 173] on label at bounding box center [479, 173] width 73 height 8
click at [0, 0] on input "checkbox" at bounding box center [0, 0] width 0 height 0
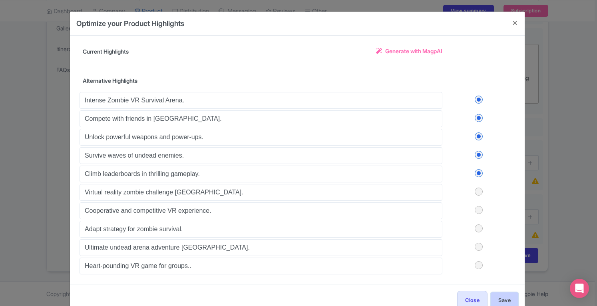
click at [502, 299] on button "Save" at bounding box center [505, 299] width 28 height 15
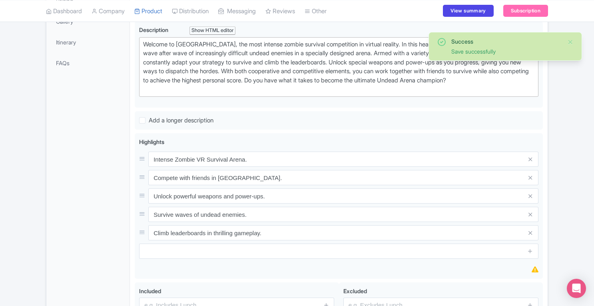
scroll to position [315, 0]
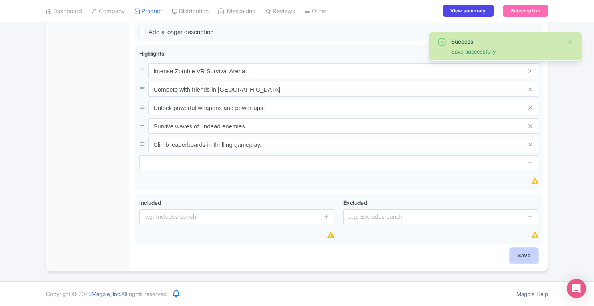
click at [520, 257] on input "Save" at bounding box center [524, 255] width 28 height 15
type input "Saving..."
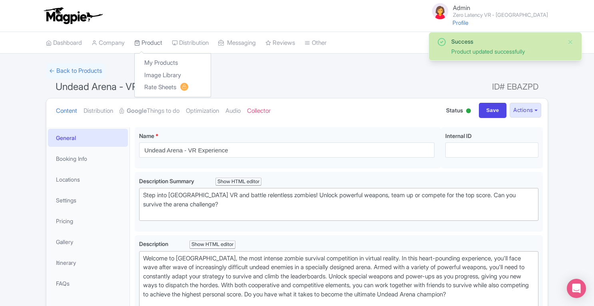
click at [156, 41] on link "Product" at bounding box center [148, 43] width 28 height 22
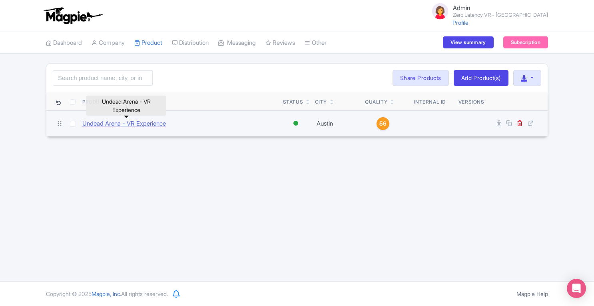
click at [166, 125] on link "Undead Arena - VR Experience" at bounding box center [124, 123] width 84 height 9
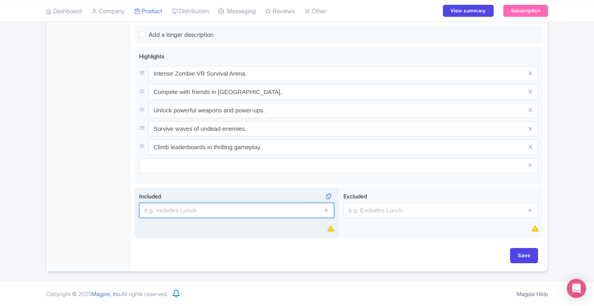
scroll to position [306, 0]
click at [221, 216] on input "text" at bounding box center [236, 210] width 195 height 15
type input "15 minute VR Experience"
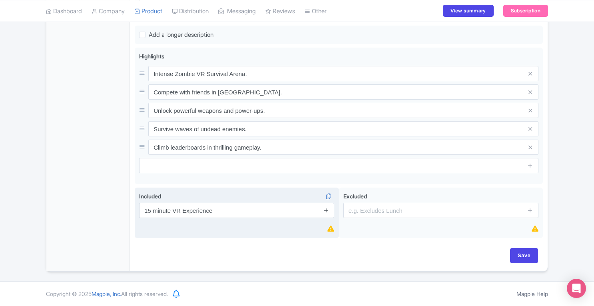
click at [325, 212] on icon at bounding box center [326, 210] width 6 height 6
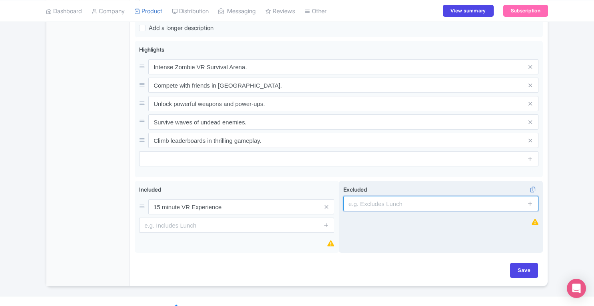
click at [370, 211] on input "text" at bounding box center [440, 203] width 195 height 15
type input "Transportation"
click at [529, 206] on icon at bounding box center [530, 203] width 6 height 6
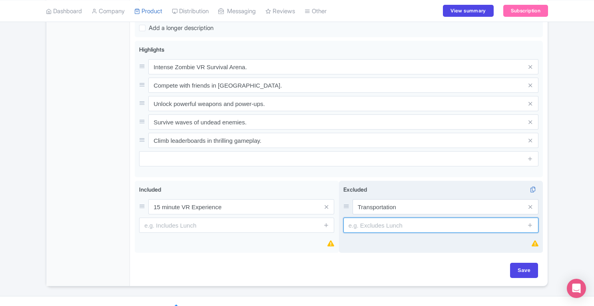
click at [460, 233] on input "text" at bounding box center [440, 224] width 195 height 15
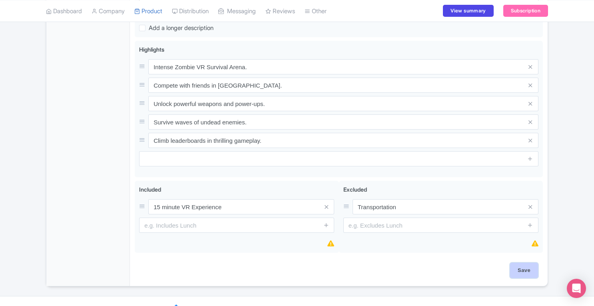
click at [529, 276] on input "Save" at bounding box center [524, 270] width 28 height 15
type input "Saving..."
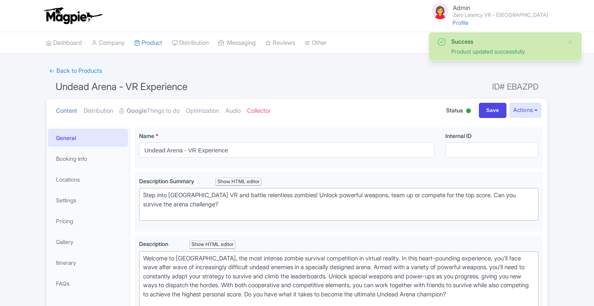
scroll to position [127, 0]
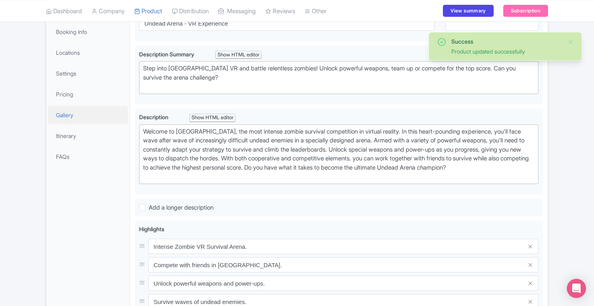
click at [65, 114] on link "Gallery" at bounding box center [88, 115] width 80 height 18
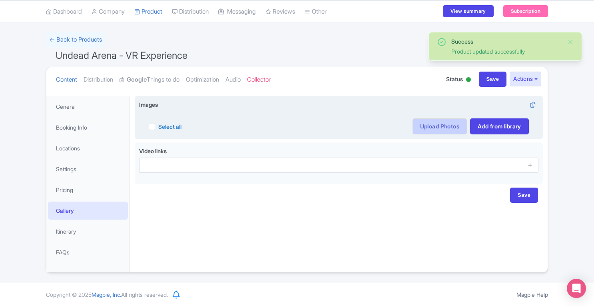
click at [444, 130] on link "Upload Photos" at bounding box center [440, 126] width 54 height 16
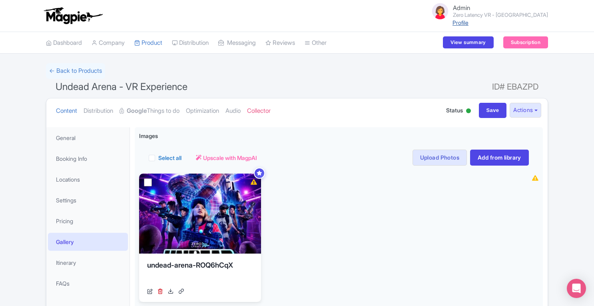
click at [469, 23] on link "Profile" at bounding box center [461, 22] width 16 height 7
click at [76, 158] on link "Booking Info" at bounding box center [88, 159] width 80 height 18
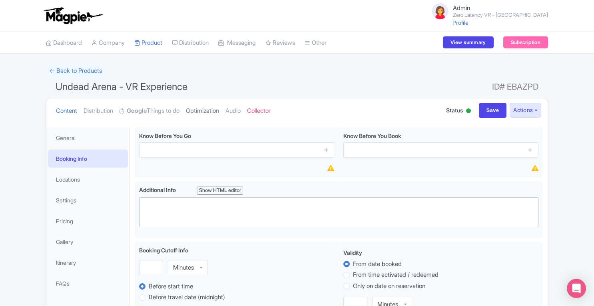
click at [217, 113] on link "Optimization" at bounding box center [202, 110] width 33 height 25
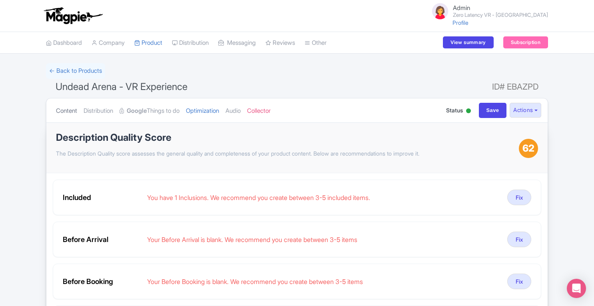
click at [65, 116] on link "Content" at bounding box center [66, 110] width 21 height 25
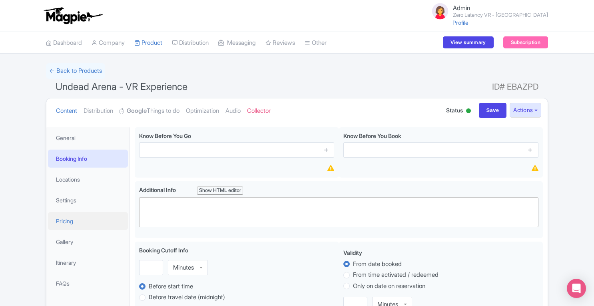
click at [70, 223] on link "Pricing" at bounding box center [88, 221] width 80 height 18
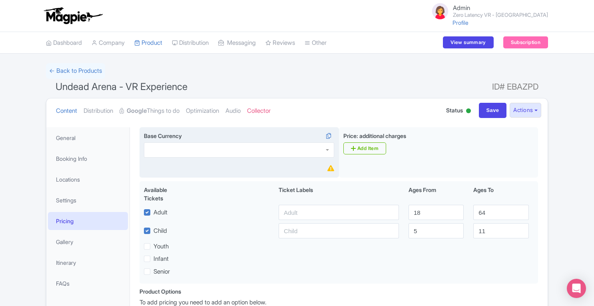
click at [235, 148] on div at bounding box center [239, 149] width 190 height 15
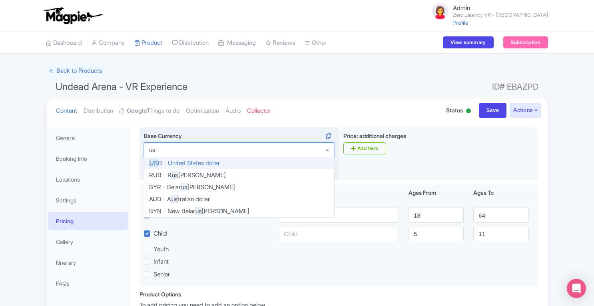
type input "usd"
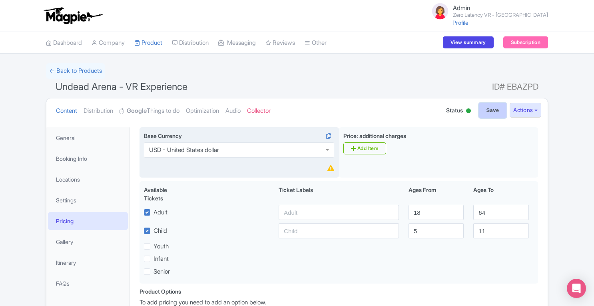
click at [493, 110] on input "Save" at bounding box center [493, 110] width 28 height 15
type input "Saving..."
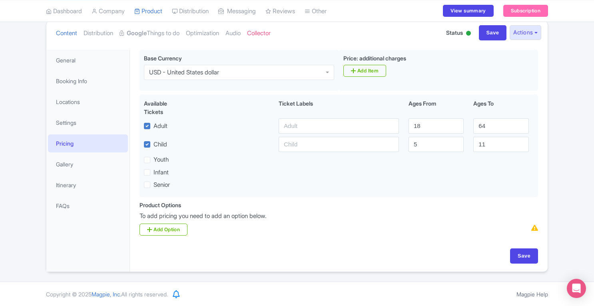
scroll to position [78, 0]
click at [70, 120] on link "Settings" at bounding box center [88, 123] width 80 height 18
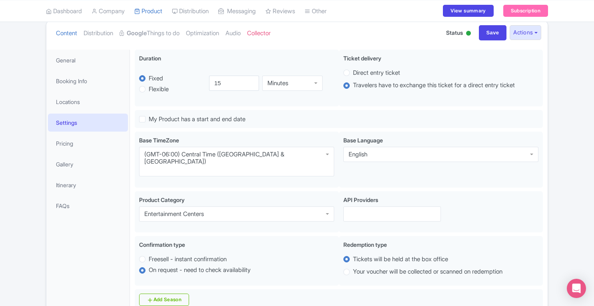
scroll to position [300, 0]
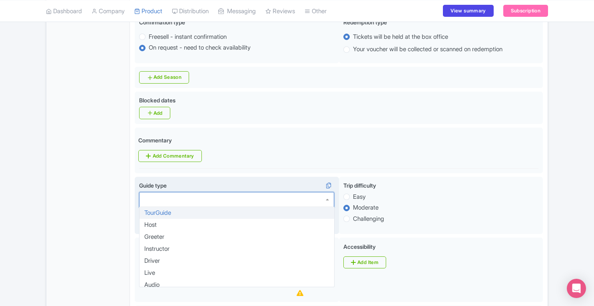
click at [243, 192] on div at bounding box center [236, 199] width 195 height 15
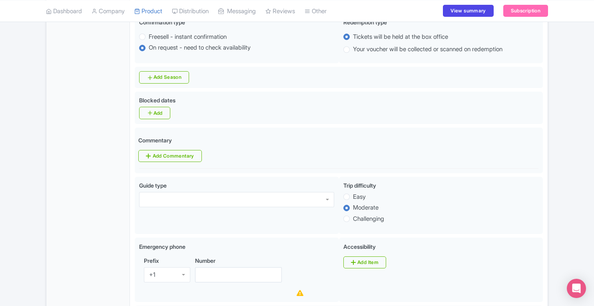
scroll to position [392, 0]
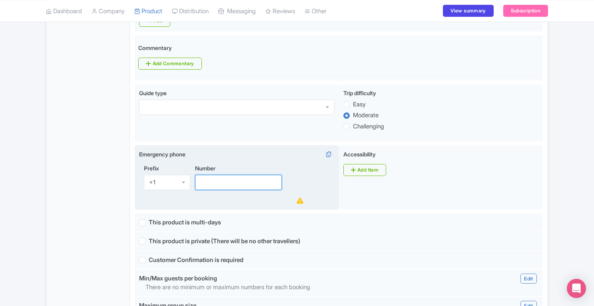
click at [248, 175] on input "Number" at bounding box center [238, 182] width 87 height 15
paste input "[PHONE_NUMBER]"
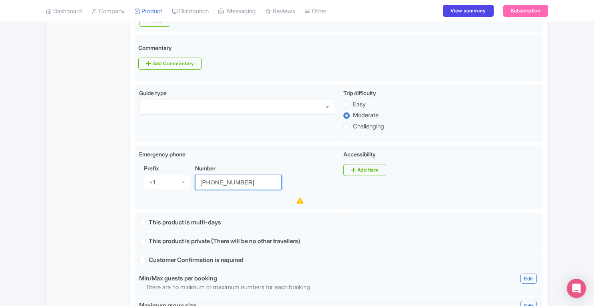
scroll to position [709, 0]
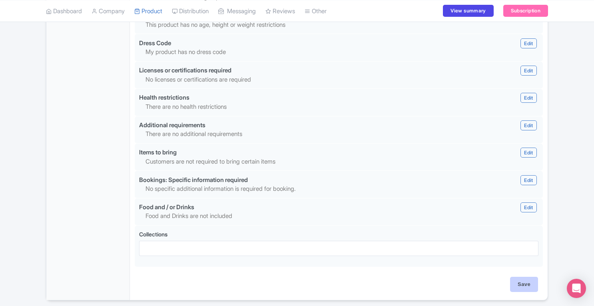
type input "[PHONE_NUMBER]"
click at [519, 277] on input "Save" at bounding box center [524, 284] width 28 height 15
type input "Saving..."
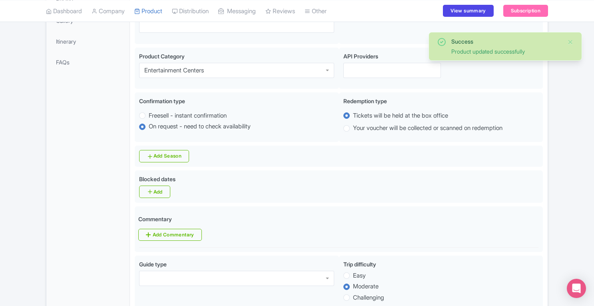
scroll to position [225, 0]
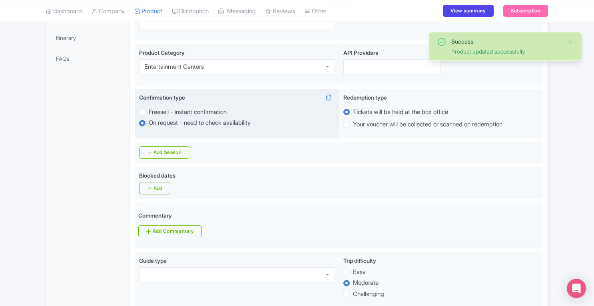
click at [177, 108] on label "Freesell - instant confirmation" at bounding box center [188, 112] width 78 height 9
click at [157, 107] on input "Freesell - instant confirmation" at bounding box center [153, 111] width 8 height 8
radio input "true"
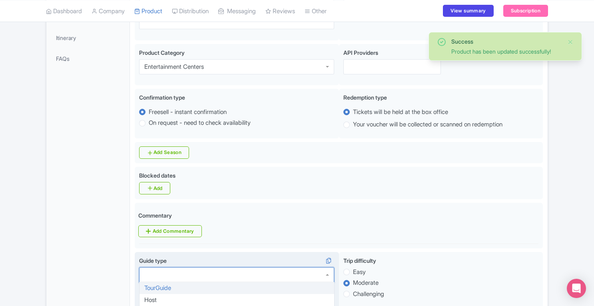
click at [309, 267] on div at bounding box center [236, 274] width 195 height 15
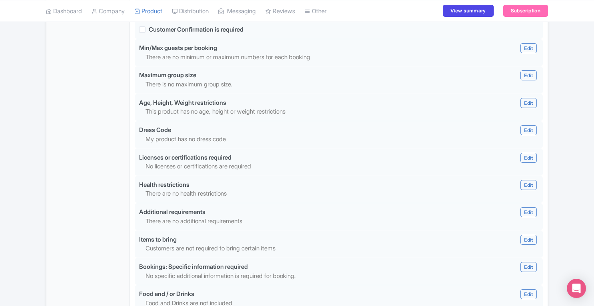
scroll to position [713, 0]
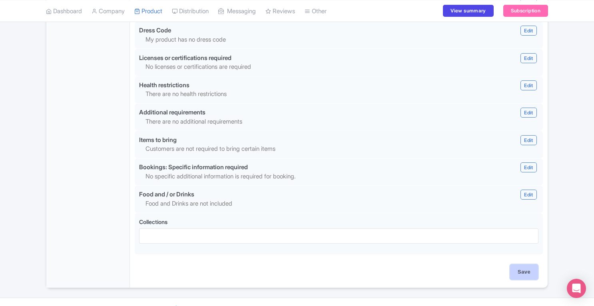
click at [515, 264] on input "Save" at bounding box center [524, 271] width 28 height 15
type input "Update Product"
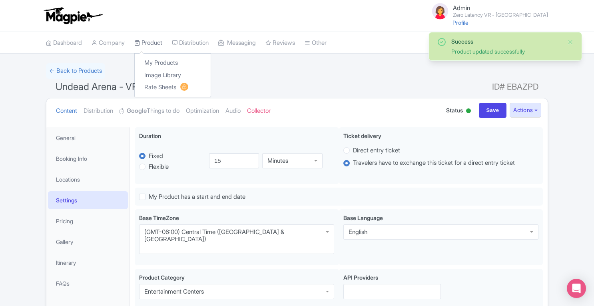
click at [150, 42] on link "Product" at bounding box center [148, 43] width 28 height 22
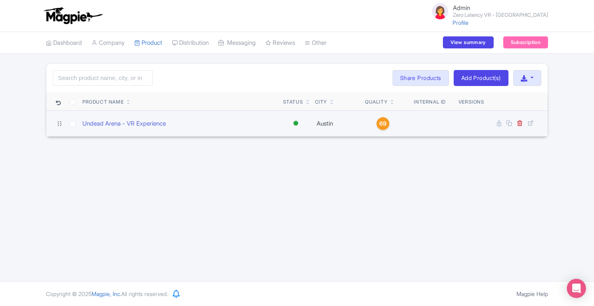
click at [383, 122] on span "69" at bounding box center [382, 123] width 7 height 9
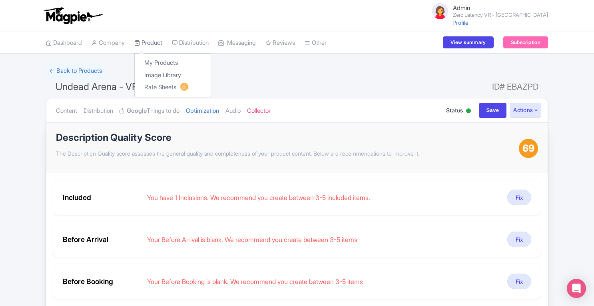
click at [153, 45] on link "Product" at bounding box center [148, 43] width 28 height 22
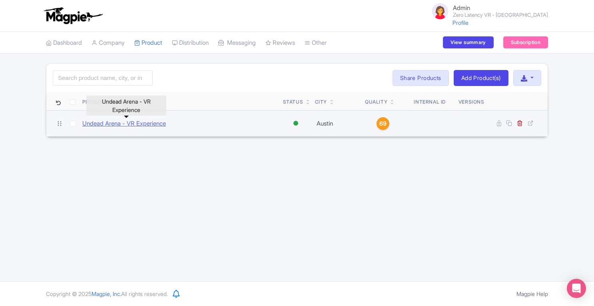
click at [103, 123] on link "Undead Arena - VR Experience" at bounding box center [124, 123] width 84 height 9
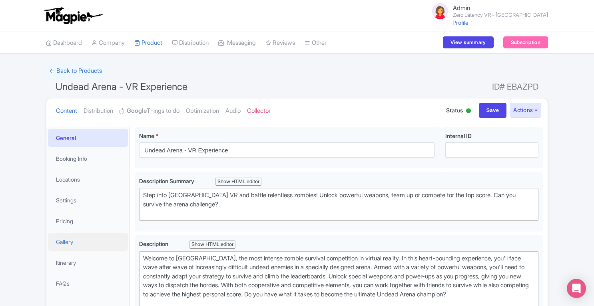
click at [74, 239] on link "Gallery" at bounding box center [88, 242] width 80 height 18
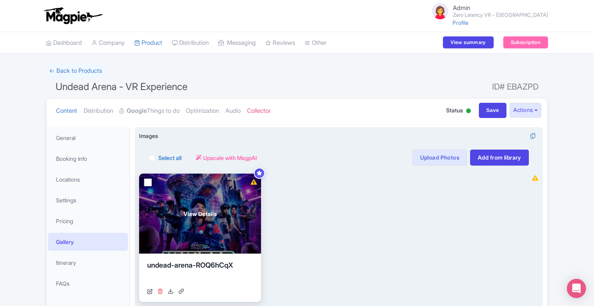
click at [162, 291] on icon at bounding box center [161, 291] width 6 height 6
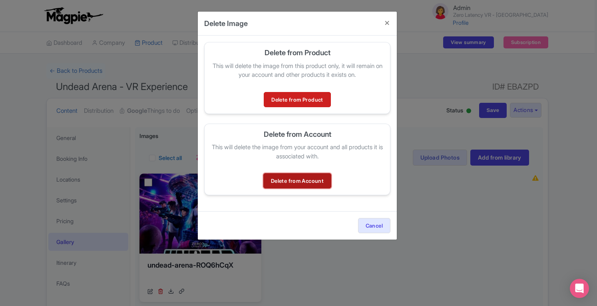
click at [302, 183] on link "Delete from Account" at bounding box center [297, 180] width 68 height 15
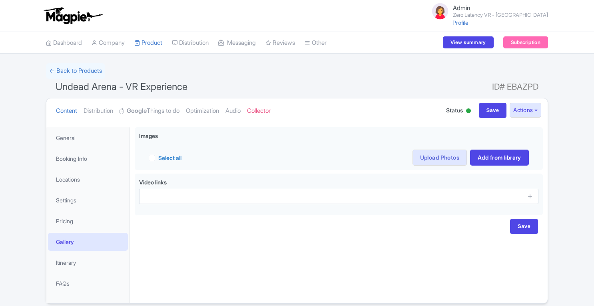
scroll to position [31, 0]
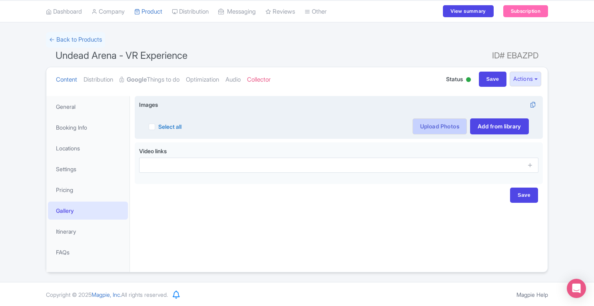
click at [440, 127] on link "Upload Photos" at bounding box center [440, 126] width 54 height 16
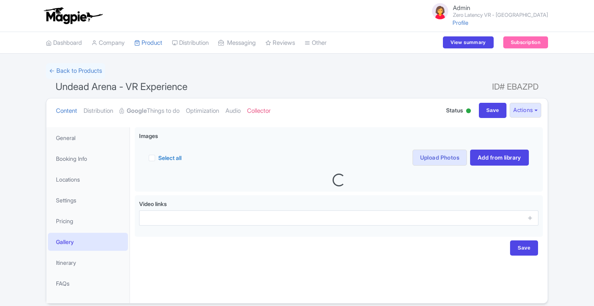
scroll to position [31, 0]
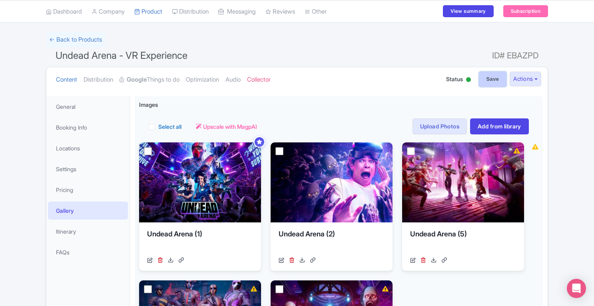
click at [487, 79] on input "Save" at bounding box center [493, 79] width 28 height 15
type input "Saving..."
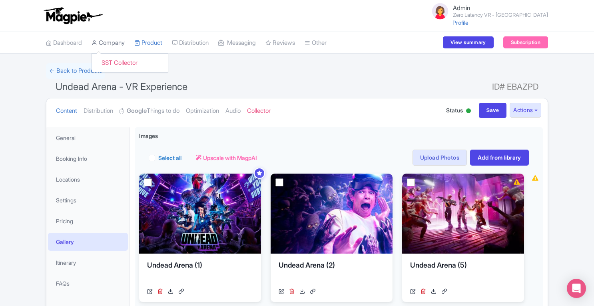
click at [109, 43] on link "Company" at bounding box center [108, 43] width 33 height 22
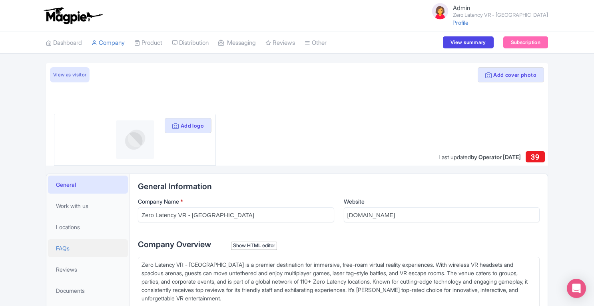
click at [79, 247] on link "FAQs" at bounding box center [88, 248] width 80 height 18
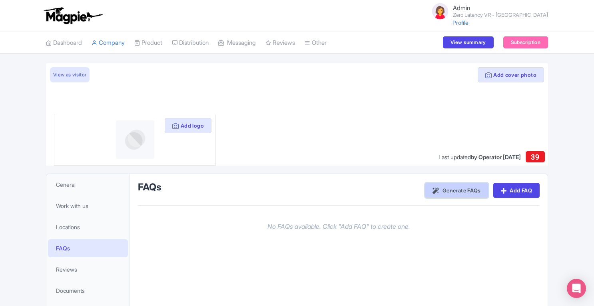
click at [448, 187] on link "Generate FAQs" at bounding box center [456, 190] width 63 height 15
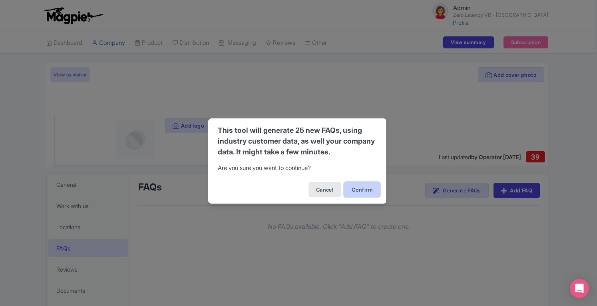
click at [364, 188] on button "Confirm" at bounding box center [362, 189] width 36 height 15
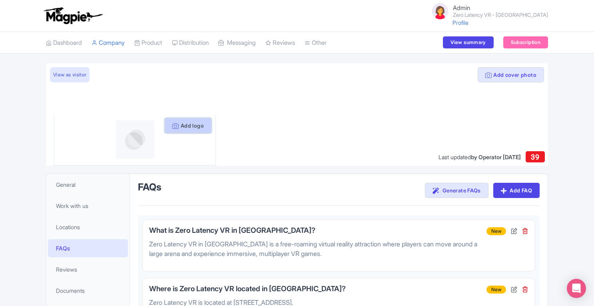
click at [195, 126] on button "Add logo" at bounding box center [188, 125] width 47 height 15
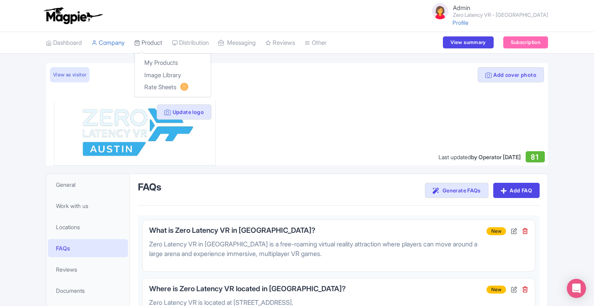
click at [151, 40] on link "Product" at bounding box center [148, 43] width 28 height 22
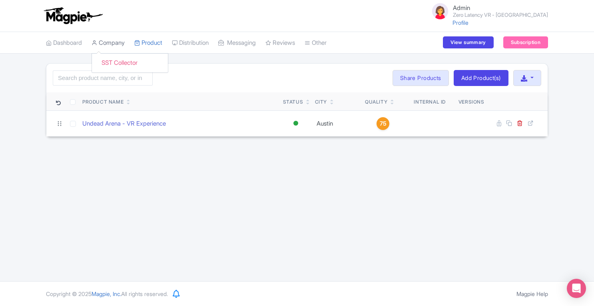
click at [117, 44] on link "Company" at bounding box center [108, 43] width 33 height 22
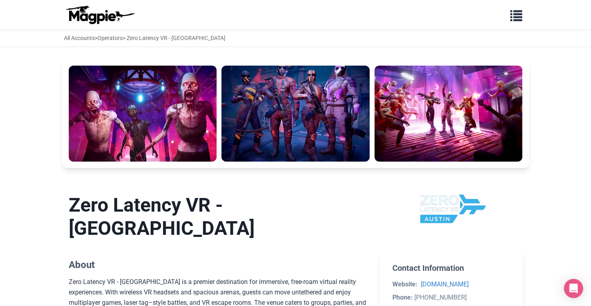
scroll to position [241, 0]
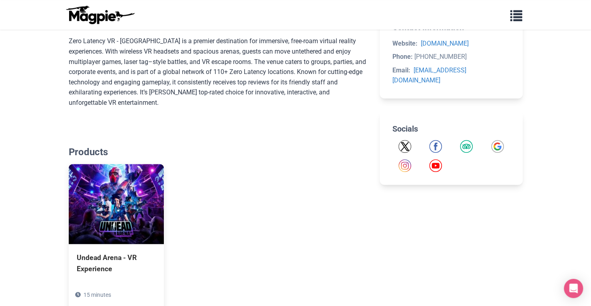
click at [582, 187] on body "Problems we solve Products Content Management and Distribution Magpie for Resel…" at bounding box center [295, 97] width 591 height 677
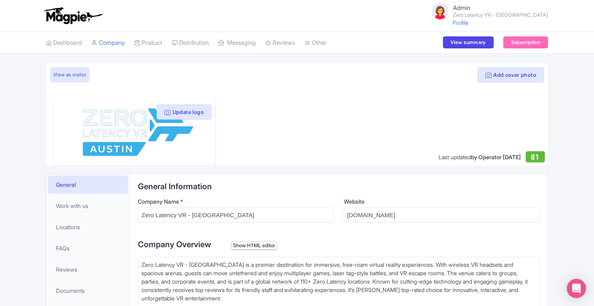
scroll to position [345, 0]
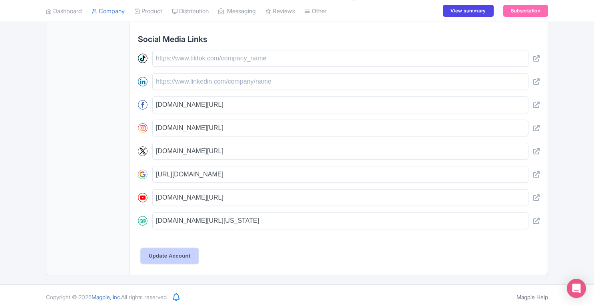
click at [170, 257] on input "Update Account" at bounding box center [169, 255] width 57 height 15
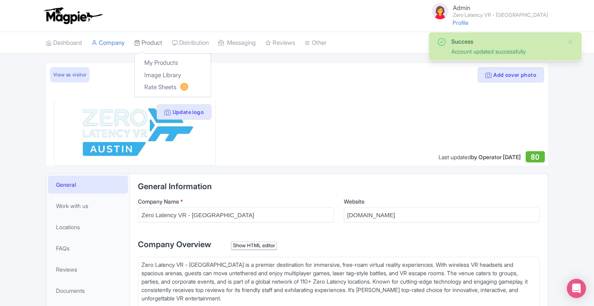
click at [157, 43] on link "Product" at bounding box center [148, 43] width 28 height 22
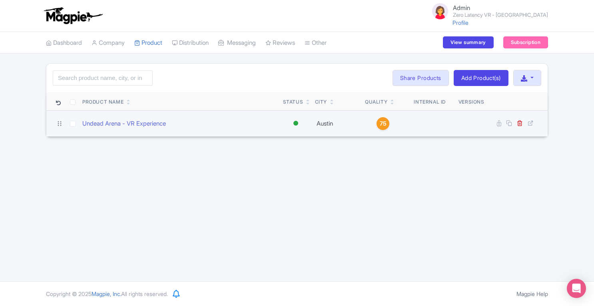
click at [382, 121] on span "75" at bounding box center [383, 123] width 7 height 9
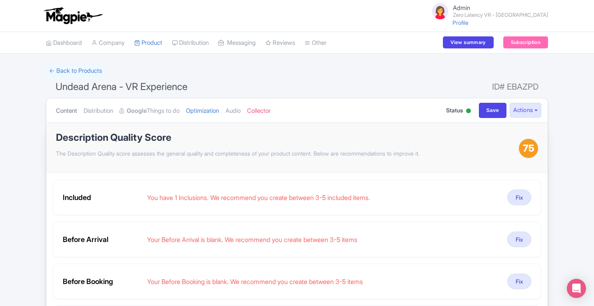
click at [70, 110] on link "Content" at bounding box center [66, 110] width 21 height 25
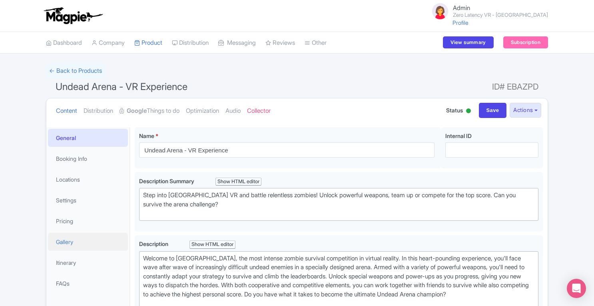
click at [71, 235] on link "Gallery" at bounding box center [88, 242] width 80 height 18
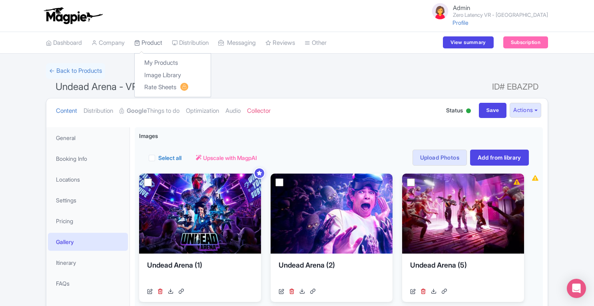
click at [158, 36] on link "Product" at bounding box center [148, 43] width 28 height 22
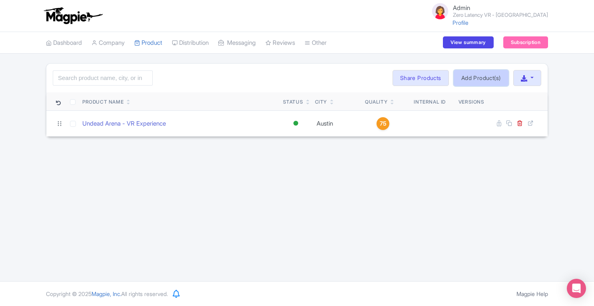
click at [469, 75] on link "Add Product(s)" at bounding box center [481, 78] width 55 height 16
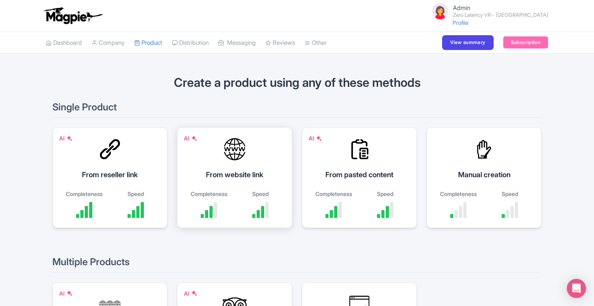
click at [259, 158] on div "AI From website link Completeness Speed" at bounding box center [234, 177] width 115 height 101
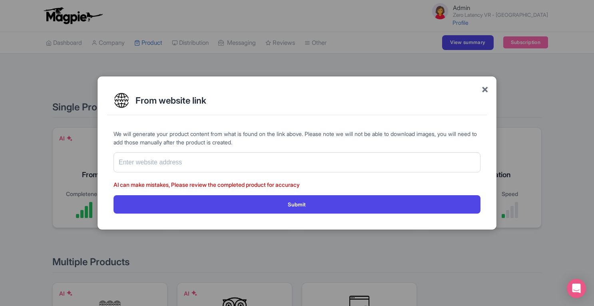
click at [481, 91] on span "×" at bounding box center [484, 88] width 7 height 17
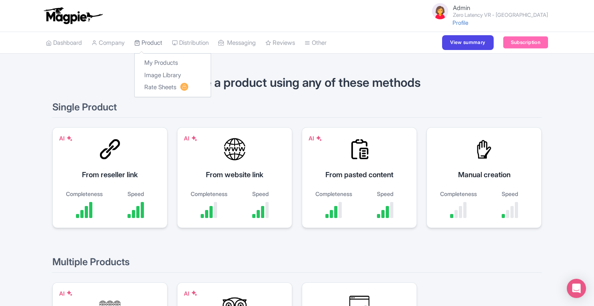
click at [153, 43] on link "Product" at bounding box center [148, 43] width 28 height 22
